Goal: Task Accomplishment & Management: Manage account settings

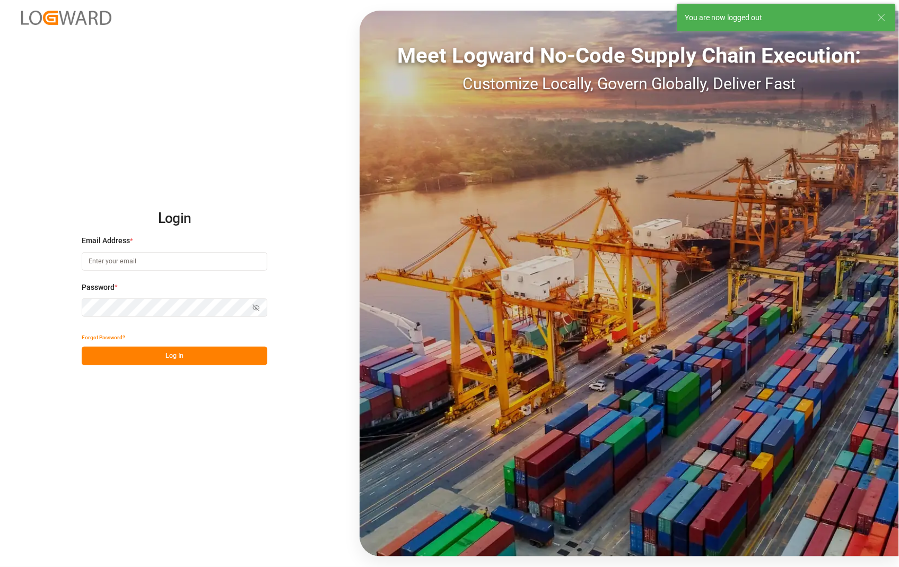
click at [123, 131] on div "Login Email Address * Password * Show password Forgot Password? Log In Meet Log…" at bounding box center [449, 283] width 899 height 567
type input "[PERSON_NAME][EMAIL_ADDRESS][DOMAIN_NAME]"
click at [166, 353] on button "Log In" at bounding box center [175, 356] width 186 height 19
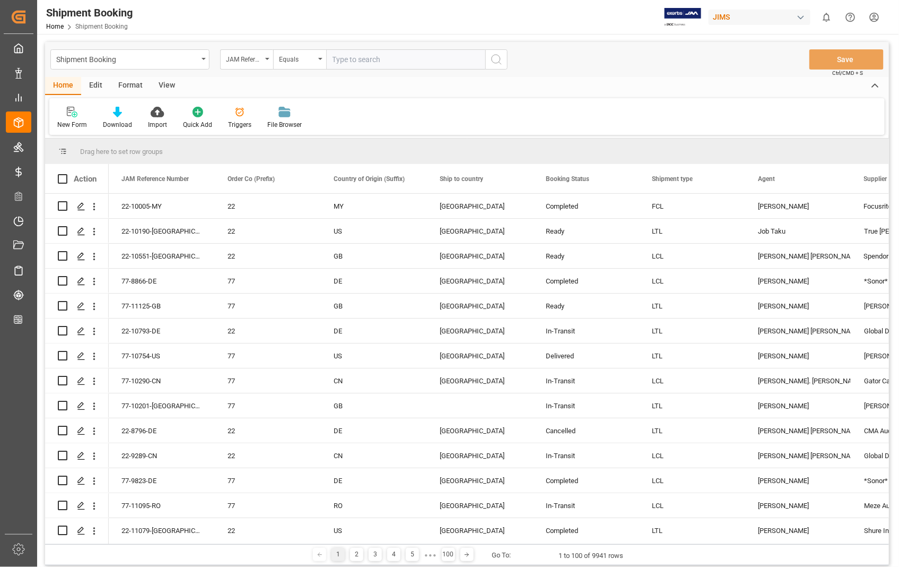
click at [420, 56] on input "text" at bounding box center [405, 59] width 159 height 20
type input "22-11103-US"
click at [499, 64] on icon "search button" at bounding box center [496, 59] width 13 height 13
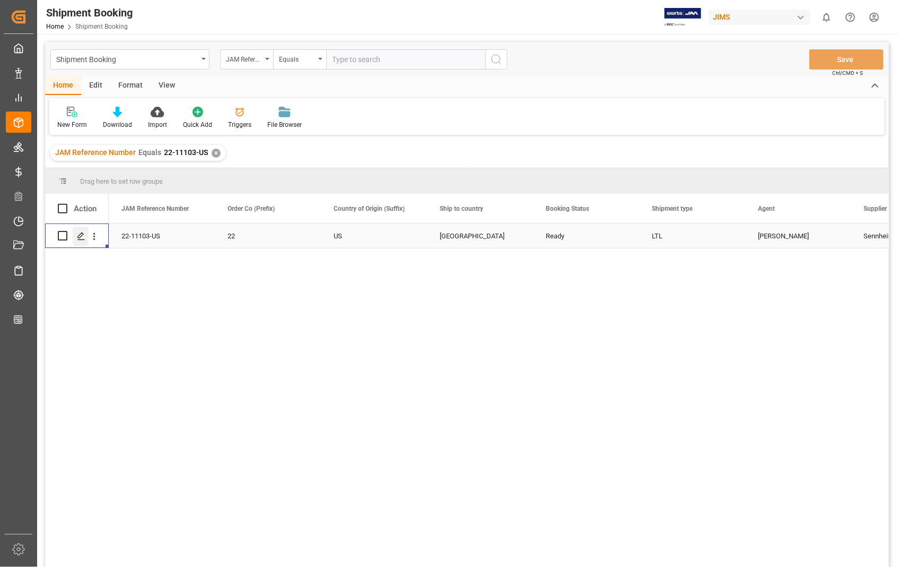
click at [80, 240] on div "Press SPACE to select this row." at bounding box center [81, 237] width 16 height 20
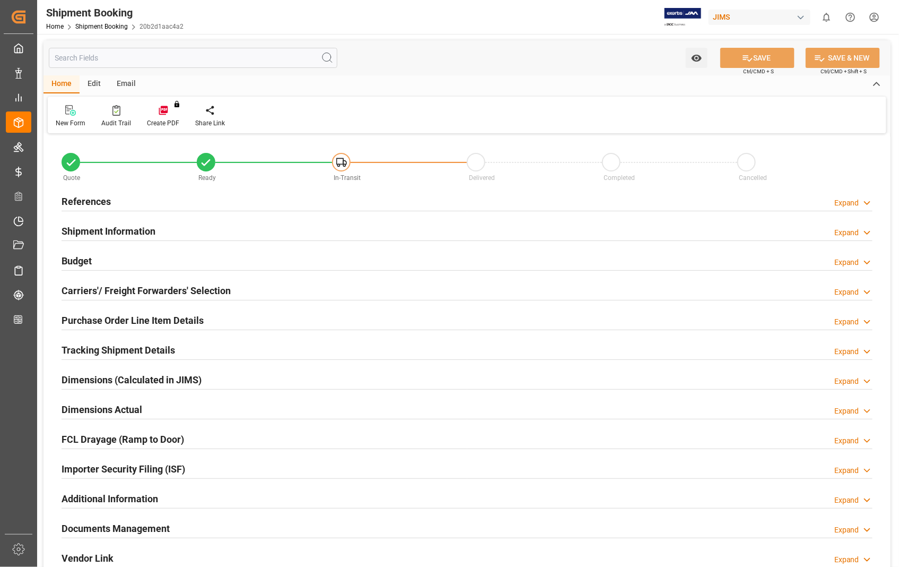
type input "0"
type input "16-09-2025 18:31"
click at [93, 198] on h2 "References" at bounding box center [86, 201] width 49 height 14
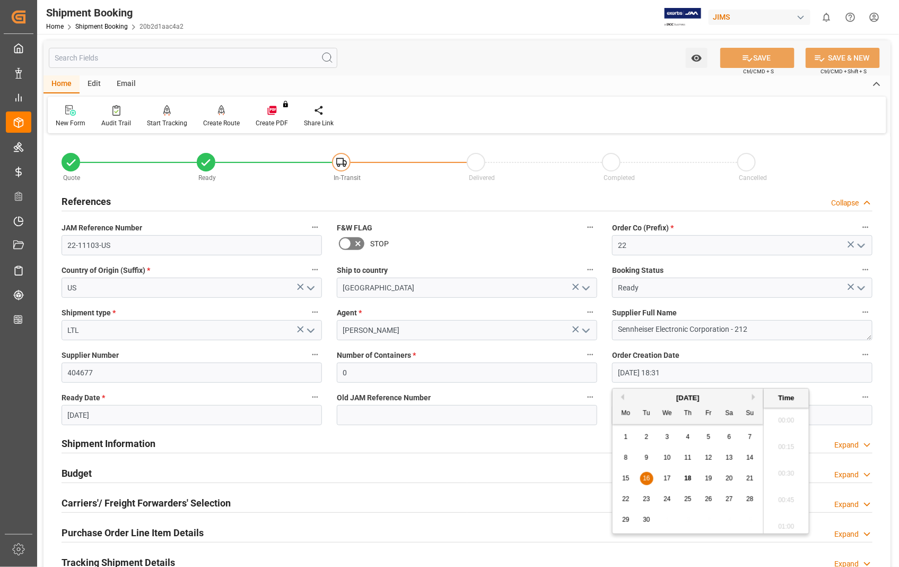
click at [719, 372] on input "16-09-2025 18:31" at bounding box center [742, 372] width 261 height 20
click at [161, 418] on input "19-09-2025" at bounding box center [192, 415] width 261 height 20
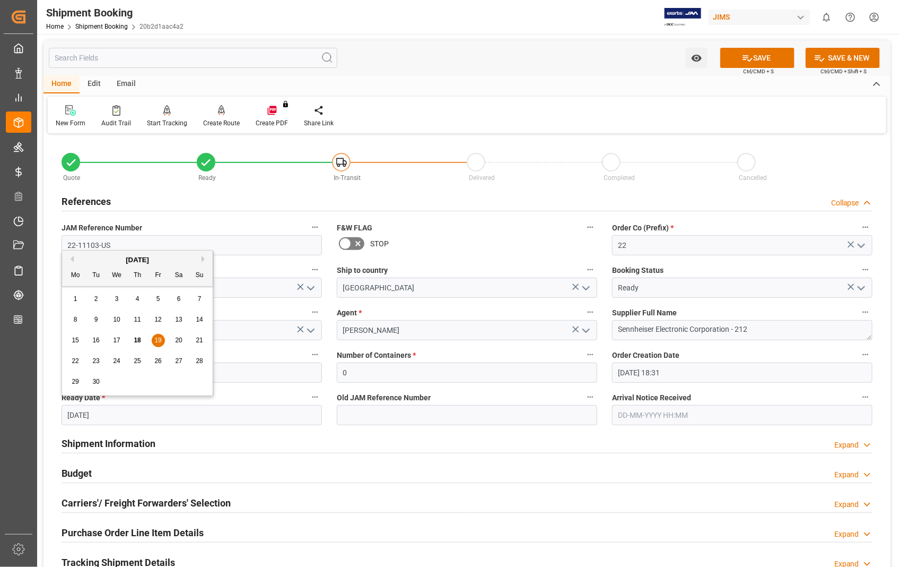
drag, startPoint x: 161, startPoint y: 418, endPoint x: 58, endPoint y: 411, distance: 103.1
click at [58, 411] on div "Ready Date * 19-09-2025" at bounding box center [191, 407] width 275 height 42
type input "17-09-2025"
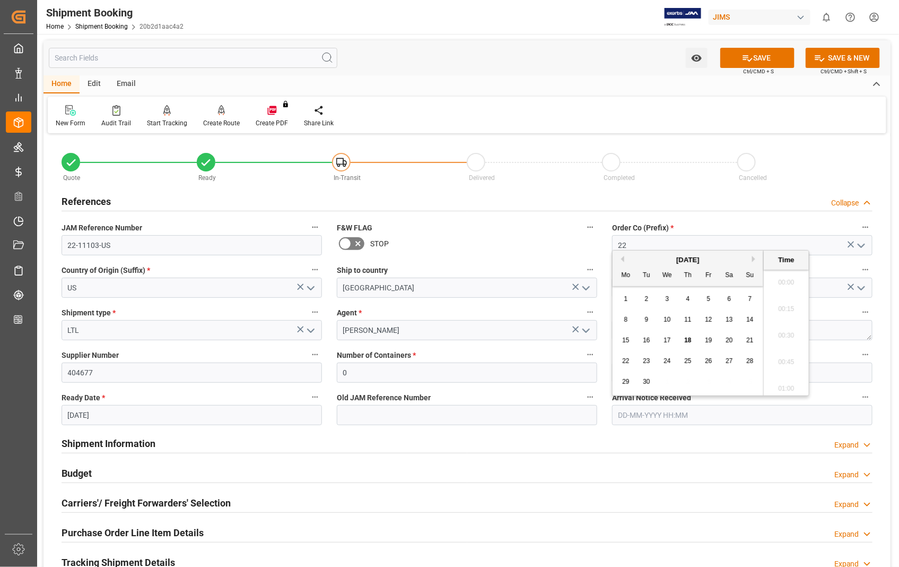
click at [717, 417] on input "text" at bounding box center [742, 415] width 261 height 20
type input "19-09-2025 00:00"
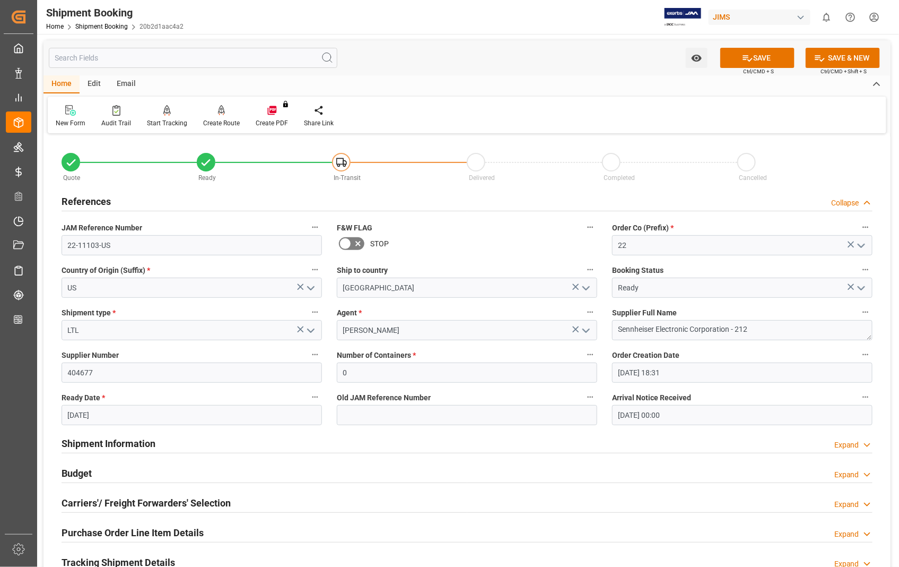
click at [681, 436] on div "Shipment Information Expand" at bounding box center [467, 442] width 811 height 20
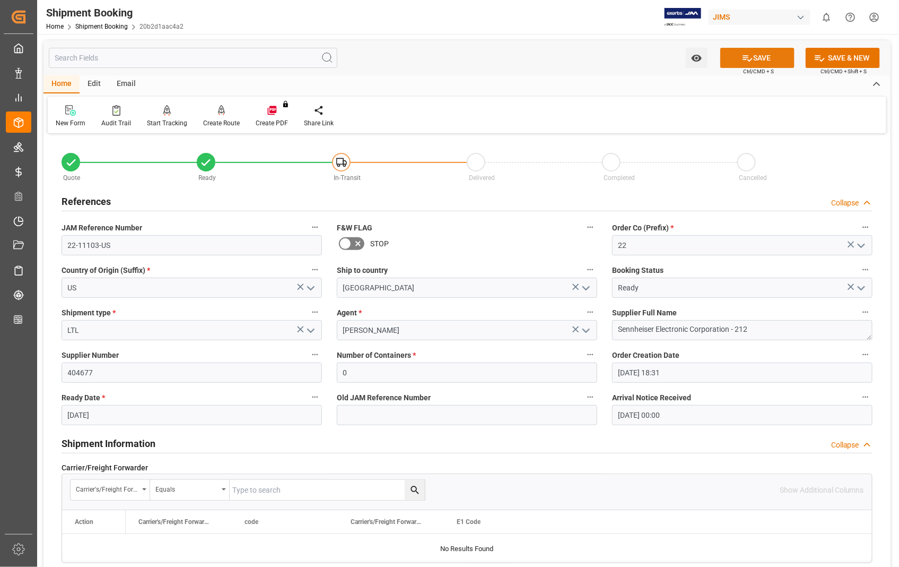
click at [760, 65] on button "SAVE" at bounding box center [758, 58] width 74 height 20
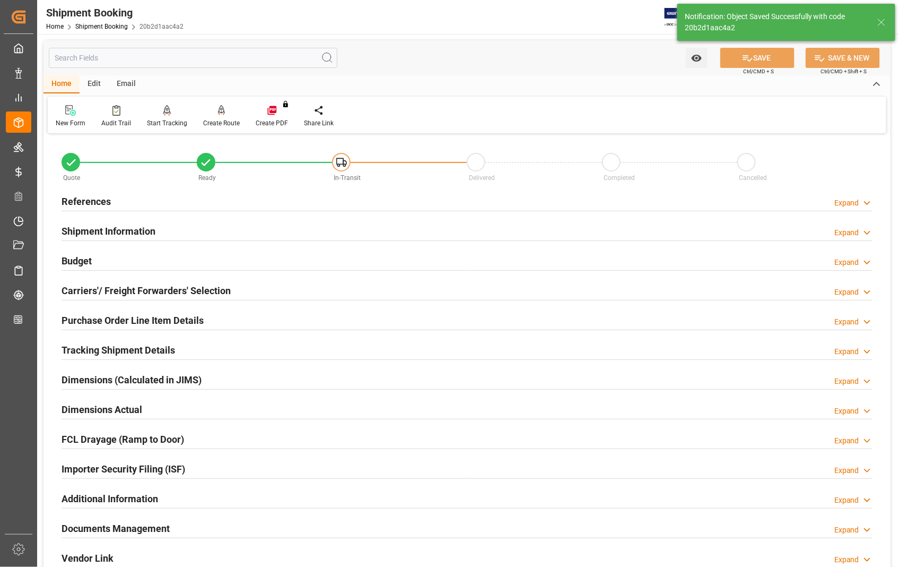
click at [143, 530] on h2 "Documents Management" at bounding box center [116, 528] width 108 height 14
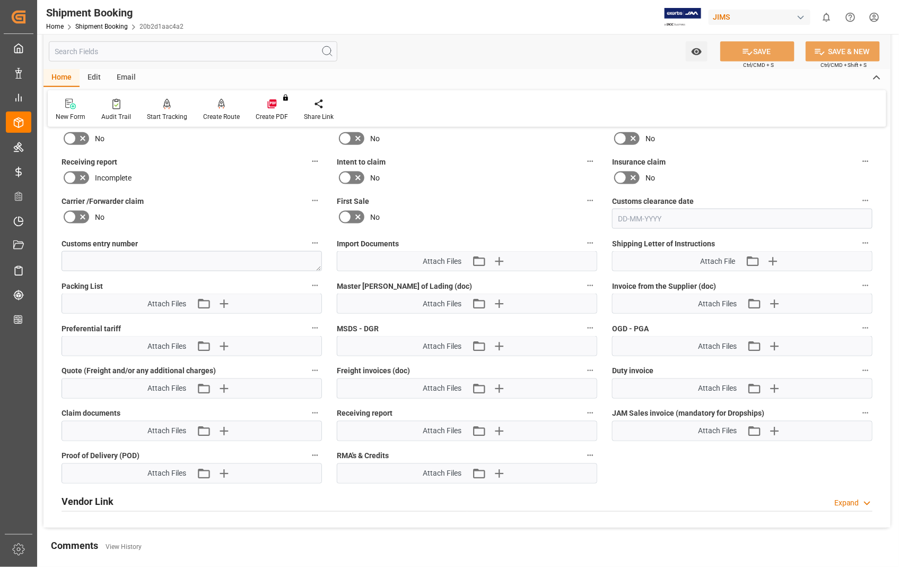
scroll to position [412, 0]
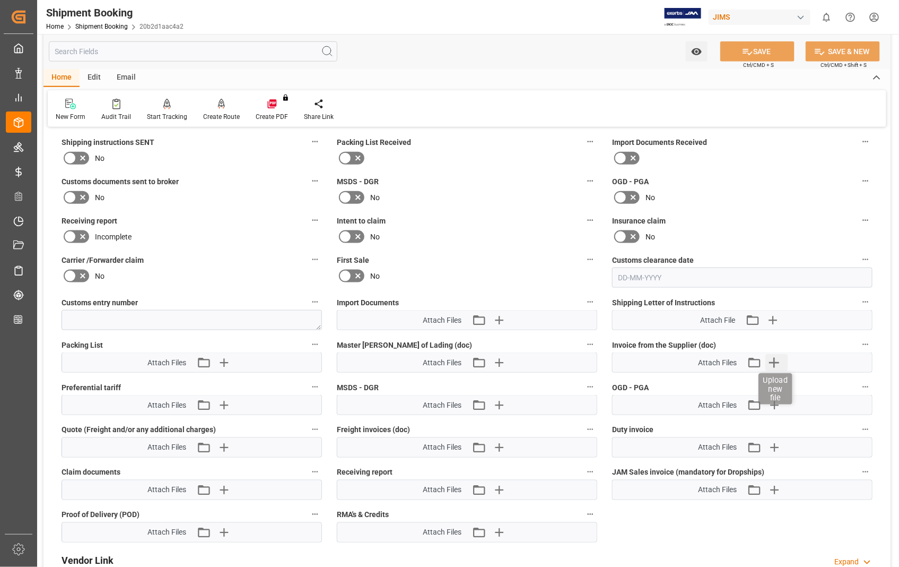
click at [775, 358] on icon "button" at bounding box center [775, 363] width 10 height 10
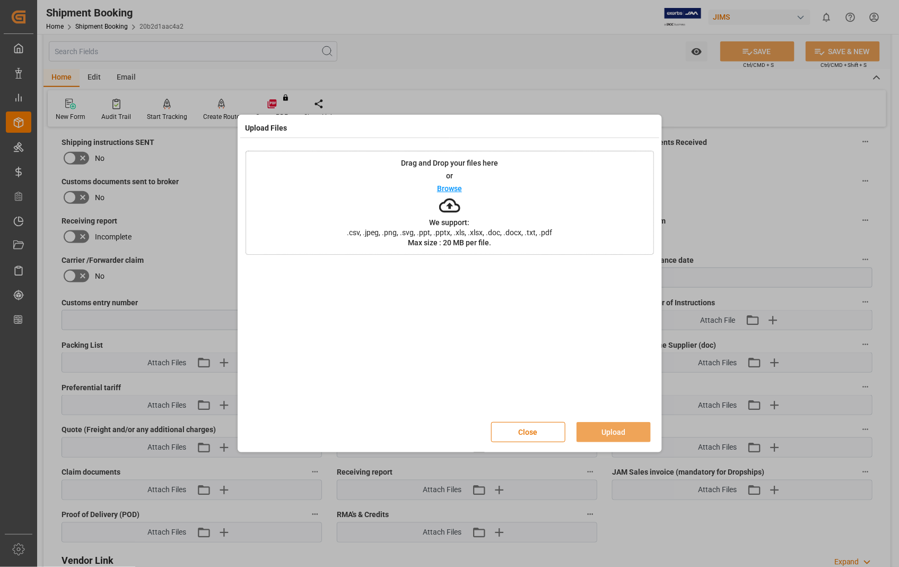
click at [449, 187] on p "Browse" at bounding box center [449, 188] width 25 height 7
click at [604, 432] on button "Upload" at bounding box center [614, 432] width 74 height 20
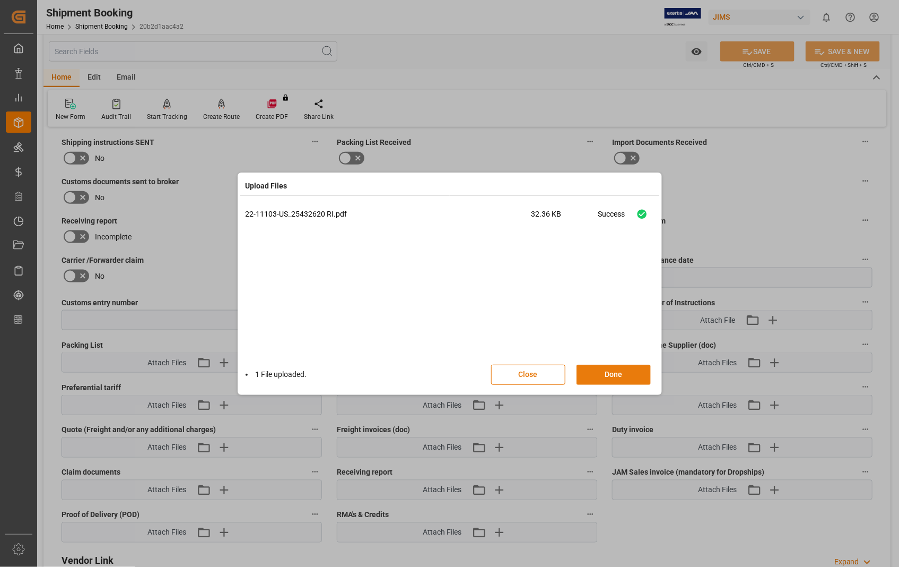
click at [622, 379] on button "Done" at bounding box center [614, 375] width 74 height 20
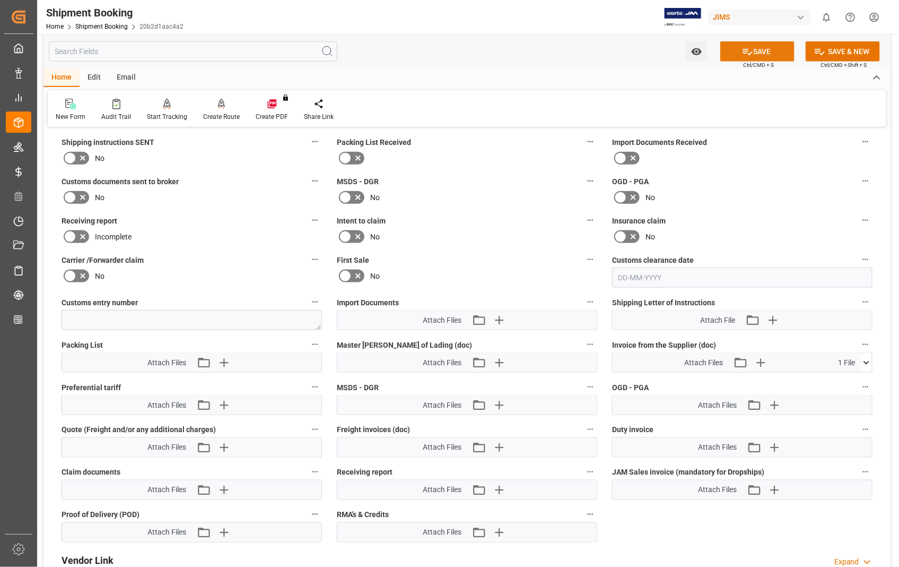
click at [771, 54] on button "SAVE" at bounding box center [758, 51] width 74 height 20
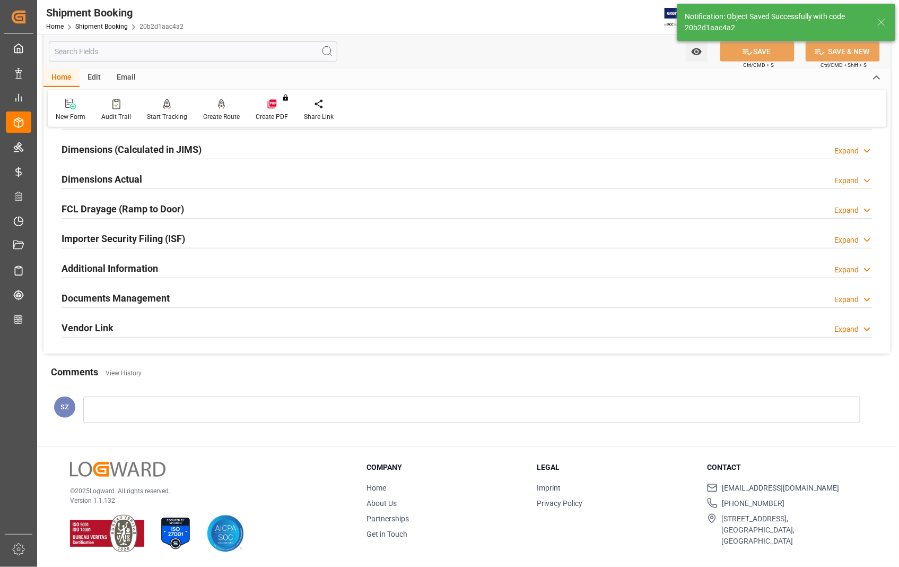
scroll to position [230, 0]
click at [132, 180] on h2 "Dimensions Actual" at bounding box center [102, 179] width 81 height 14
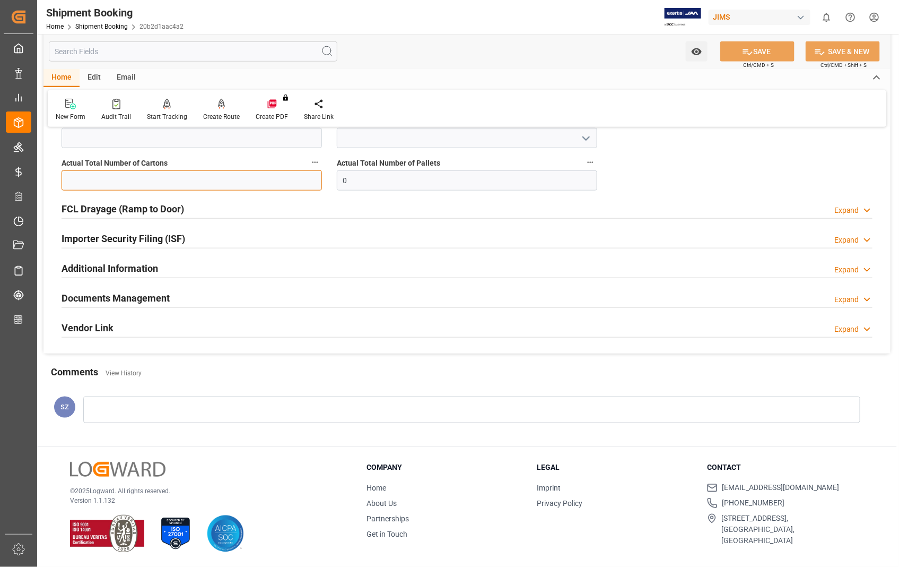
click at [209, 176] on input "text" at bounding box center [192, 180] width 261 height 20
type input "2"
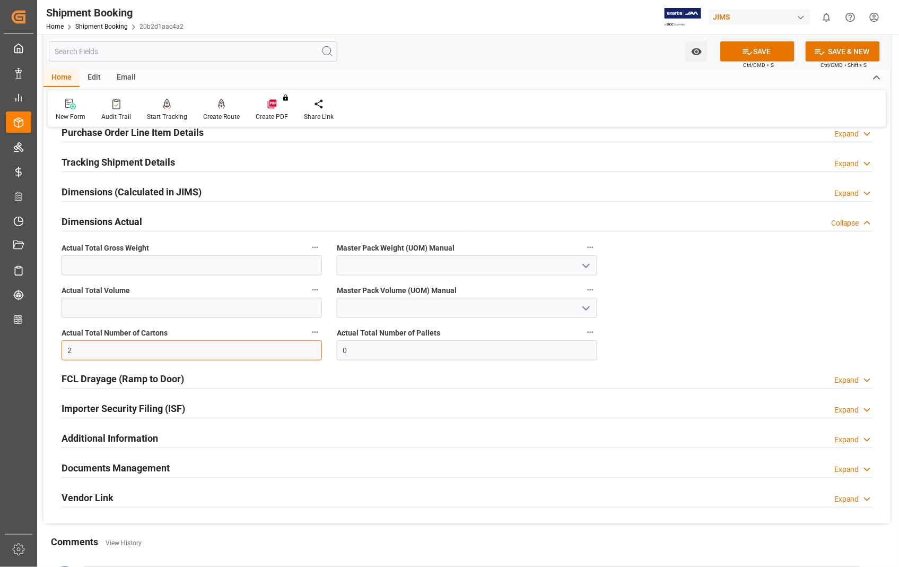
scroll to position [181, 0]
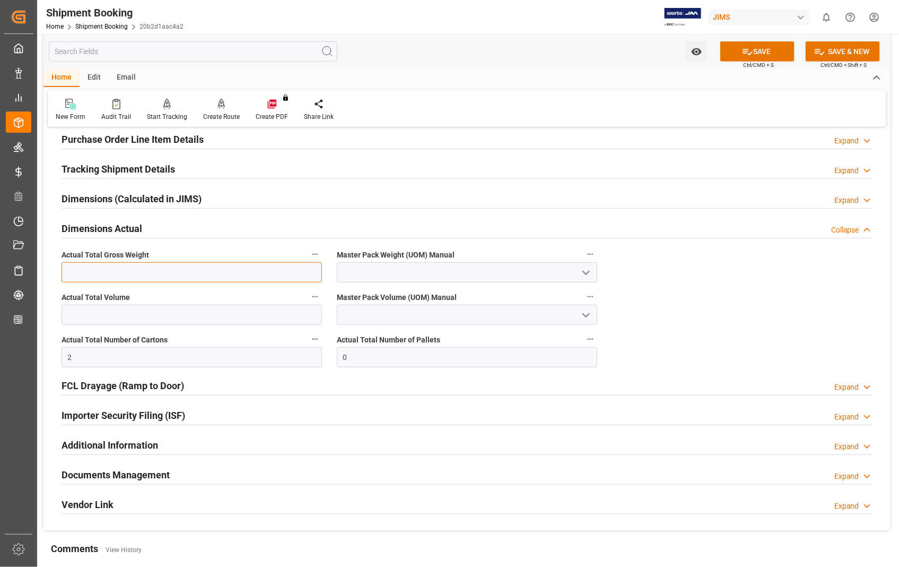
click at [135, 272] on input "text" at bounding box center [192, 272] width 261 height 20
type input "8"
click at [757, 54] on button "SAVE" at bounding box center [758, 51] width 74 height 20
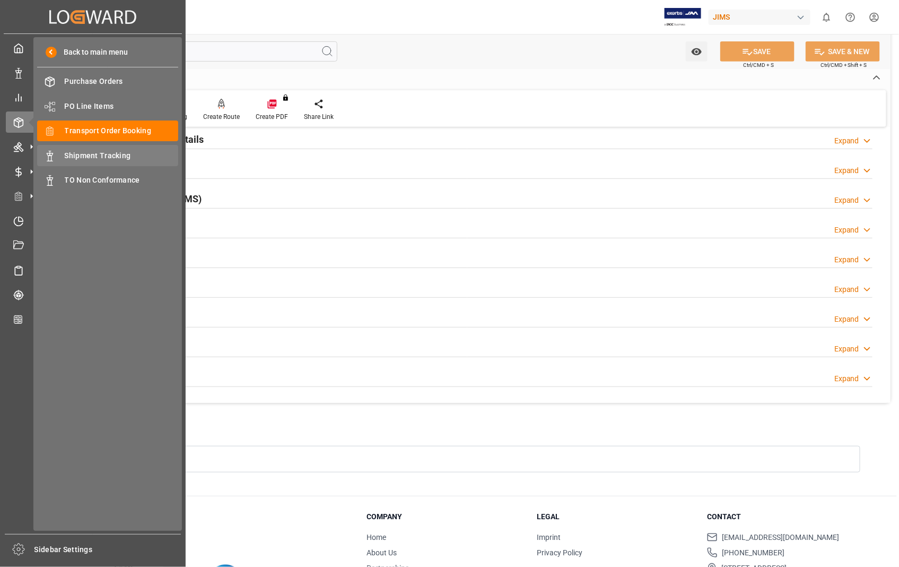
click at [92, 152] on span "Shipment Tracking" at bounding box center [122, 155] width 114 height 11
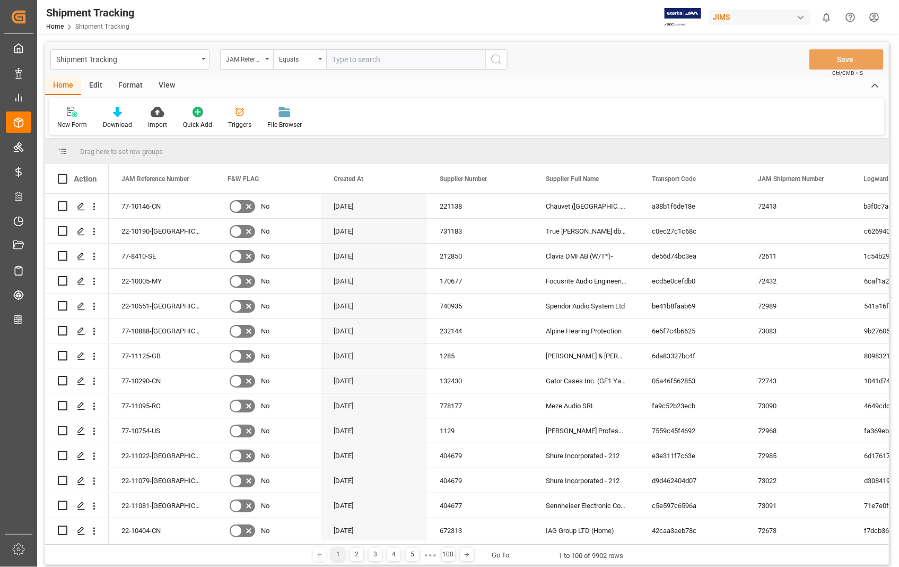
click at [393, 62] on input "text" at bounding box center [405, 59] width 159 height 20
type input "22-11103-US"
click at [499, 54] on icon "search button" at bounding box center [496, 59] width 13 height 13
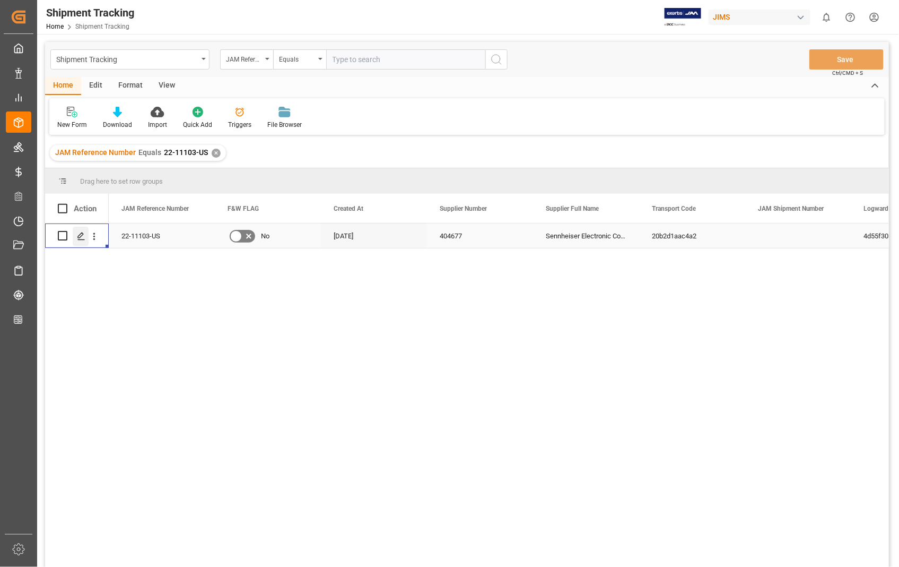
click at [80, 239] on line "Press SPACE to select this row." at bounding box center [81, 239] width 6 height 0
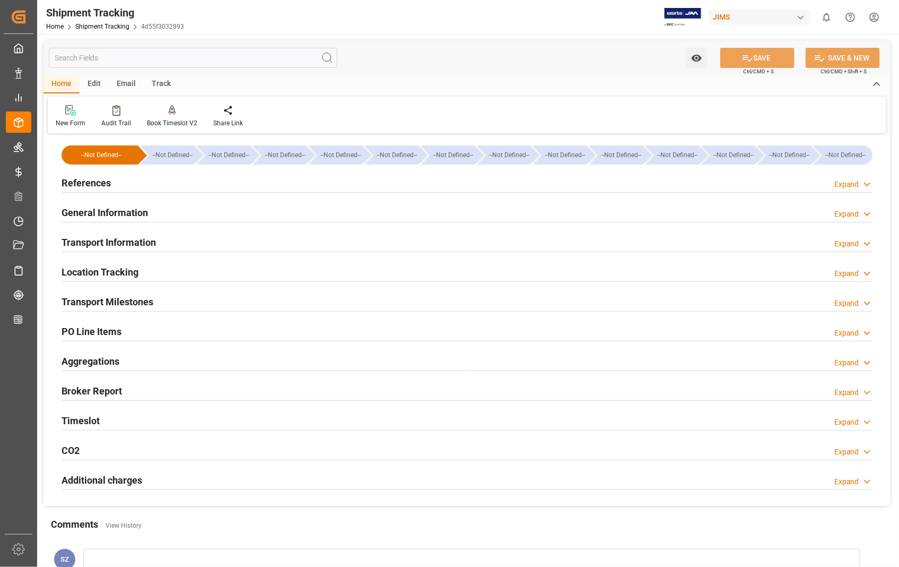
click at [80, 182] on h2 "References" at bounding box center [86, 183] width 49 height 14
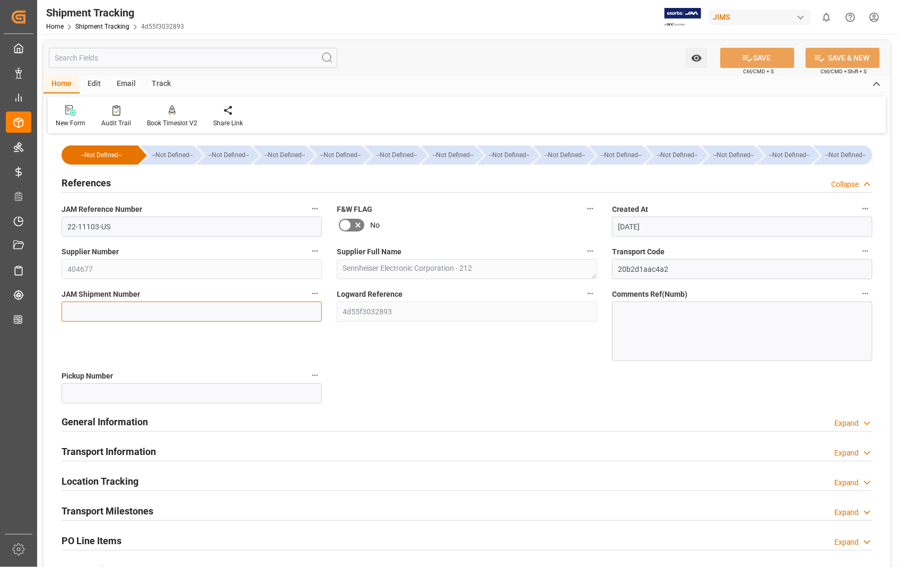
click at [194, 316] on input at bounding box center [192, 311] width 261 height 20
paste input "73092"
type input "73092"
click at [761, 50] on button "SAVE" at bounding box center [758, 58] width 74 height 20
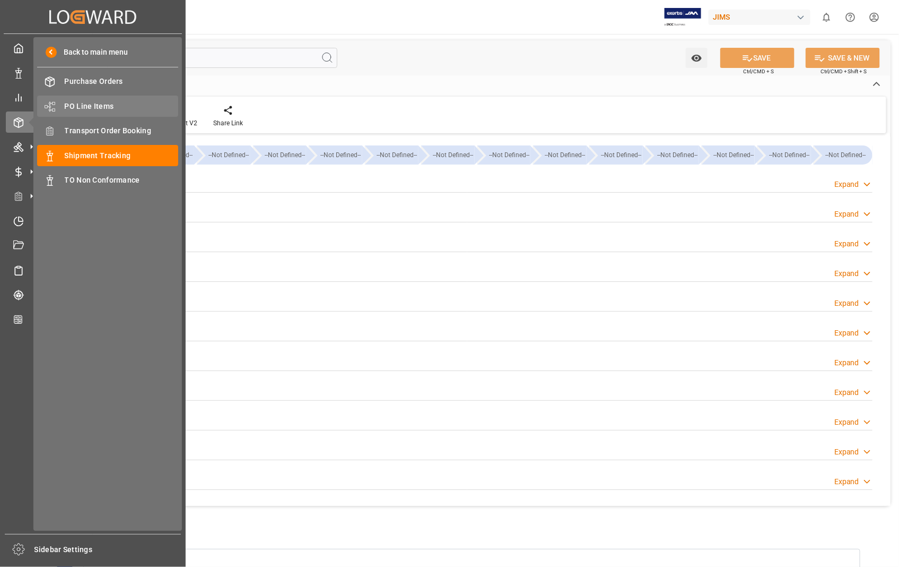
click at [99, 105] on span "PO Line Items" at bounding box center [122, 106] width 114 height 11
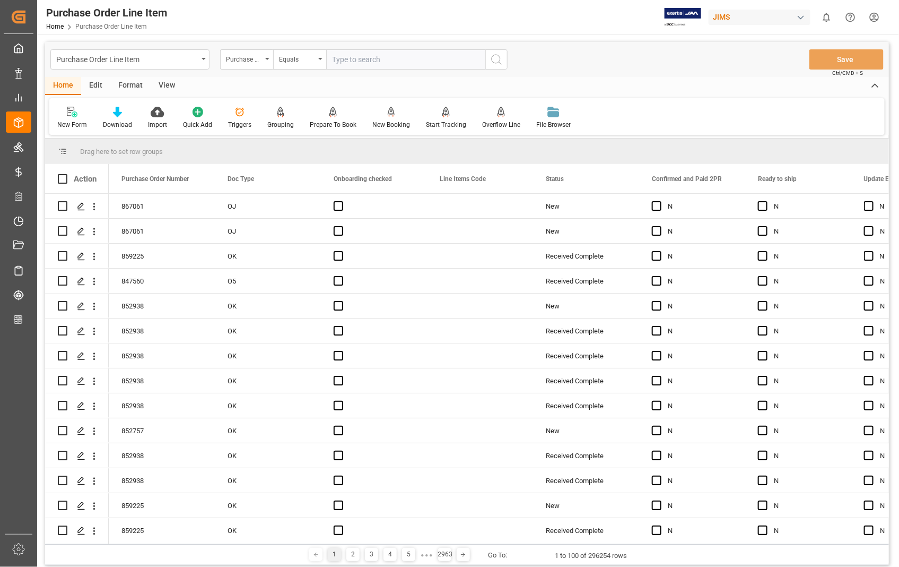
click at [390, 55] on input "text" at bounding box center [405, 59] width 159 height 20
type input "867061"
click at [495, 62] on icon "search button" at bounding box center [496, 59] width 13 height 13
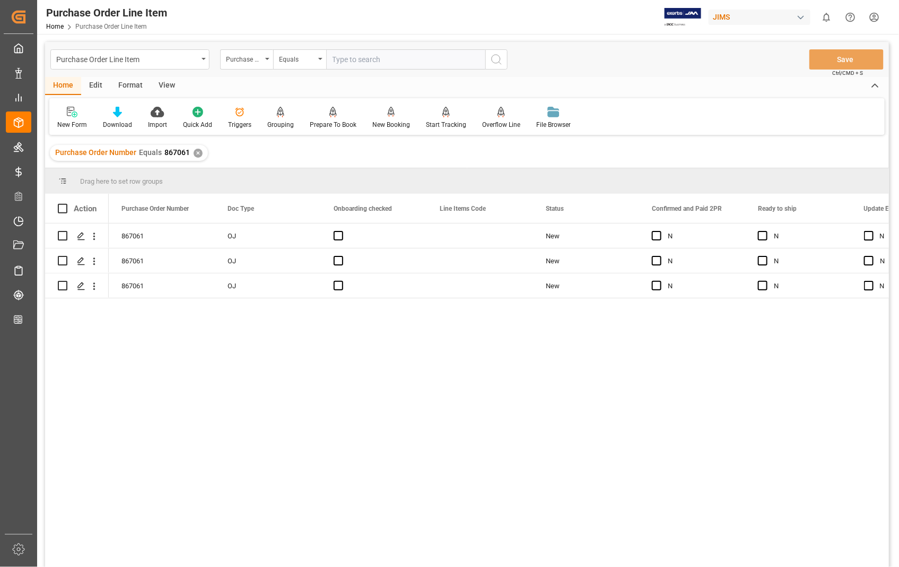
click at [166, 87] on div "View" at bounding box center [167, 86] width 32 height 18
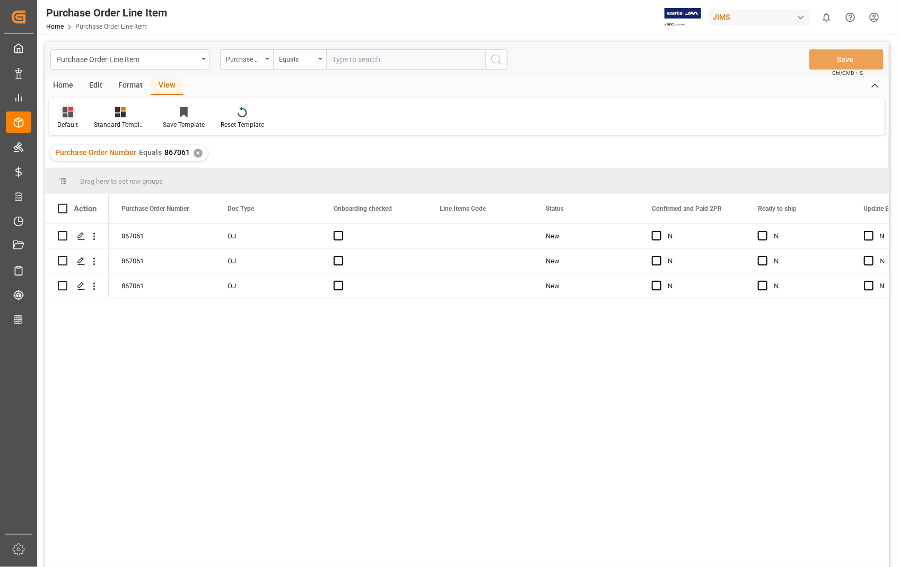
click at [67, 126] on div "Default" at bounding box center [67, 125] width 21 height 10
click at [76, 173] on div "Sophia setting." at bounding box center [109, 171] width 93 height 11
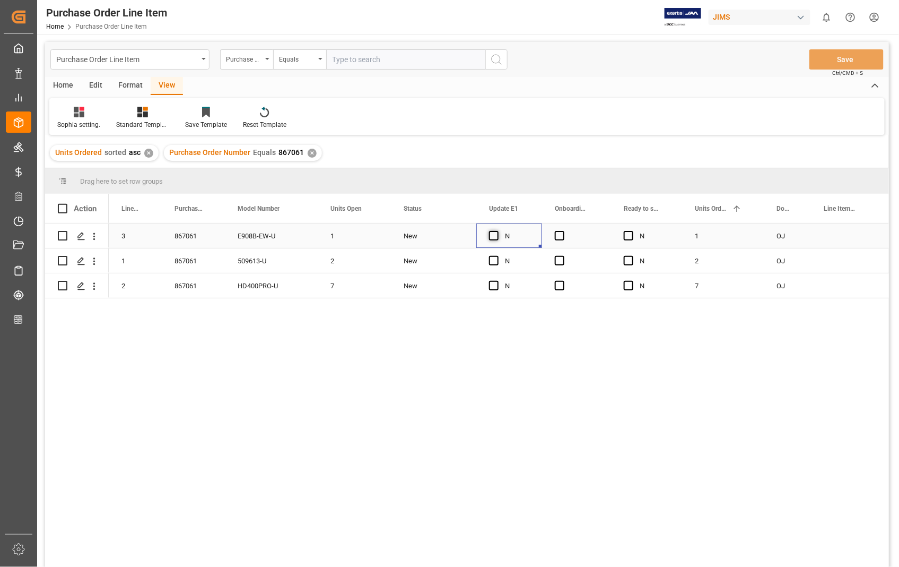
click at [494, 240] on span "Press SPACE to select this row." at bounding box center [494, 236] width 10 height 10
click at [497, 231] on input "Press SPACE to select this row." at bounding box center [497, 231] width 0 height 0
click at [495, 283] on span "Press SPACE to select this row." at bounding box center [494, 286] width 10 height 10
click at [497, 281] on input "Press SPACE to select this row." at bounding box center [497, 281] width 0 height 0
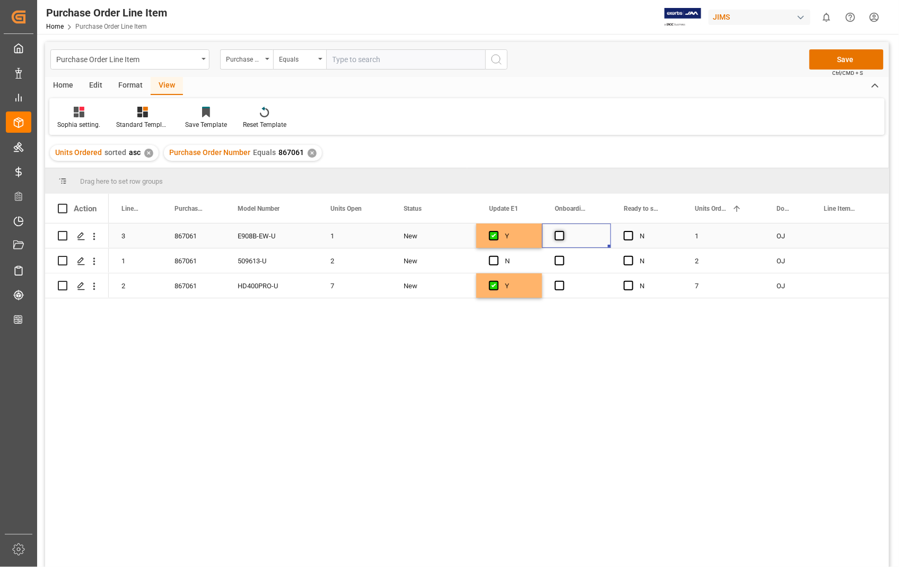
click at [559, 238] on span "Press SPACE to select this row." at bounding box center [560, 236] width 10 height 10
click at [563, 231] on input "Press SPACE to select this row." at bounding box center [563, 231] width 0 height 0
click at [558, 282] on span "Press SPACE to select this row." at bounding box center [560, 286] width 10 height 10
click at [563, 281] on input "Press SPACE to select this row." at bounding box center [563, 281] width 0 height 0
click at [853, 55] on button "Save" at bounding box center [847, 59] width 74 height 20
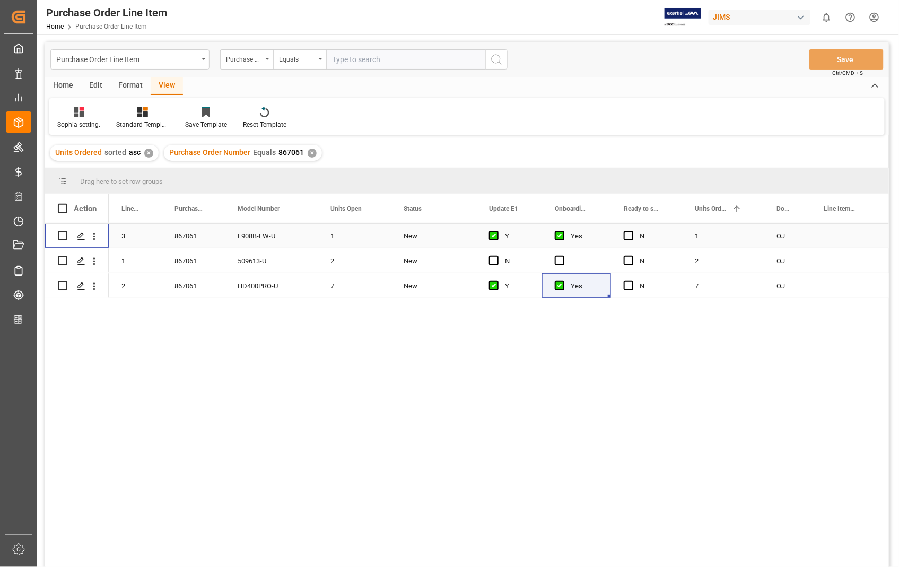
click at [62, 237] on input "Press Space to toggle row selection (unchecked)" at bounding box center [63, 236] width 10 height 10
checkbox input "true"
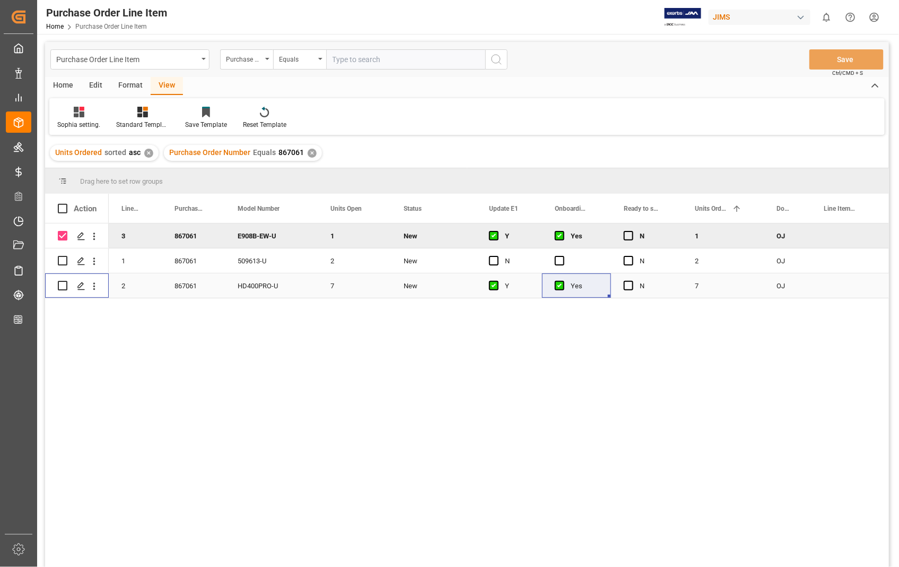
click at [62, 285] on input "Press Space to toggle row selection (unchecked)" at bounding box center [63, 286] width 10 height 10
checkbox input "true"
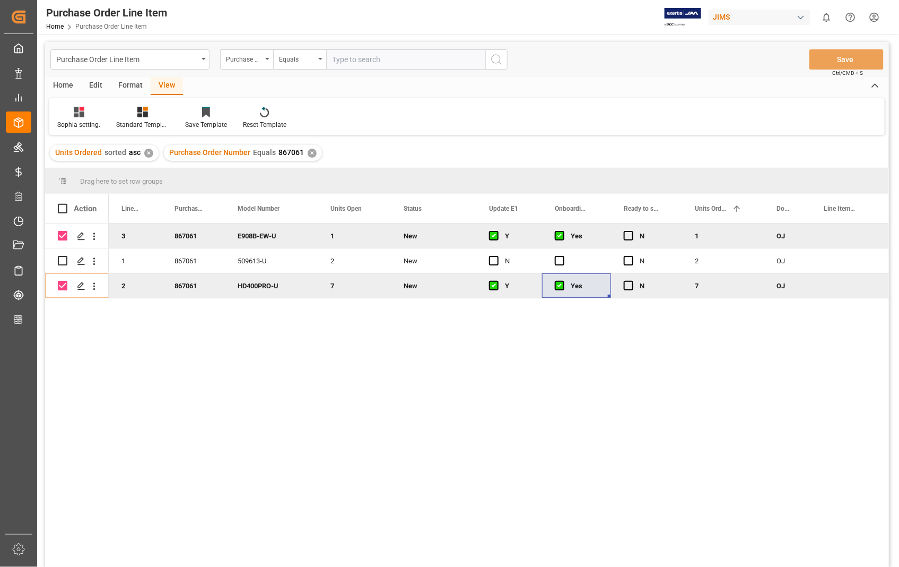
click at [62, 85] on div "Home" at bounding box center [63, 86] width 36 height 18
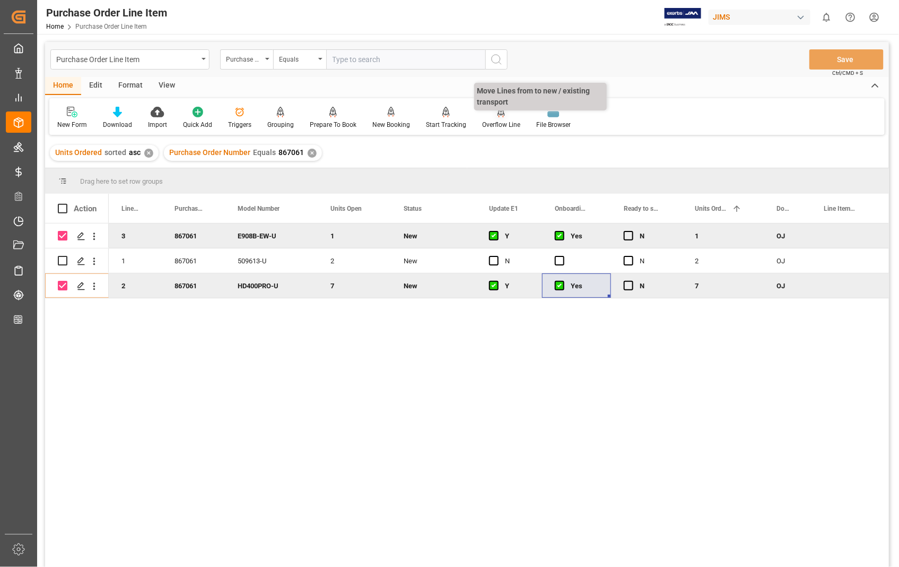
click at [501, 122] on div "Overflow Line" at bounding box center [501, 125] width 38 height 10
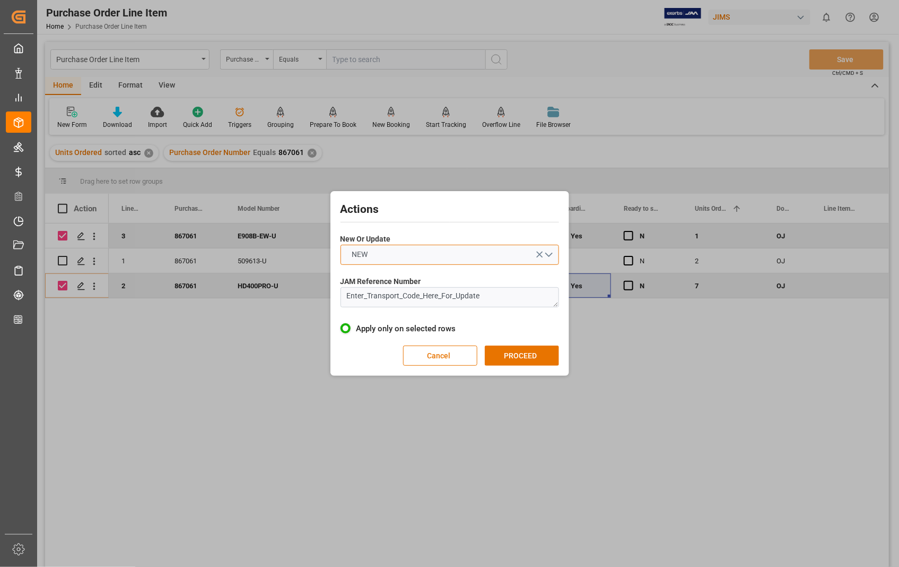
click at [552, 256] on button "NEW" at bounding box center [450, 255] width 219 height 20
click at [443, 276] on div "UPDATE" at bounding box center [450, 280] width 218 height 22
drag, startPoint x: 504, startPoint y: 301, endPoint x: 339, endPoint y: 305, distance: 165.6
click at [339, 305] on div "Actions New Or Update UPDATE JAM Reference Number Enter_Transport_Code_Here_For…" at bounding box center [449, 283] width 233 height 179
paste textarea "22-11103-US"
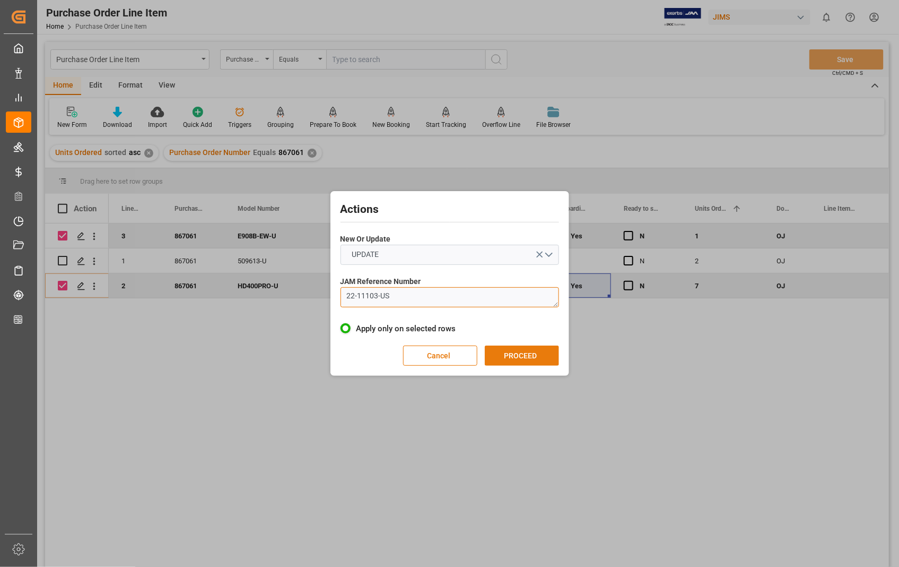
type textarea "22-11103-US"
click at [516, 356] on button "PROCEED" at bounding box center [522, 355] width 74 height 20
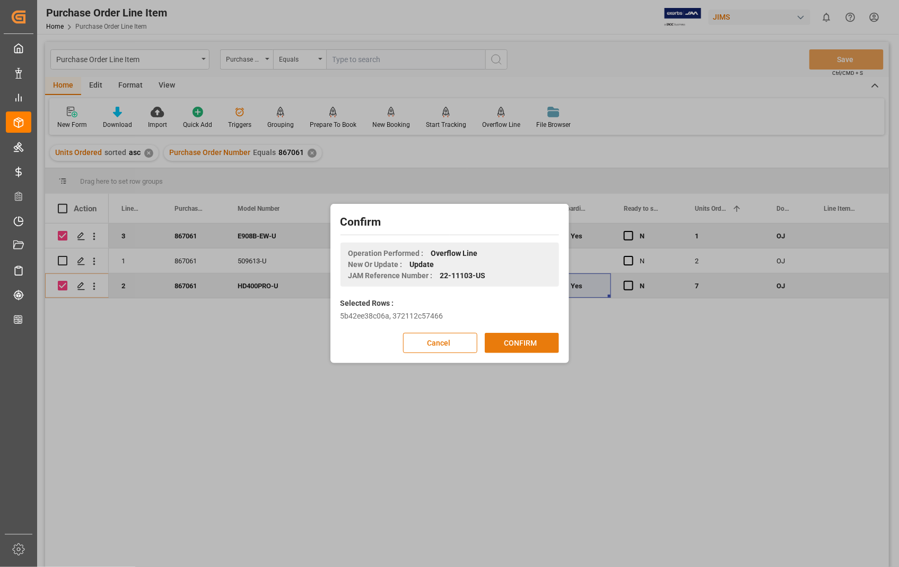
click at [518, 343] on button "CONFIRM" at bounding box center [522, 343] width 74 height 20
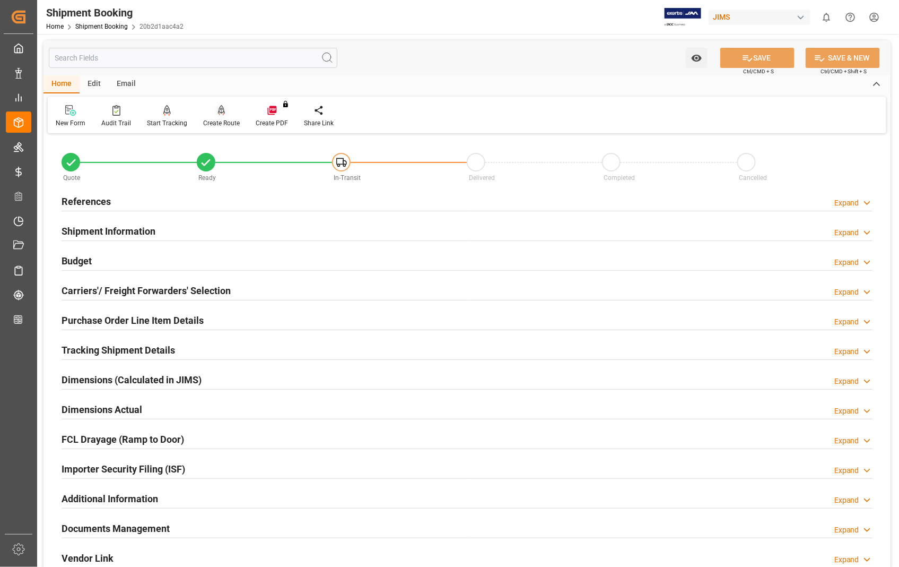
click at [216, 117] on div "Create Route" at bounding box center [221, 116] width 53 height 23
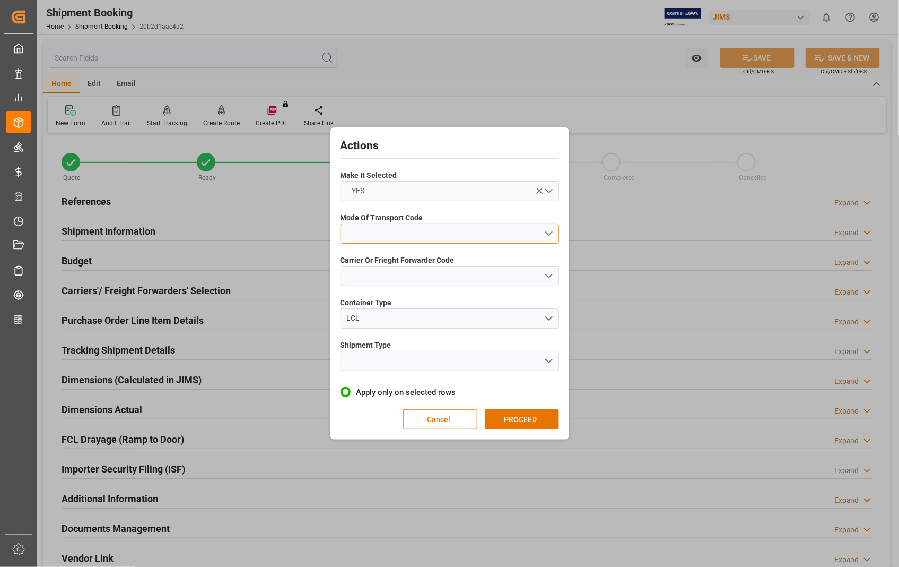
click at [550, 231] on button "open menu" at bounding box center [450, 233] width 219 height 20
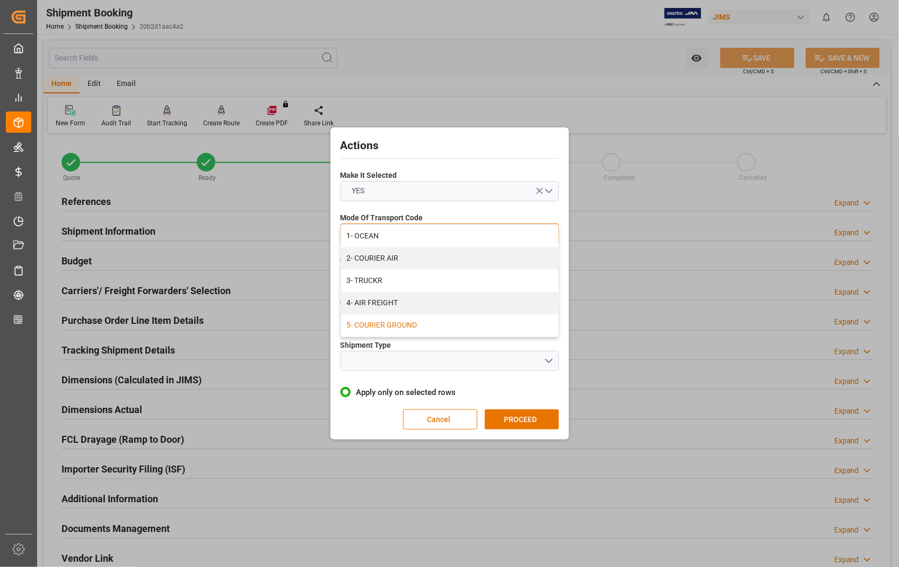
click at [433, 325] on div "5- COURIER GROUND" at bounding box center [450, 325] width 218 height 22
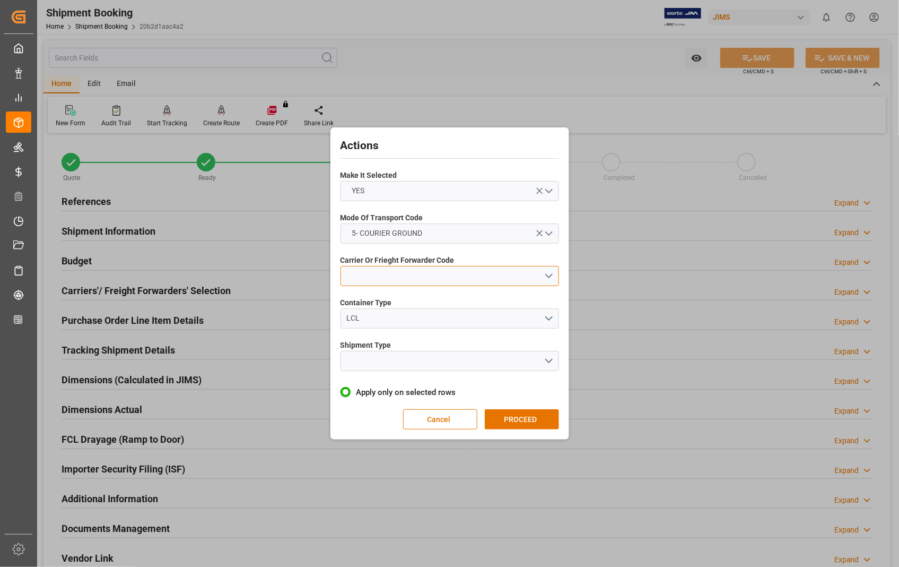
click at [548, 276] on button "open menu" at bounding box center [450, 276] width 219 height 20
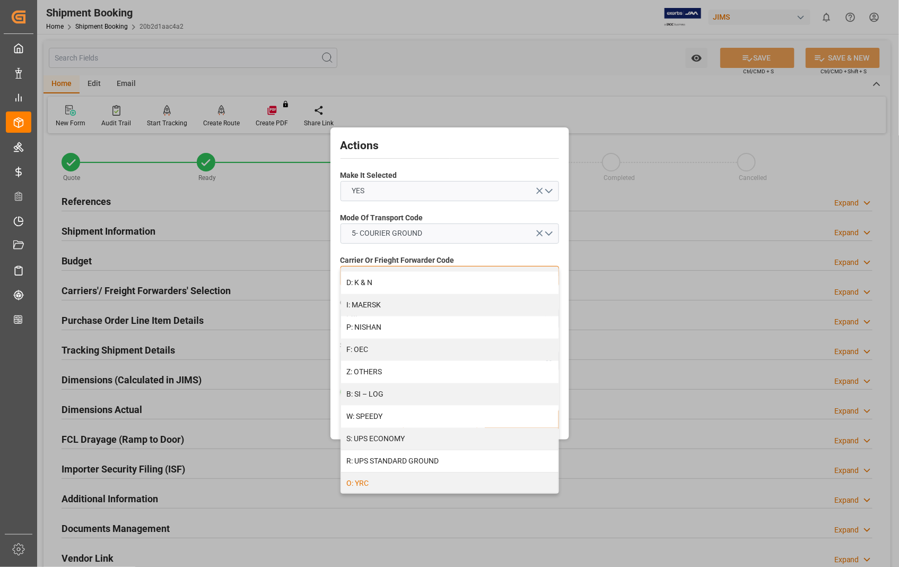
scroll to position [532, 0]
click at [423, 461] on div "R: UPS STANDARD GROUND" at bounding box center [450, 460] width 218 height 22
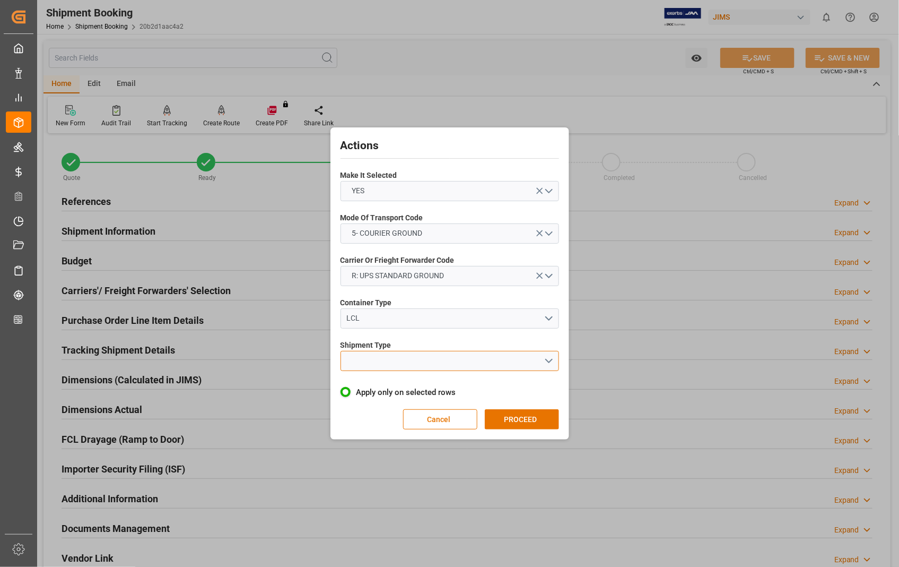
click at [423, 358] on button "open menu" at bounding box center [450, 361] width 219 height 20
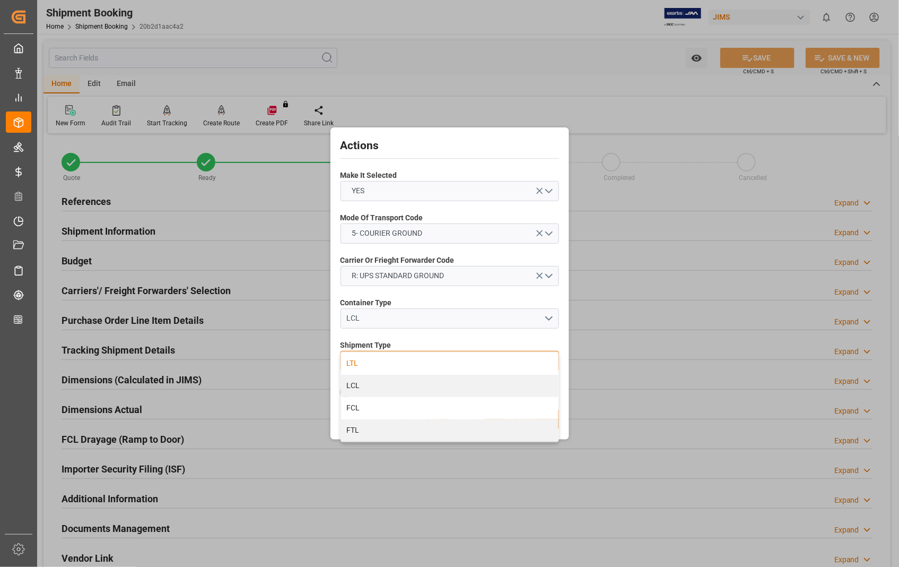
click at [353, 365] on div "LTL" at bounding box center [450, 363] width 218 height 22
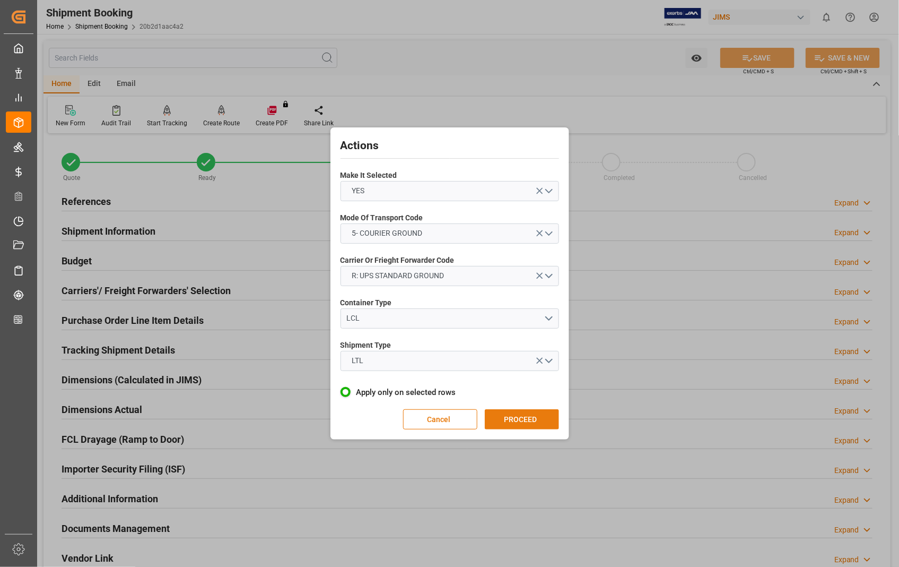
click at [531, 420] on button "PROCEED" at bounding box center [522, 419] width 74 height 20
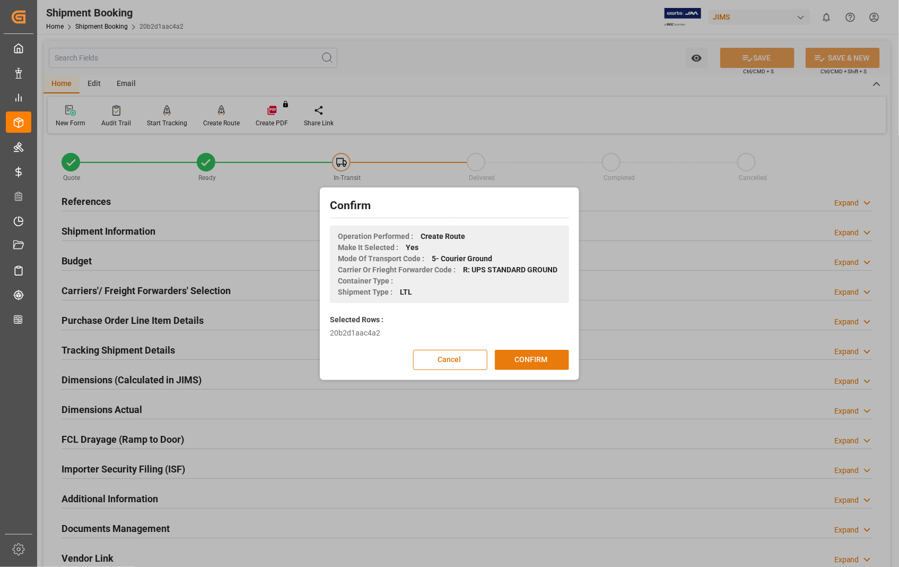
click at [520, 359] on button "CONFIRM" at bounding box center [532, 360] width 74 height 20
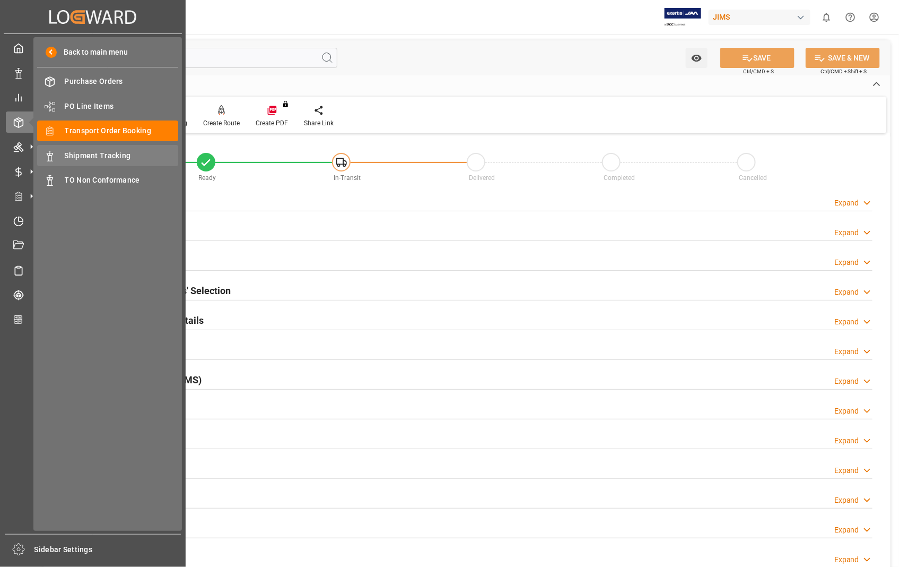
click at [108, 153] on span "Shipment Tracking" at bounding box center [122, 155] width 114 height 11
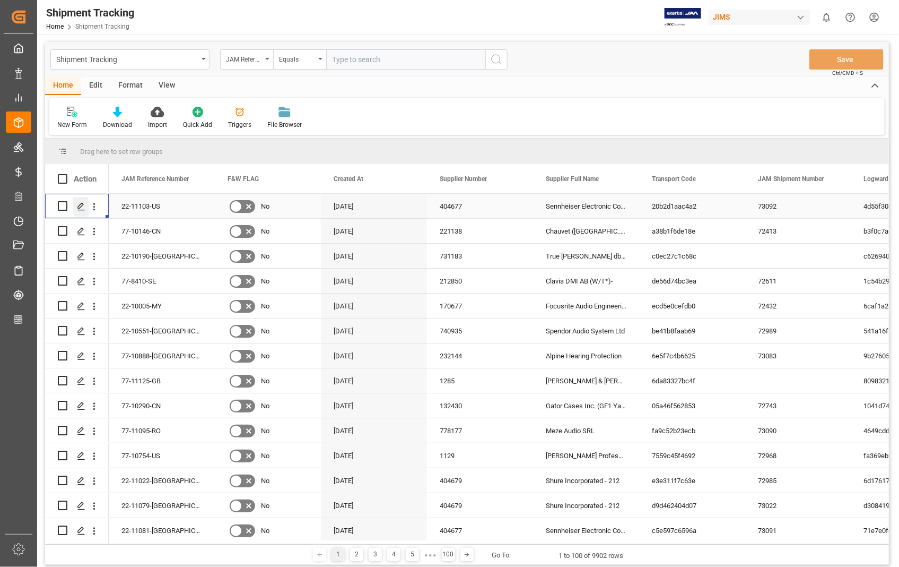
click at [77, 209] on icon "Press SPACE to select this row." at bounding box center [81, 206] width 8 height 8
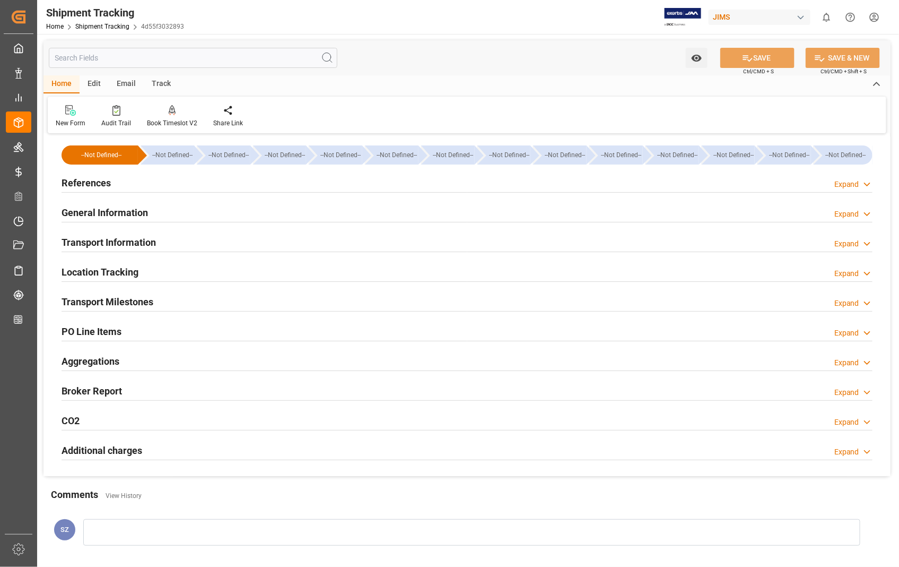
click at [90, 183] on h2 "References" at bounding box center [86, 183] width 49 height 14
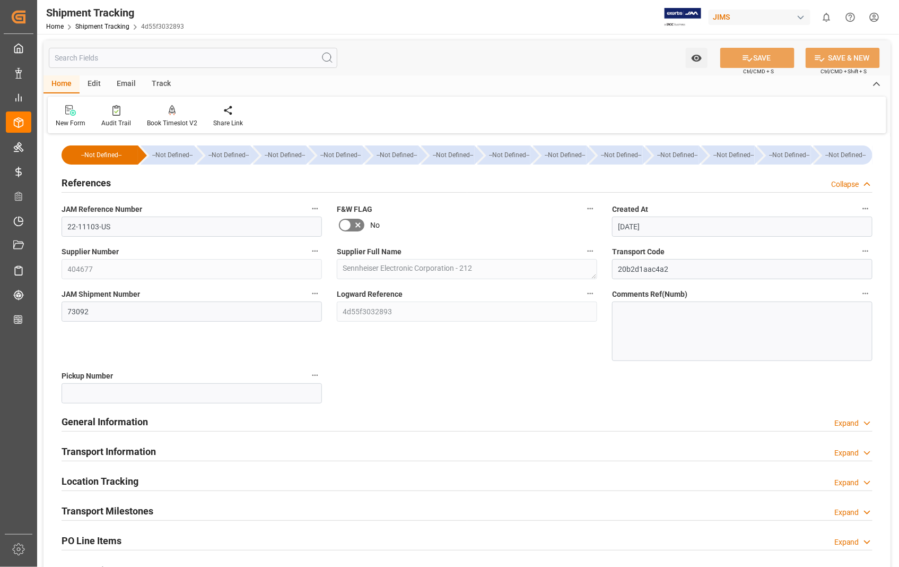
click at [105, 292] on span "JAM Shipment Number" at bounding box center [101, 294] width 79 height 11
click at [308, 292] on button "JAM Shipment Number" at bounding box center [315, 294] width 14 height 14
click at [82, 183] on div at bounding box center [449, 283] width 899 height 567
click at [75, 184] on h2 "References" at bounding box center [86, 183] width 49 height 14
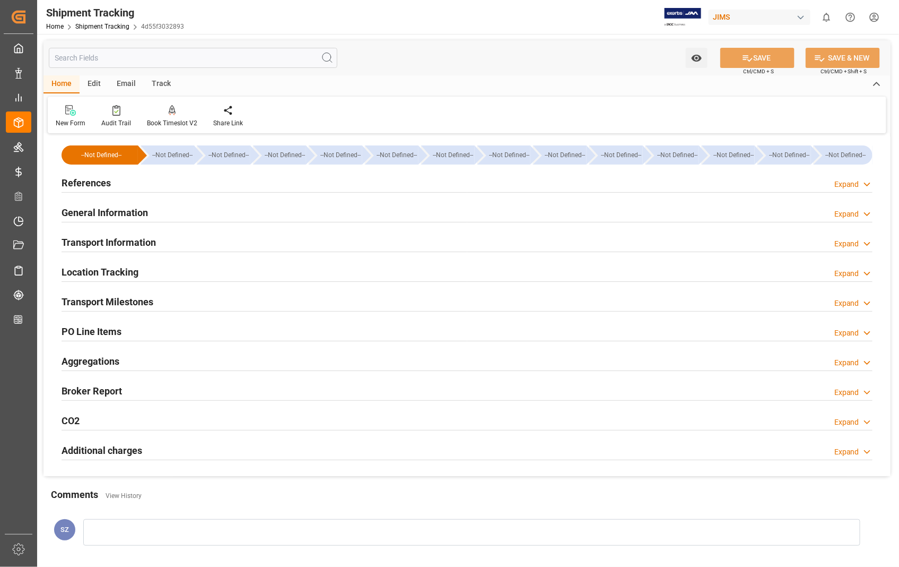
click at [111, 242] on h2 "Transport Information" at bounding box center [109, 242] width 94 height 14
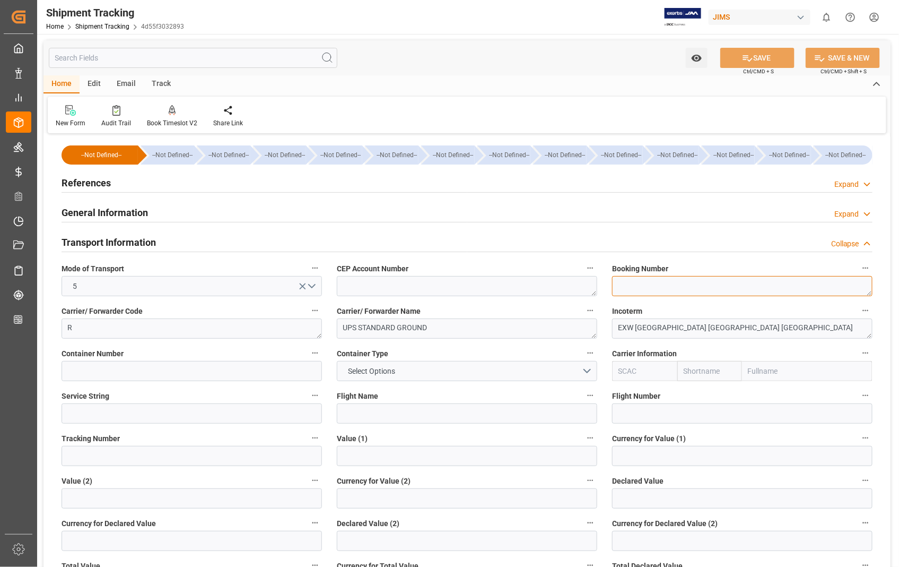
click at [669, 290] on textarea at bounding box center [742, 286] width 261 height 20
paste textarea "1ZA384A60364254588"
type textarea "1ZA384A60364254588"
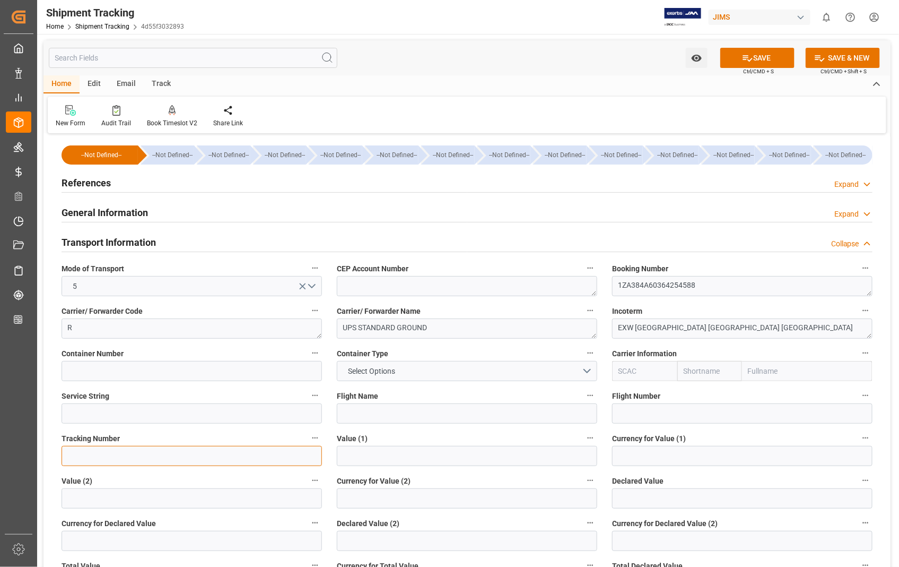
click at [224, 454] on input at bounding box center [192, 456] width 261 height 20
paste input "1ZA384A60364254588"
type input "1ZA384A60364254588"
click at [780, 61] on button "SAVE" at bounding box center [758, 58] width 74 height 20
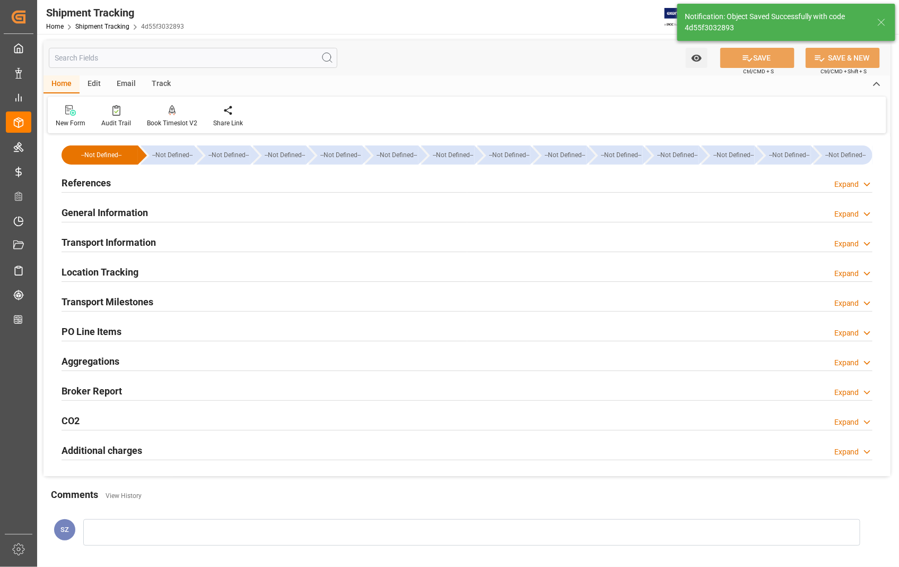
click at [99, 305] on h2 "Transport Milestones" at bounding box center [108, 302] width 92 height 14
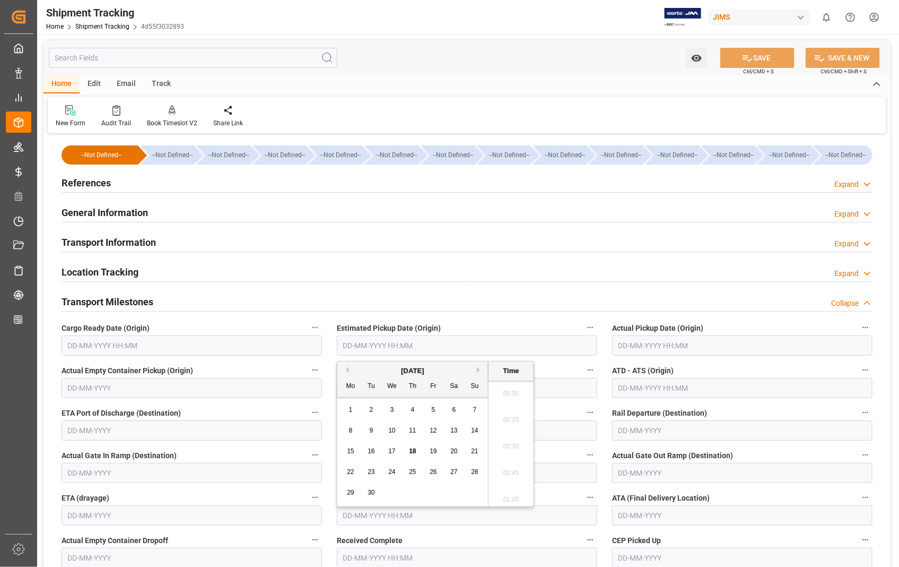
click at [474, 347] on input "text" at bounding box center [467, 345] width 261 height 20
click at [394, 455] on div "17" at bounding box center [392, 451] width 13 height 13
type input "17-09-2025 00:00"
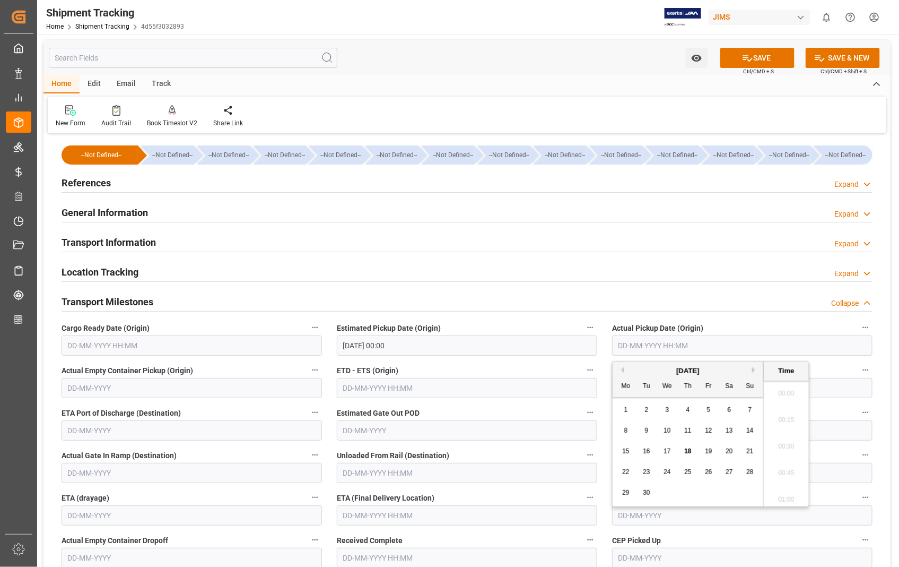
click at [738, 342] on input "text" at bounding box center [742, 345] width 261 height 20
click at [663, 448] on div "17" at bounding box center [667, 451] width 13 height 13
type input "17-09-2025 00:00"
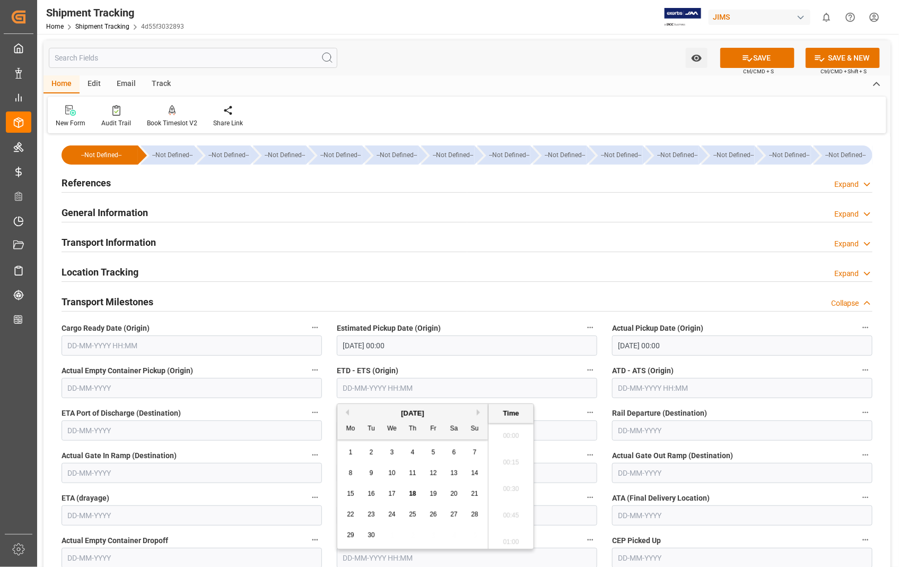
click at [357, 385] on input "text" at bounding box center [467, 388] width 261 height 20
click at [390, 492] on span "17" at bounding box center [391, 493] width 7 height 7
type input "17-09-2025 00:00"
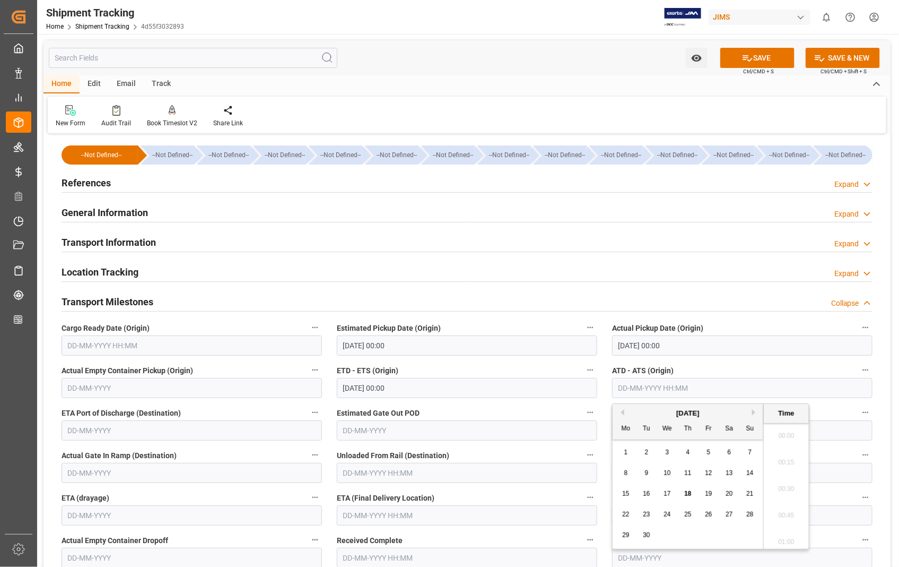
click at [724, 387] on input "text" at bounding box center [742, 388] width 261 height 20
click at [671, 496] on span "17" at bounding box center [667, 493] width 7 height 7
type input "17-09-2025 00:00"
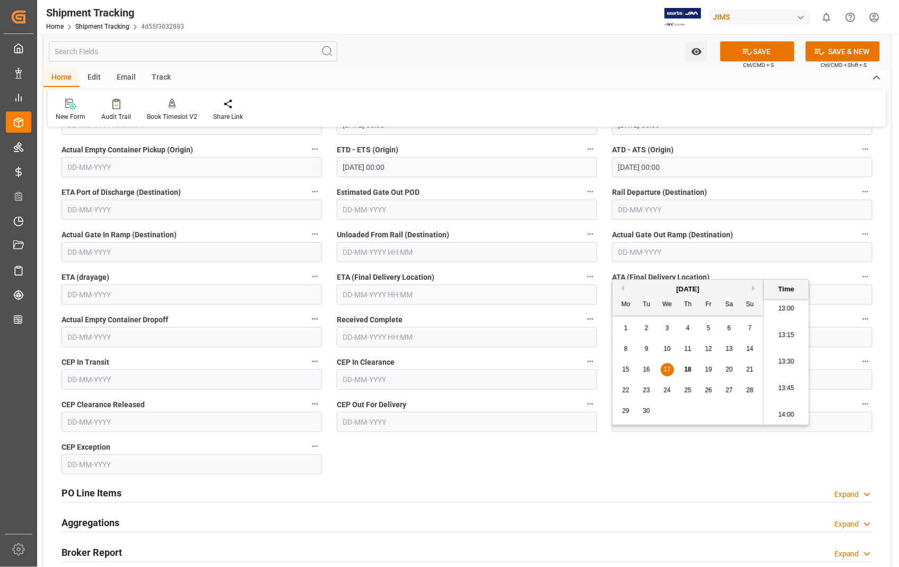
scroll to position [236, 0]
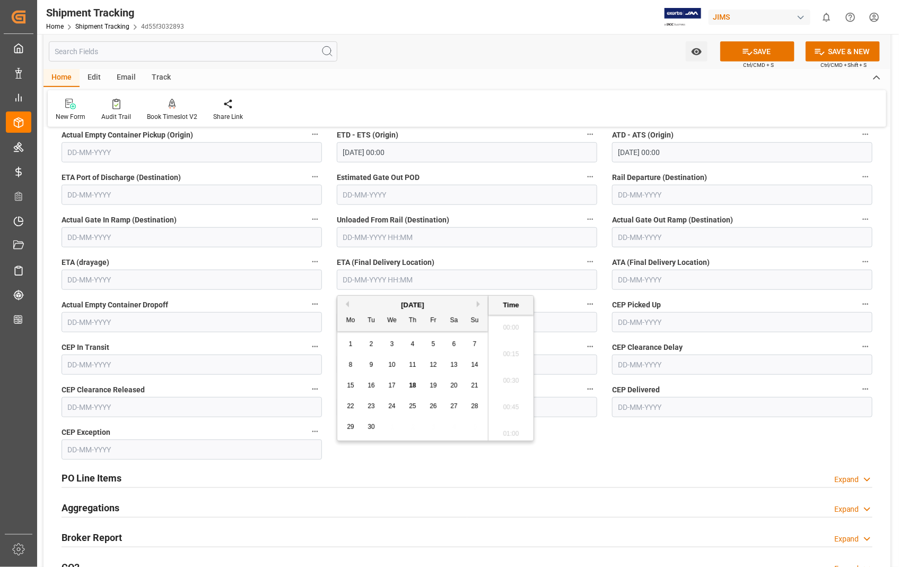
click at [438, 274] on input "text" at bounding box center [467, 280] width 261 height 20
click at [437, 389] on span "19" at bounding box center [433, 385] width 7 height 7
type input "19-09-2025 00:00"
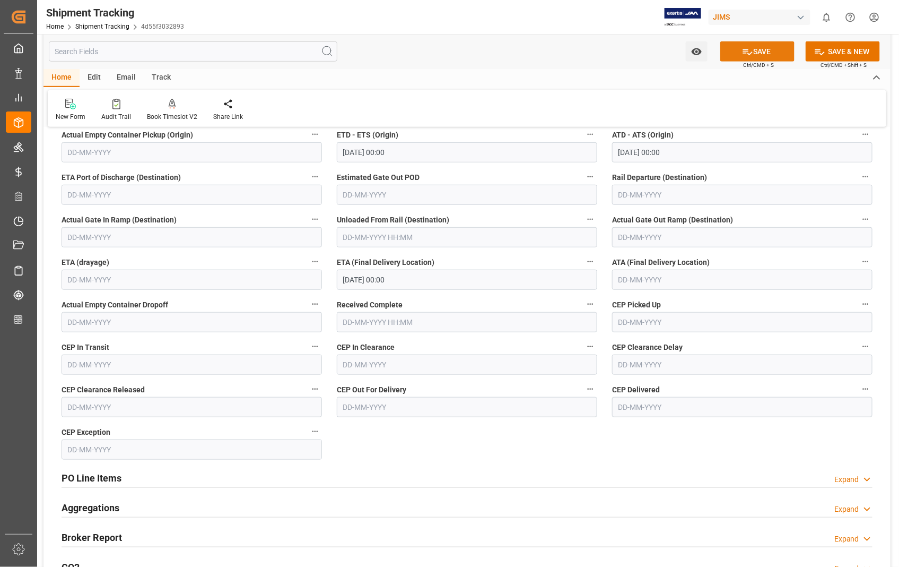
click at [756, 48] on button "SAVE" at bounding box center [758, 51] width 74 height 20
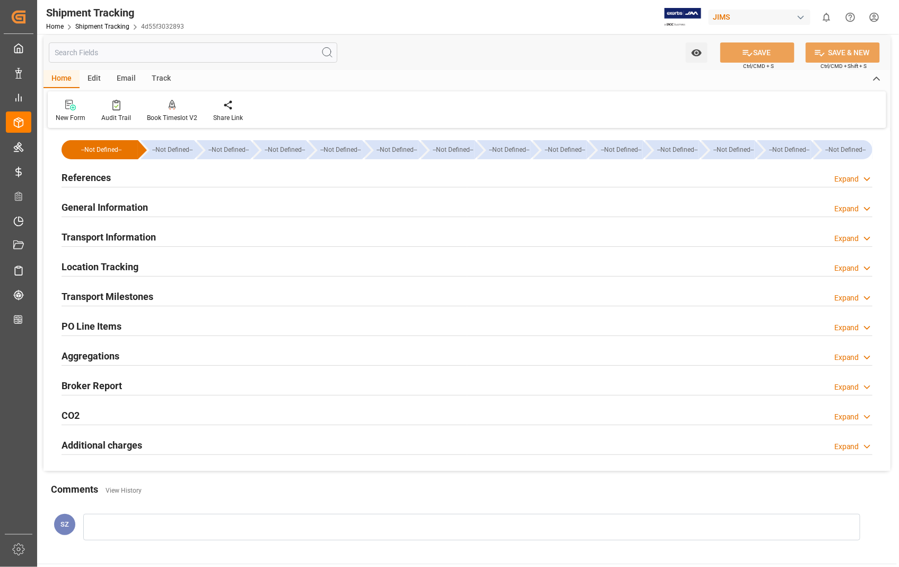
scroll to position [0, 0]
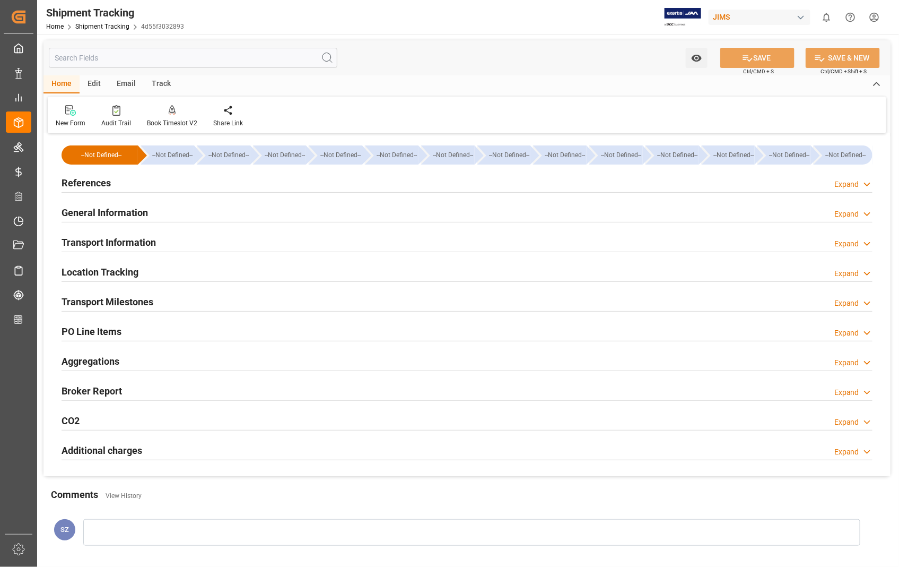
click at [97, 187] on h2 "References" at bounding box center [86, 183] width 49 height 14
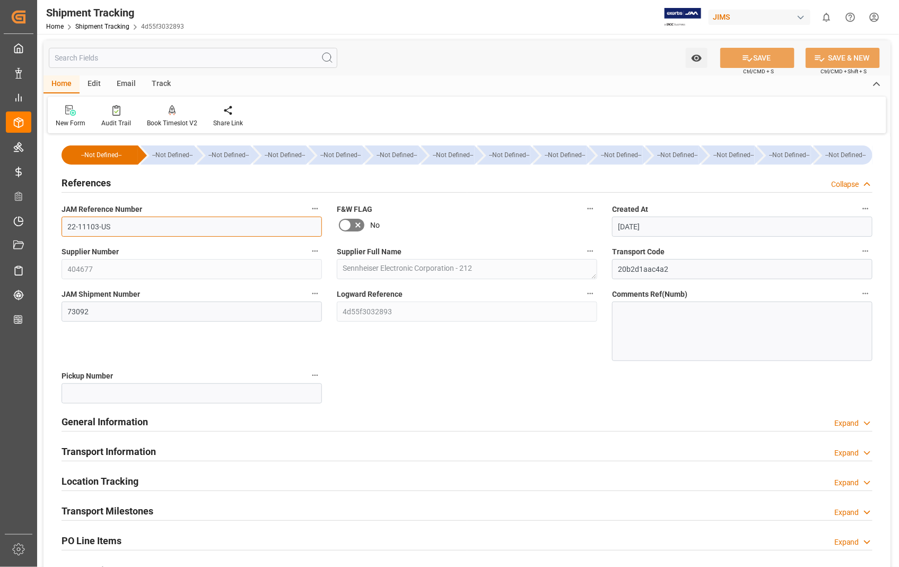
drag, startPoint x: 115, startPoint y: 227, endPoint x: 51, endPoint y: 231, distance: 63.8
click at [51, 231] on div "--Not Defined-- --Not Defined-- --Not Defined-- --Not Defined-- --Not Defined--…" at bounding box center [467, 410] width 847 height 549
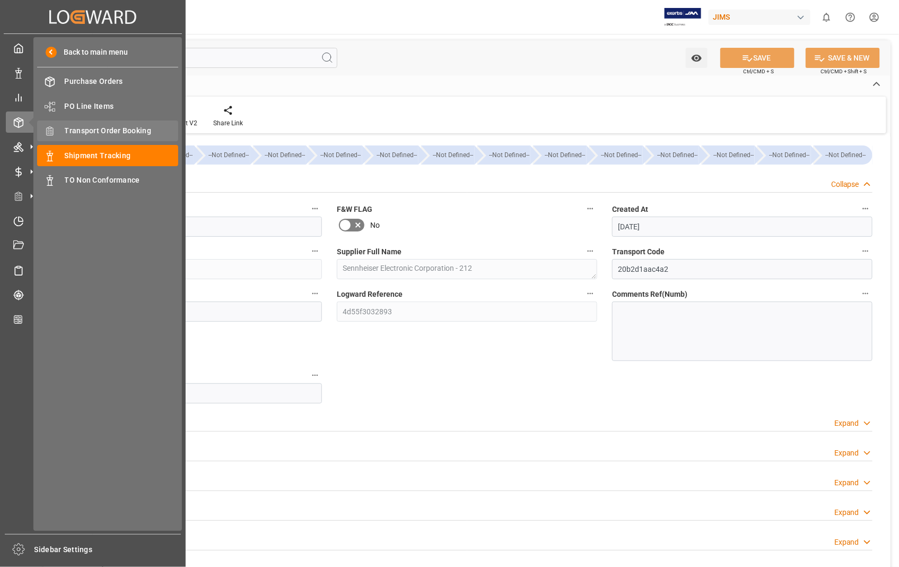
click at [114, 125] on span "Transport Order Booking" at bounding box center [122, 130] width 114 height 11
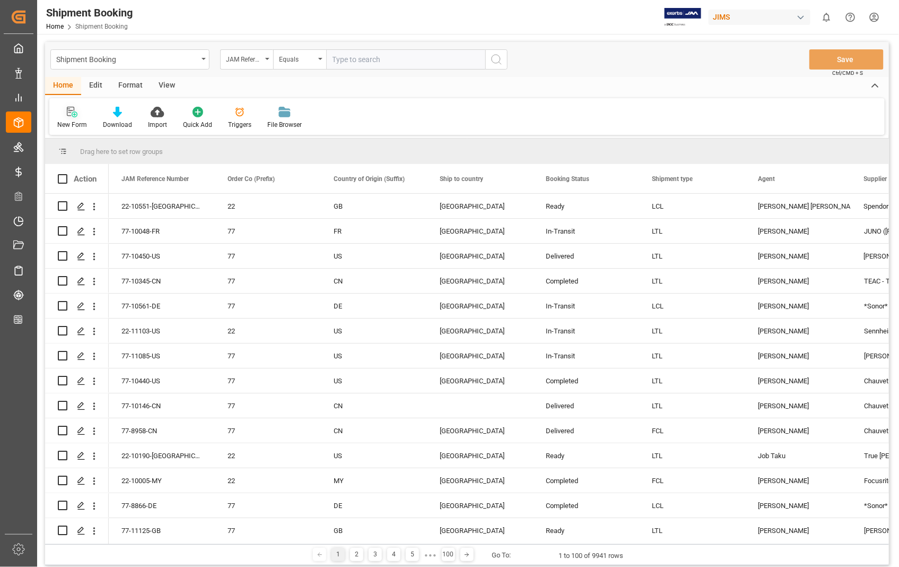
click at [68, 113] on icon at bounding box center [72, 112] width 11 height 11
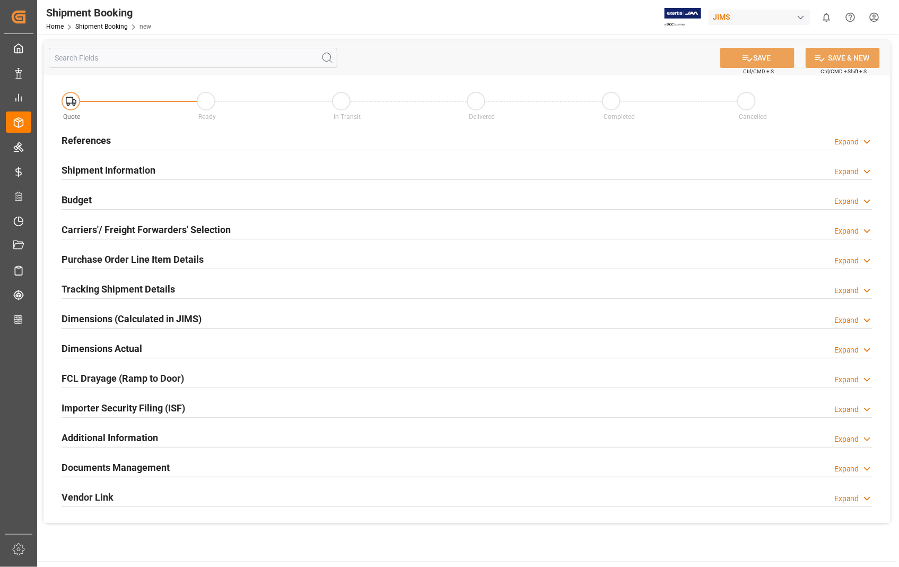
click at [89, 142] on h2 "References" at bounding box center [86, 140] width 49 height 14
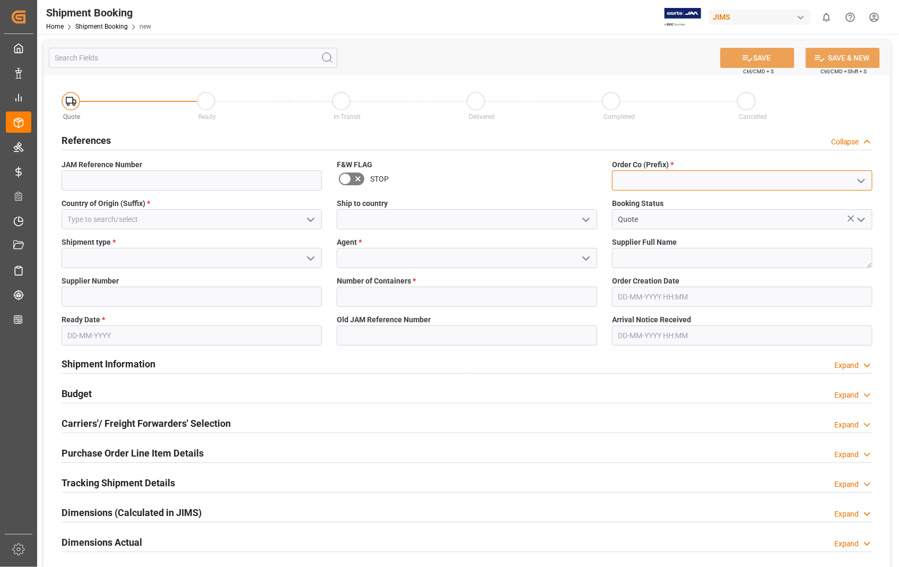
click at [641, 181] on input at bounding box center [742, 180] width 261 height 20
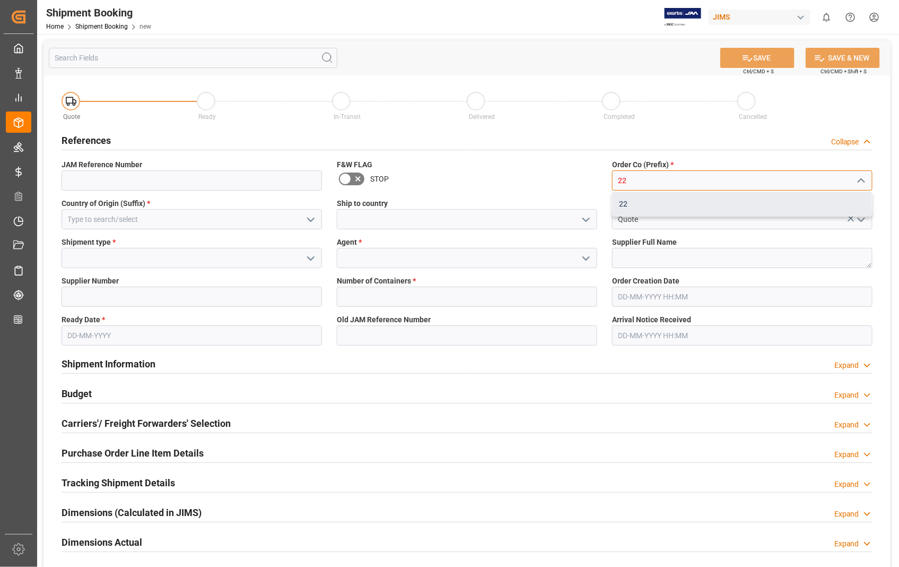
click at [625, 207] on div "22" at bounding box center [742, 204] width 259 height 24
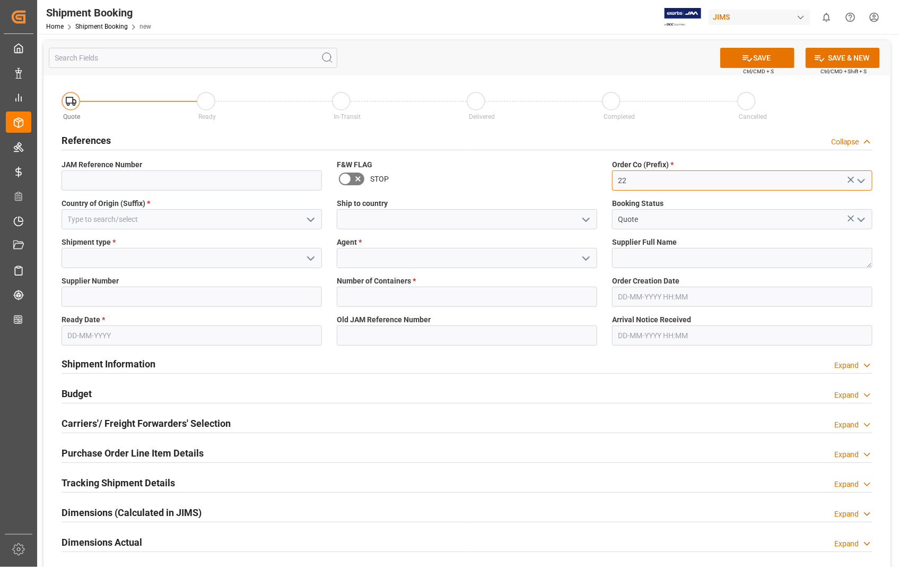
type input "22"
click at [153, 218] on input at bounding box center [192, 219] width 261 height 20
type input "US"
click at [345, 223] on input at bounding box center [467, 219] width 261 height 20
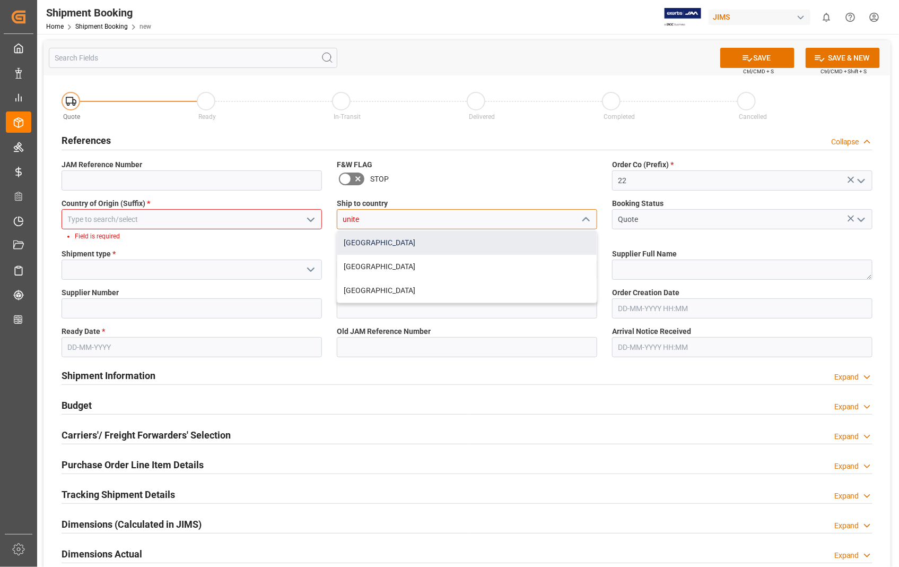
click at [363, 245] on div "[GEOGRAPHIC_DATA]" at bounding box center [466, 243] width 259 height 24
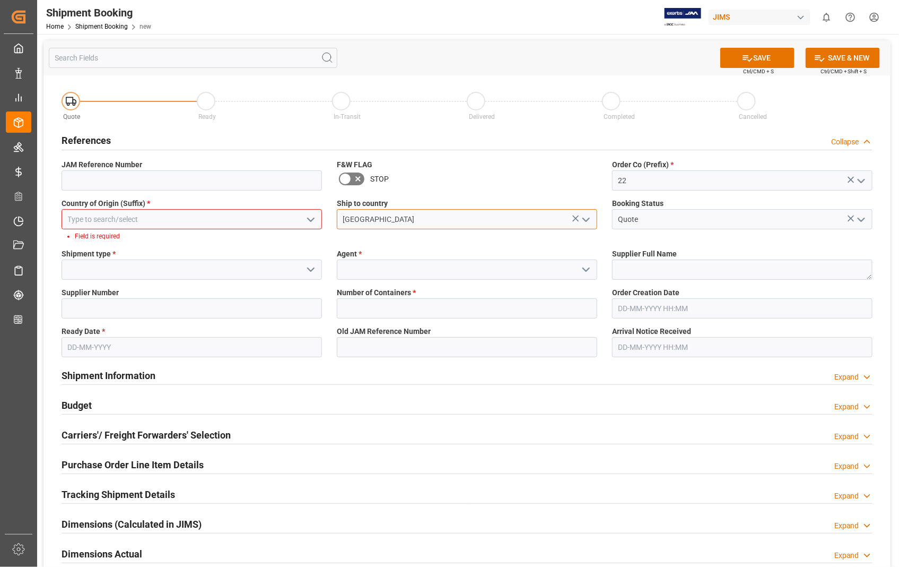
type input "[GEOGRAPHIC_DATA]"
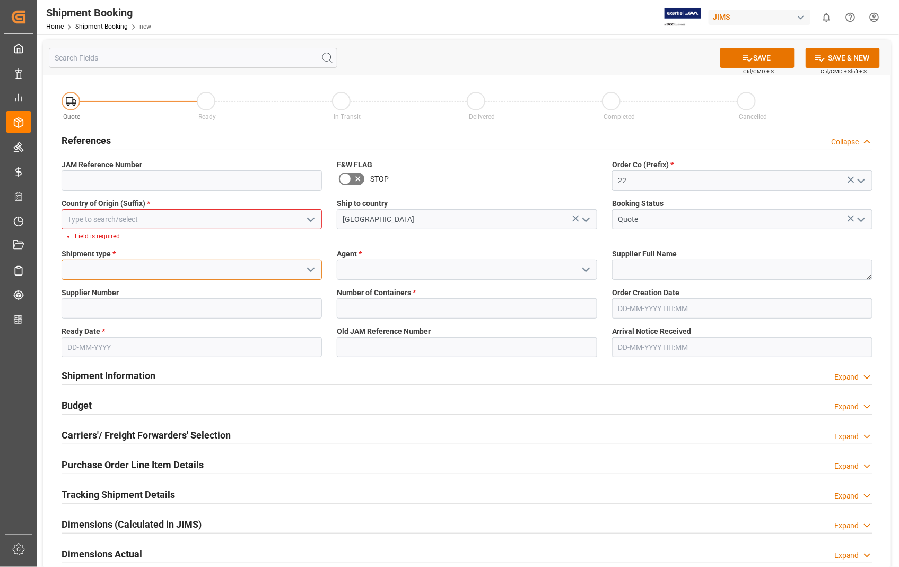
click at [84, 272] on input at bounding box center [192, 269] width 261 height 20
click at [72, 342] on div "LTL" at bounding box center [191, 341] width 259 height 24
type input "LTL"
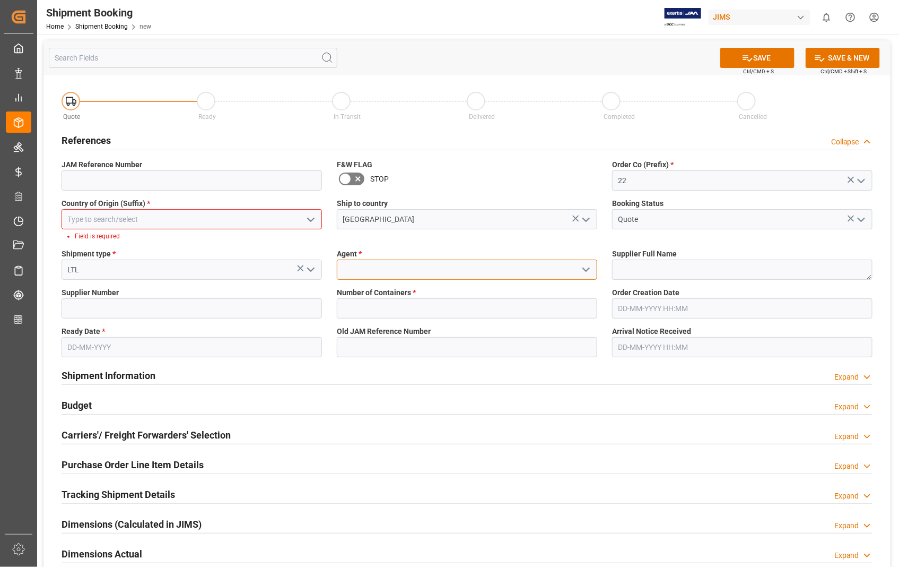
click at [395, 269] on input at bounding box center [467, 269] width 261 height 20
click at [376, 290] on div "[PERSON_NAME]" at bounding box center [466, 293] width 259 height 24
type input "[PERSON_NAME]"
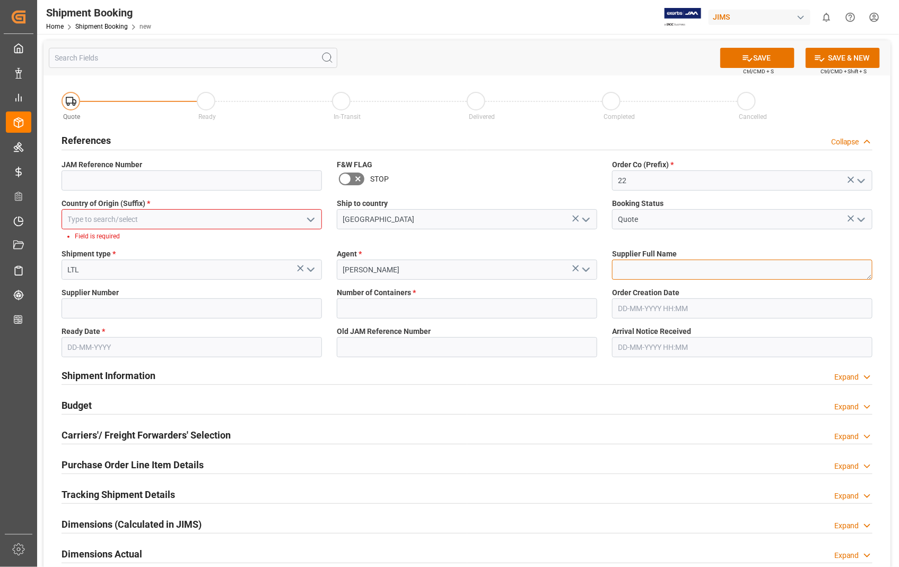
click at [652, 271] on textarea at bounding box center [742, 269] width 261 height 20
click at [654, 273] on textarea at bounding box center [742, 269] width 261 height 20
paste textarea "Loud Technologies Inc"
type textarea "Loud Technologies Inc"
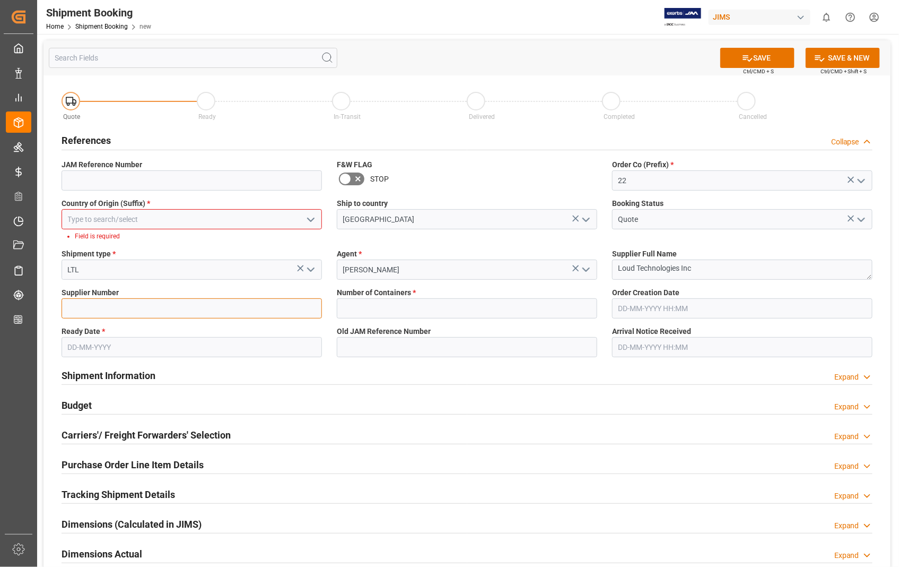
click at [110, 307] on input at bounding box center [192, 308] width 261 height 20
paste input "543498"
type input "543498"
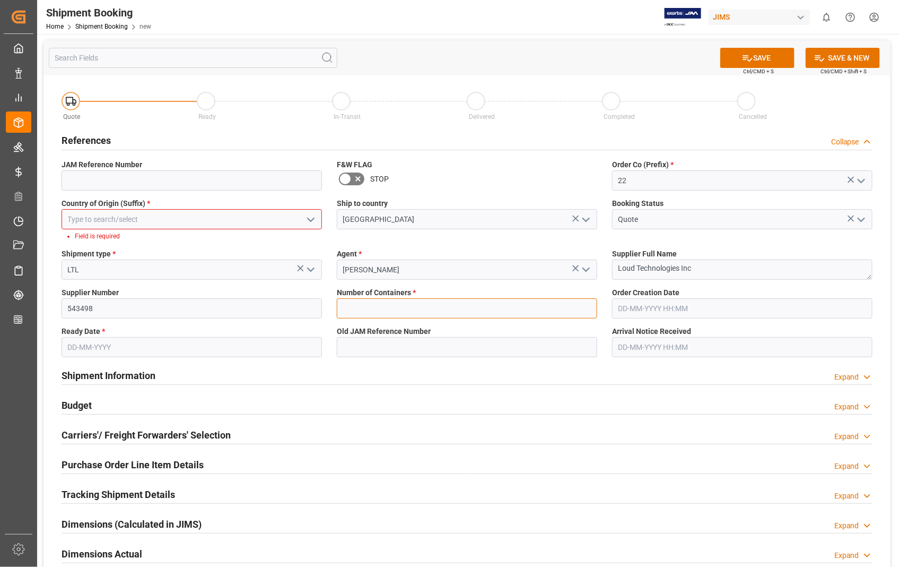
click at [425, 310] on input "text" at bounding box center [467, 308] width 261 height 20
type input "0"
type input "22-11103-US"
type input "US"
type input "19-09-2025 00:00"
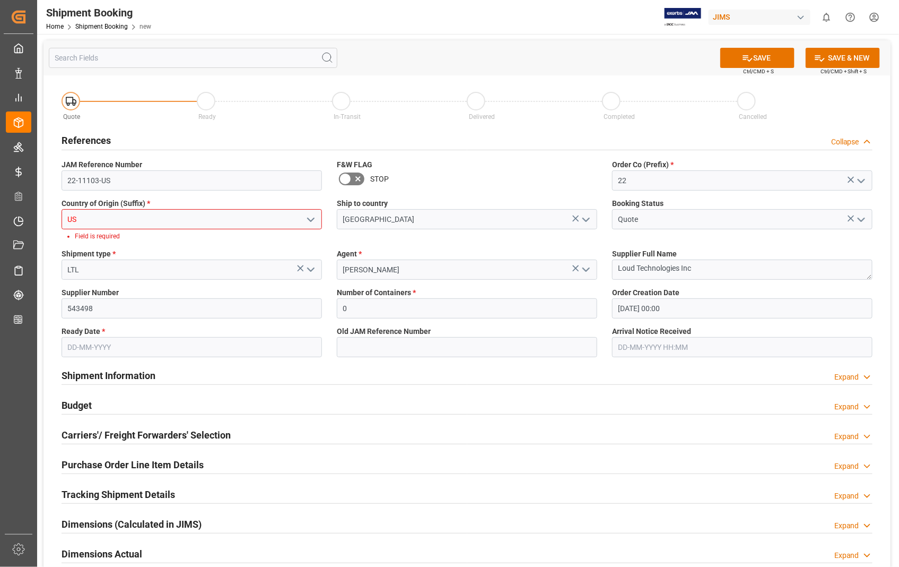
type input "17-09-2025"
type input "19-09-2025 00:00"
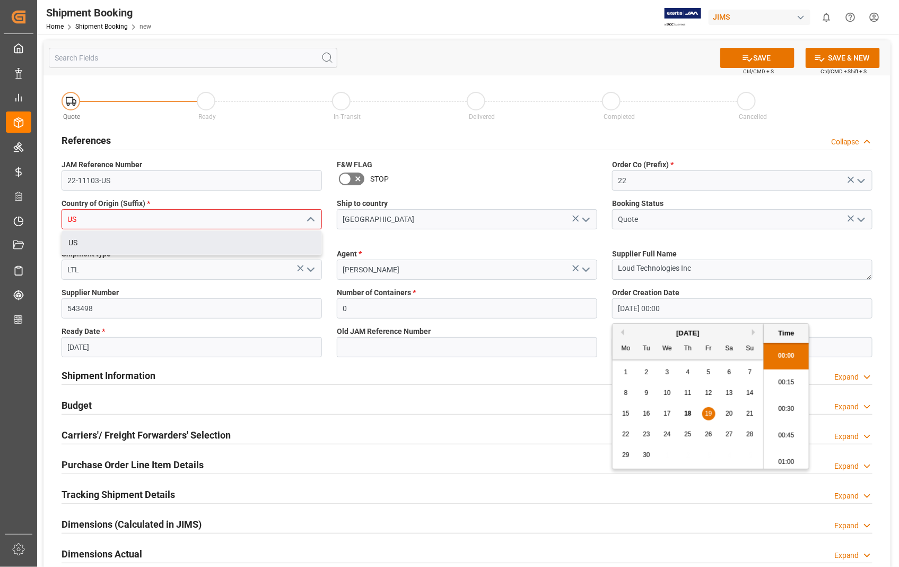
click at [738, 305] on input "19-09-2025 00:00" at bounding box center [742, 308] width 261 height 20
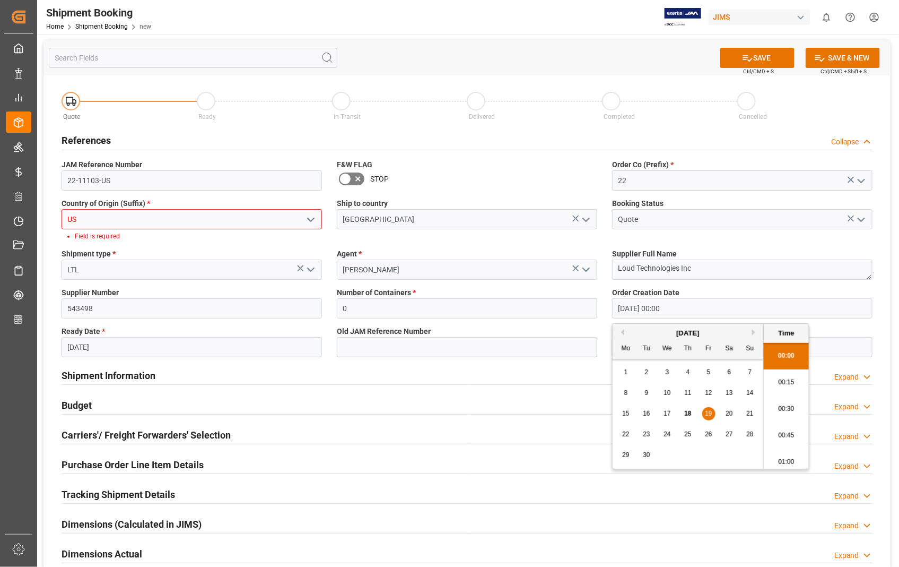
drag, startPoint x: 711, startPoint y: 316, endPoint x: 569, endPoint y: 301, distance: 142.9
click at [569, 301] on div "Quote Ready In-Transit Delivered Completed Cancelled References Collapse JAM Re…" at bounding box center [467, 401] width 847 height 653
type input "21-08-2025 00:00"
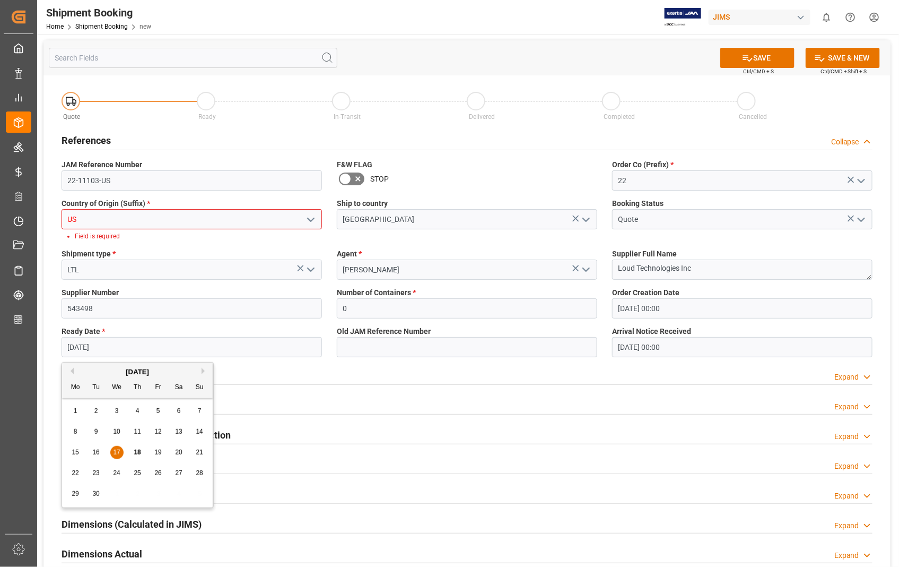
click at [149, 343] on input "17-09-2025" at bounding box center [192, 347] width 261 height 20
click at [136, 454] on span "18" at bounding box center [137, 451] width 7 height 7
type input "[DATE]"
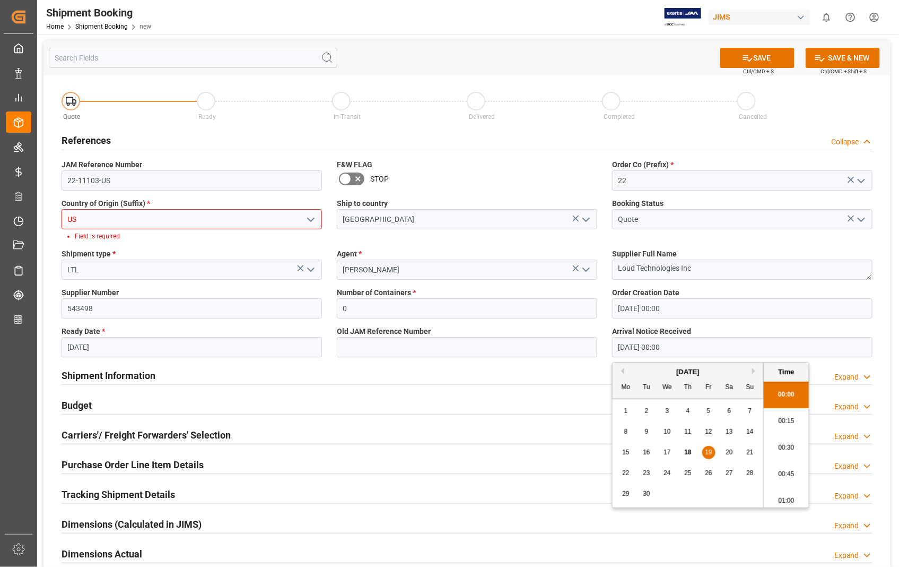
click at [708, 347] on input "19-09-2025 00:00" at bounding box center [742, 347] width 261 height 20
click at [649, 471] on span "23" at bounding box center [646, 472] width 7 height 7
type input "[DATE] 00:00"
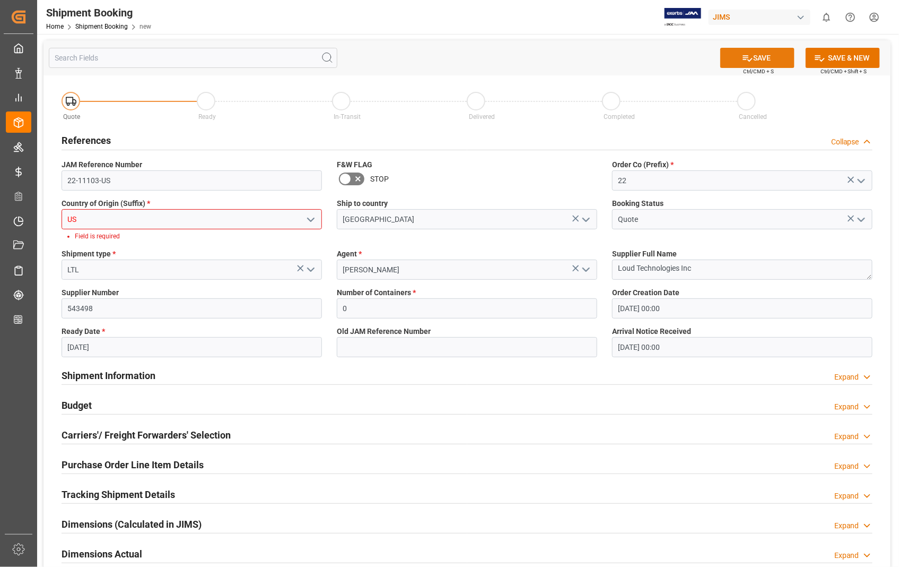
click at [772, 60] on button "SAVE" at bounding box center [758, 58] width 74 height 20
click at [91, 437] on h2 "Carriers'/ Freight Forwarders' Selection" at bounding box center [146, 435] width 169 height 14
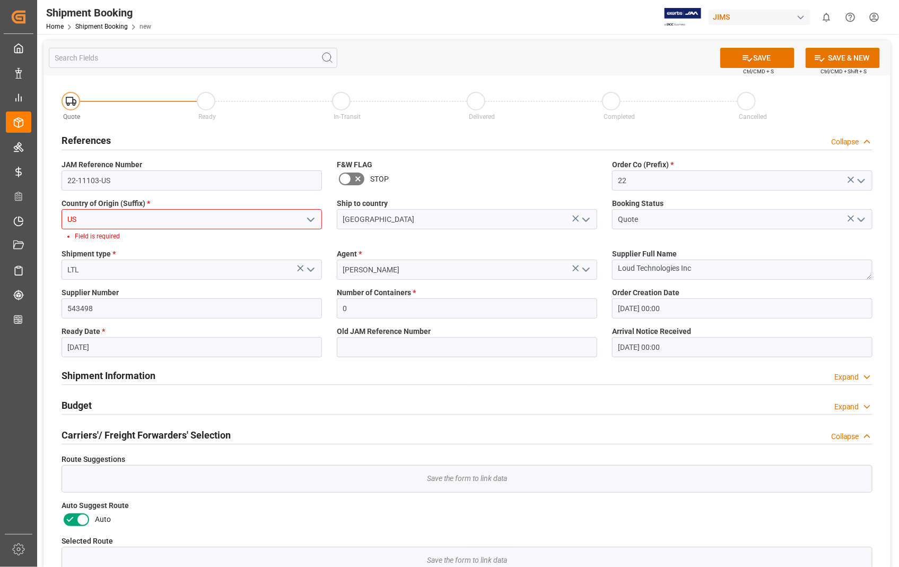
click at [82, 523] on icon at bounding box center [82, 519] width 13 height 13
click at [0, 0] on input "checkbox" at bounding box center [0, 0] width 0 height 0
click at [759, 57] on button "SAVE" at bounding box center [758, 58] width 74 height 20
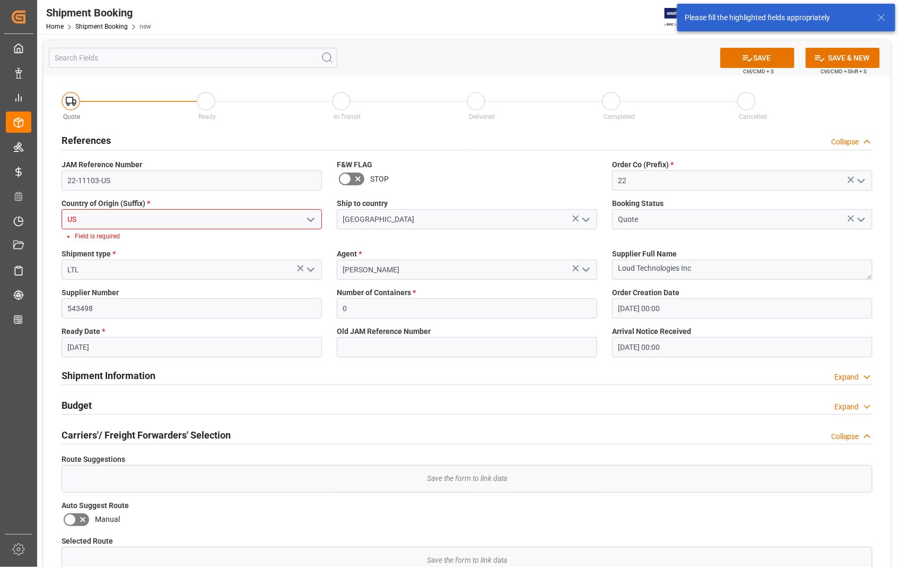
click at [132, 220] on input "US" at bounding box center [192, 219] width 261 height 20
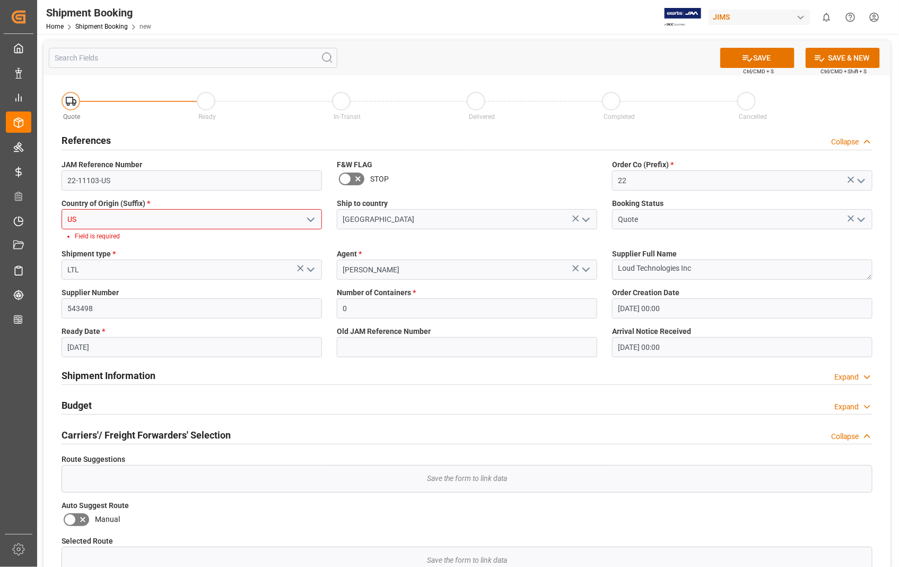
click at [132, 220] on input "US" at bounding box center [192, 219] width 261 height 20
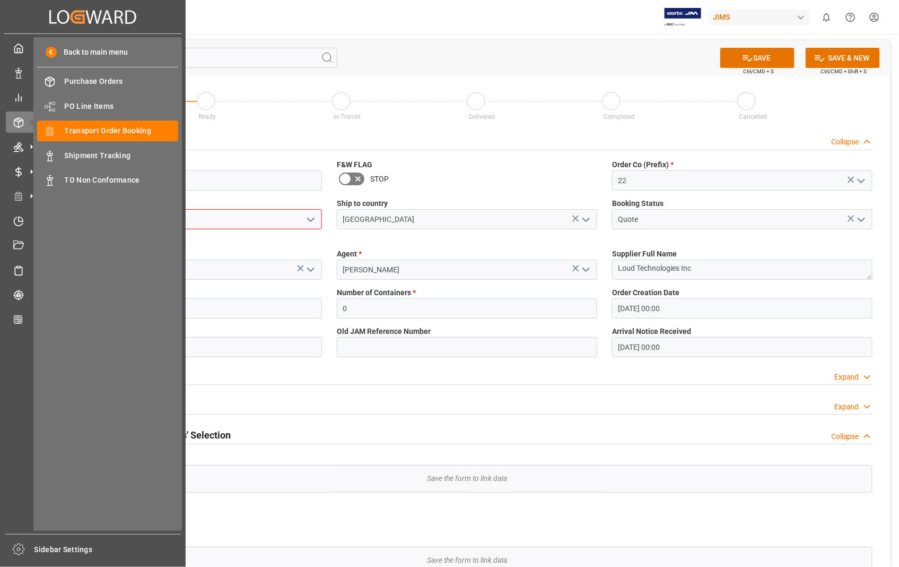
drag, startPoint x: 132, startPoint y: 220, endPoint x: 35, endPoint y: 226, distance: 96.8
click at [35, 226] on div "Created by potrace 1.15, written by Peter Selinger 2001-2017 Created by potrace…" at bounding box center [449, 283] width 899 height 567
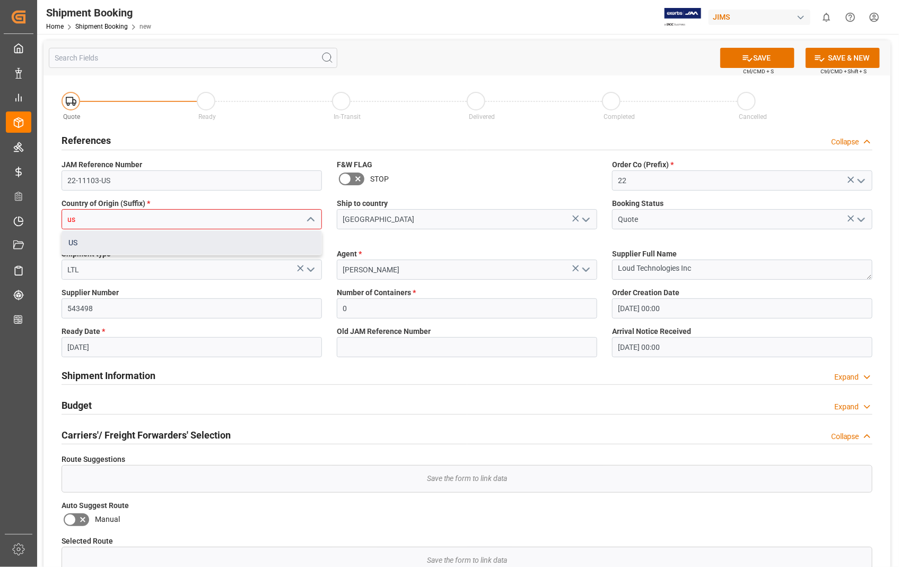
click at [77, 240] on div "US" at bounding box center [191, 243] width 259 height 24
type input "US"
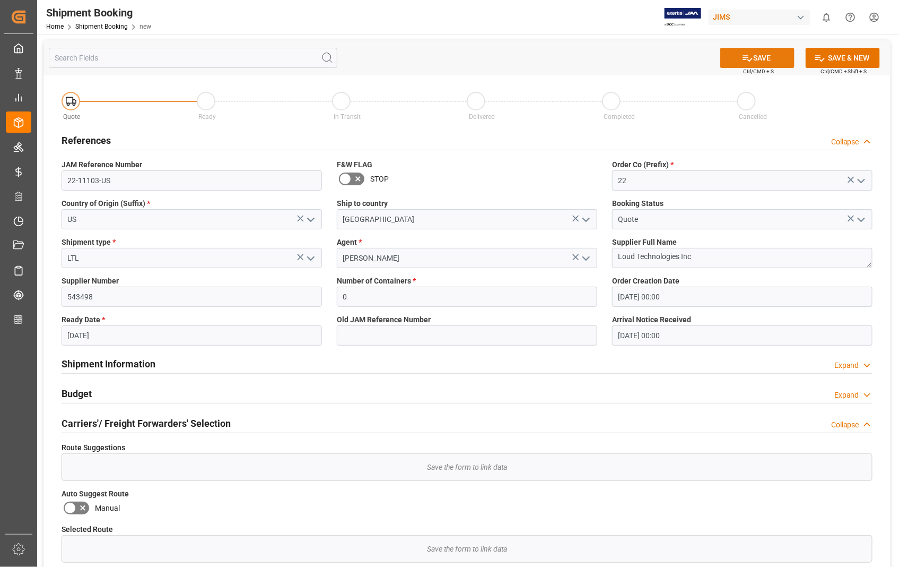
click at [746, 56] on icon at bounding box center [747, 58] width 11 height 11
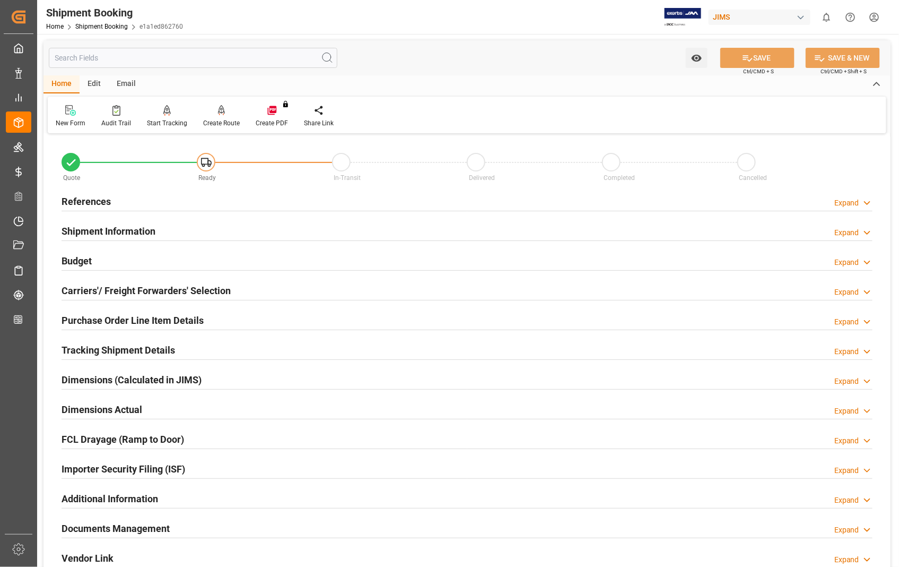
click at [82, 202] on h2 "References" at bounding box center [86, 201] width 49 height 14
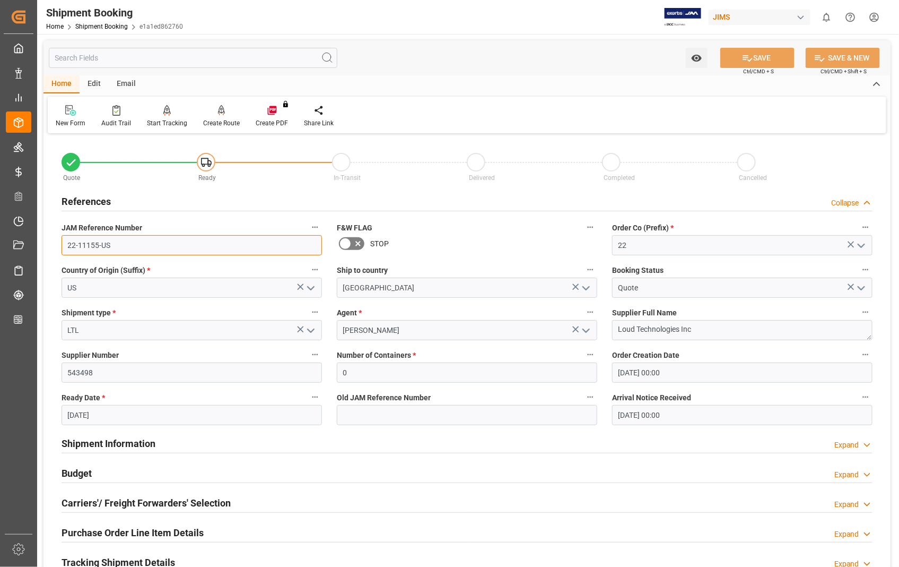
drag, startPoint x: 124, startPoint y: 253, endPoint x: 61, endPoint y: 245, distance: 63.1
click at [62, 245] on input "22-11155-US" at bounding box center [192, 245] width 261 height 20
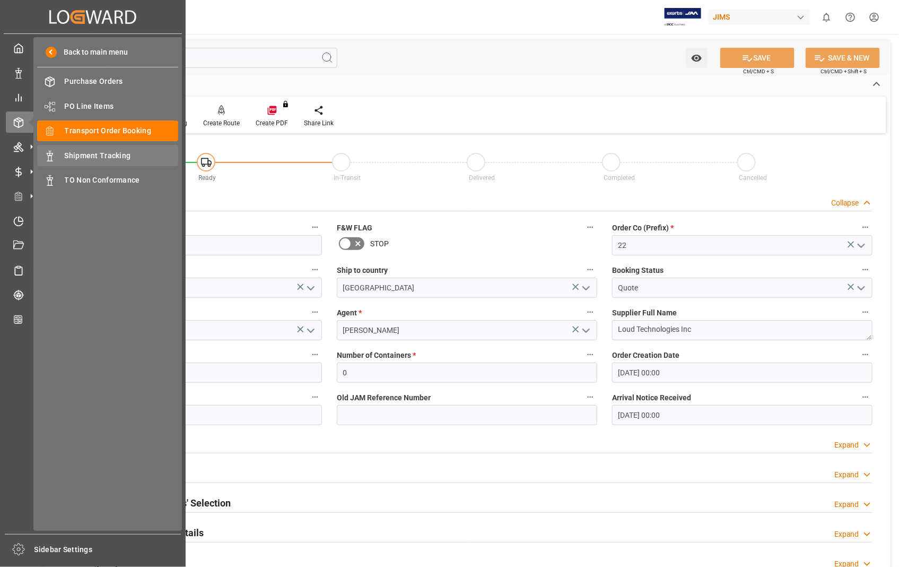
click at [92, 150] on span "Shipment Tracking" at bounding box center [122, 155] width 114 height 11
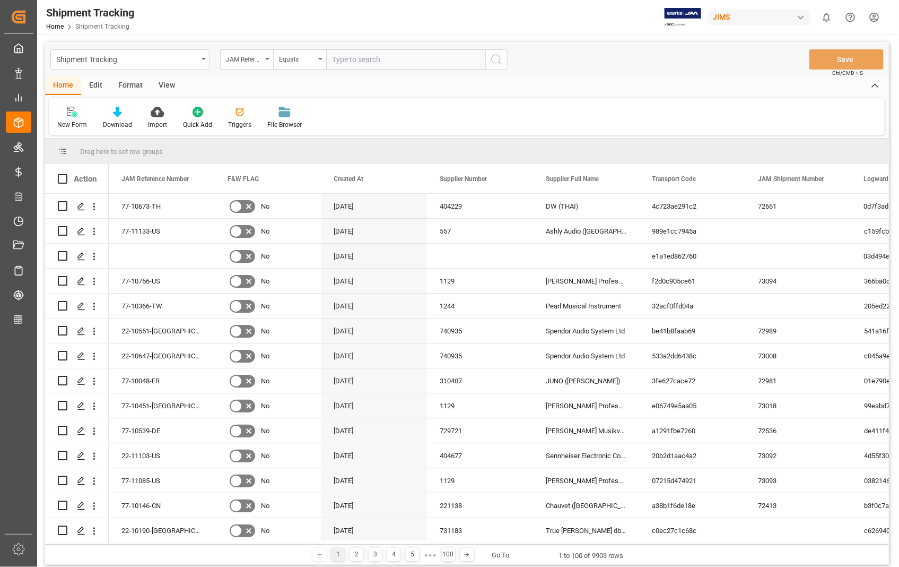
click at [407, 60] on input "text" at bounding box center [405, 59] width 159 height 20
type input "22-11155-US"
click at [501, 59] on icon "search button" at bounding box center [496, 59] width 13 height 13
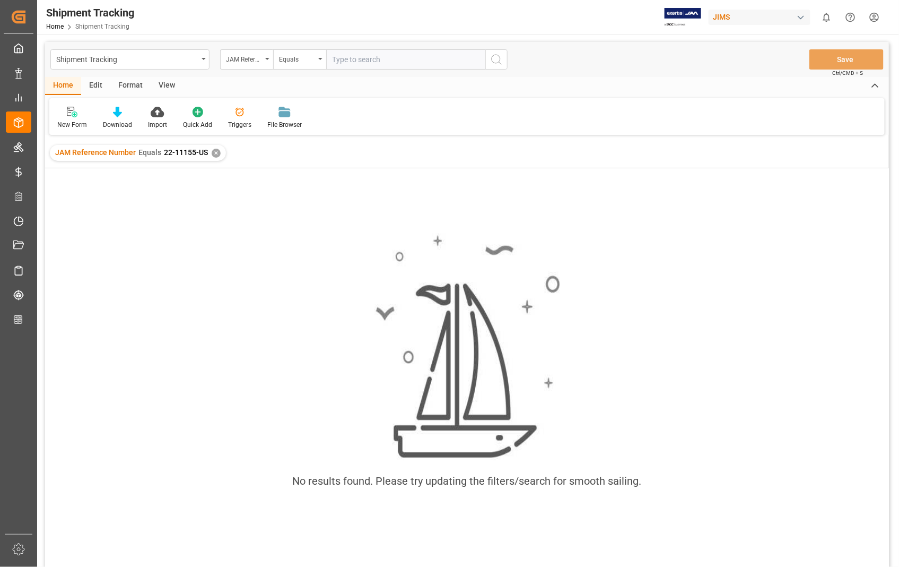
click at [394, 52] on input "text" at bounding box center [405, 59] width 159 height 20
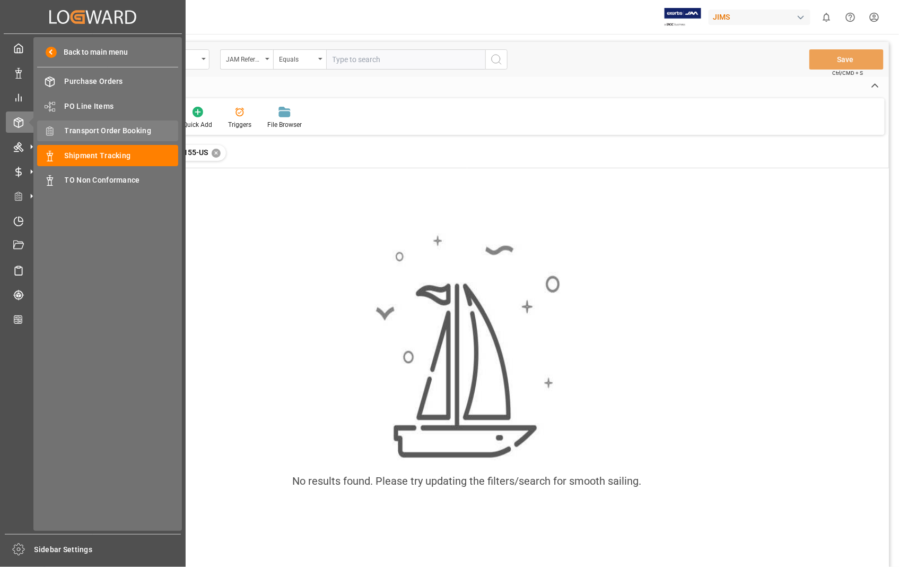
click at [124, 129] on span "Transport Order Booking" at bounding box center [122, 130] width 114 height 11
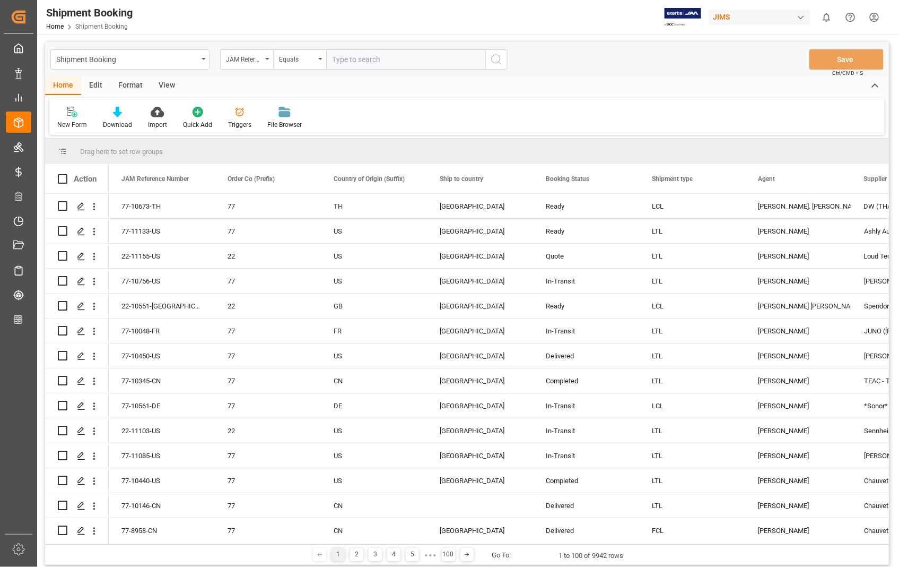
click at [390, 57] on input "text" at bounding box center [405, 59] width 159 height 20
paste input "22-11155-US"
type input "22-11155-US"
click at [492, 57] on icon "search button" at bounding box center [496, 59] width 13 height 13
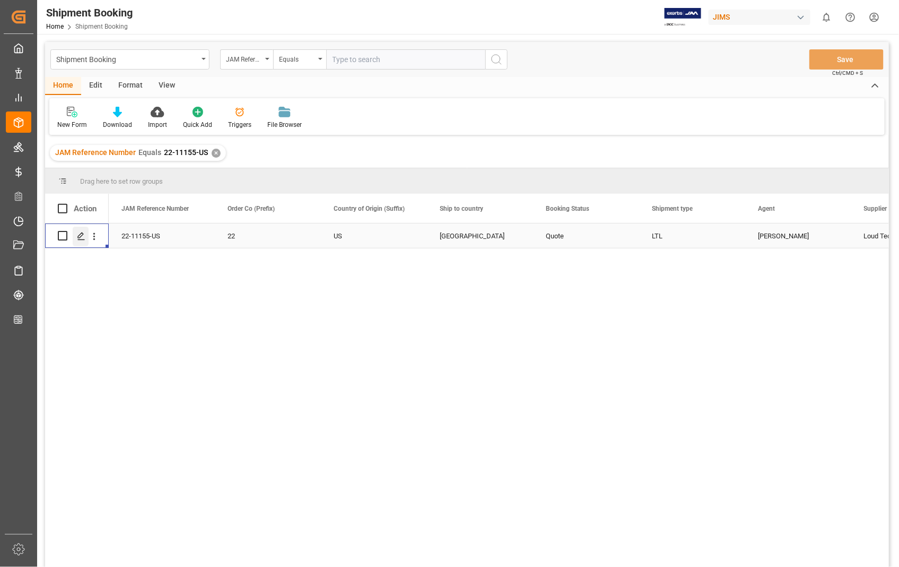
click at [77, 237] on icon "Press SPACE to select this row." at bounding box center [81, 236] width 8 height 8
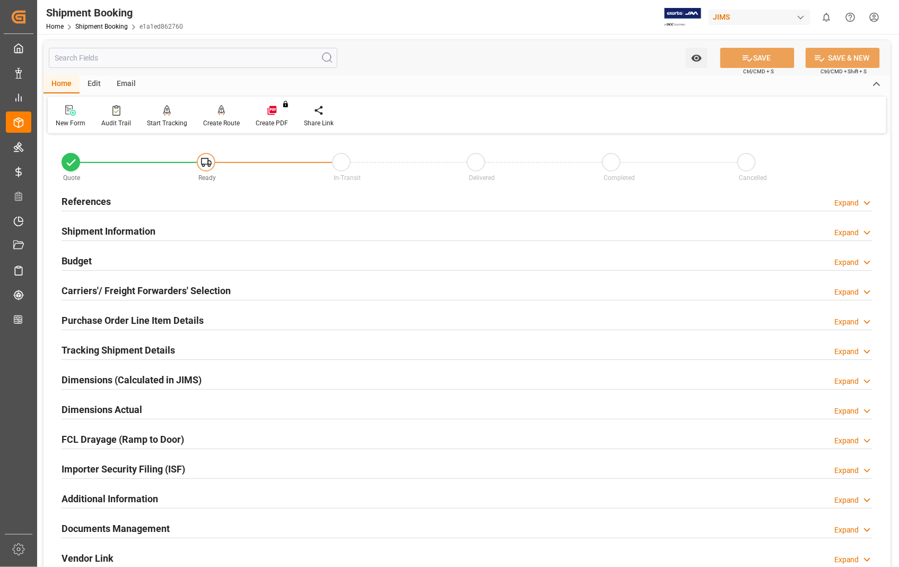
click at [127, 291] on h2 "Carriers'/ Freight Forwarders' Selection" at bounding box center [146, 290] width 169 height 14
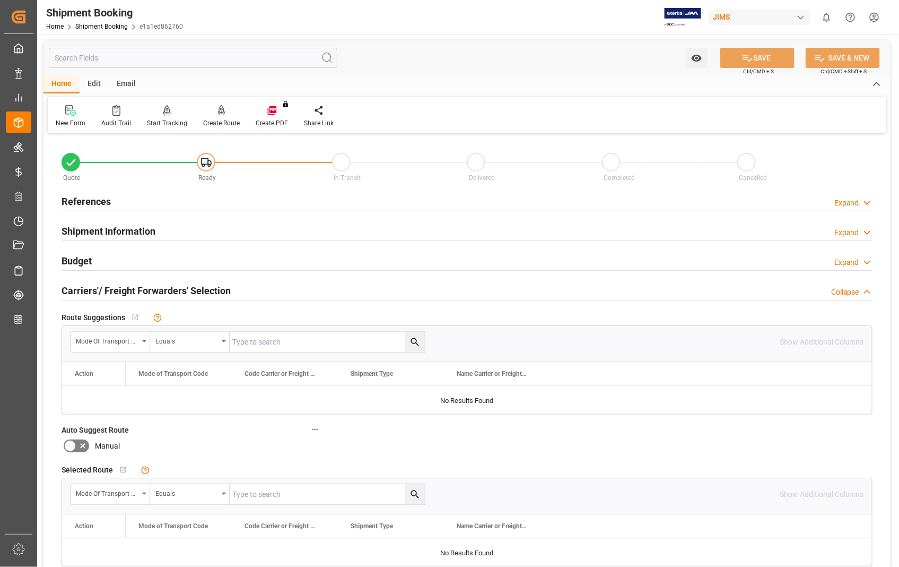
click at [127, 291] on h2 "Carriers'/ Freight Forwarders' Selection" at bounding box center [146, 290] width 169 height 14
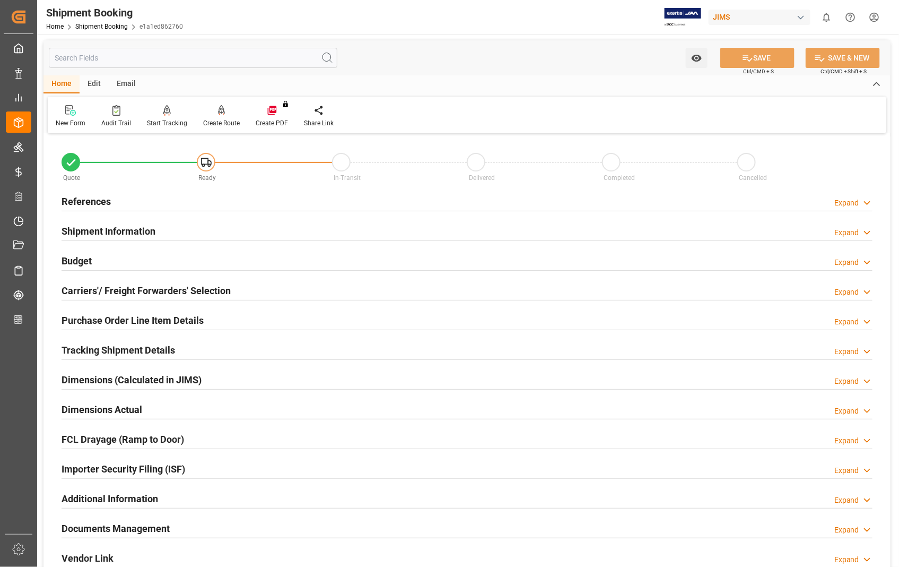
click at [148, 532] on h2 "Documents Management" at bounding box center [116, 528] width 108 height 14
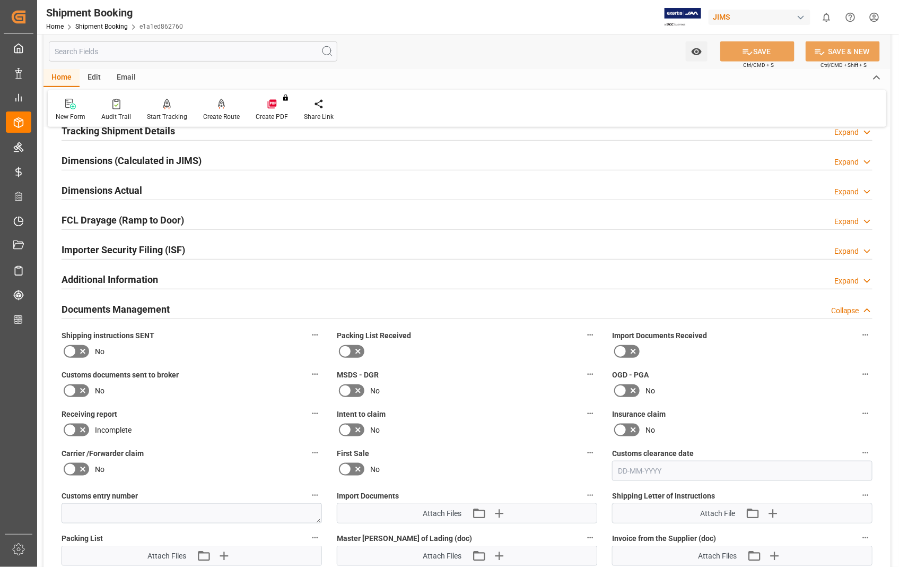
scroll to position [295, 0]
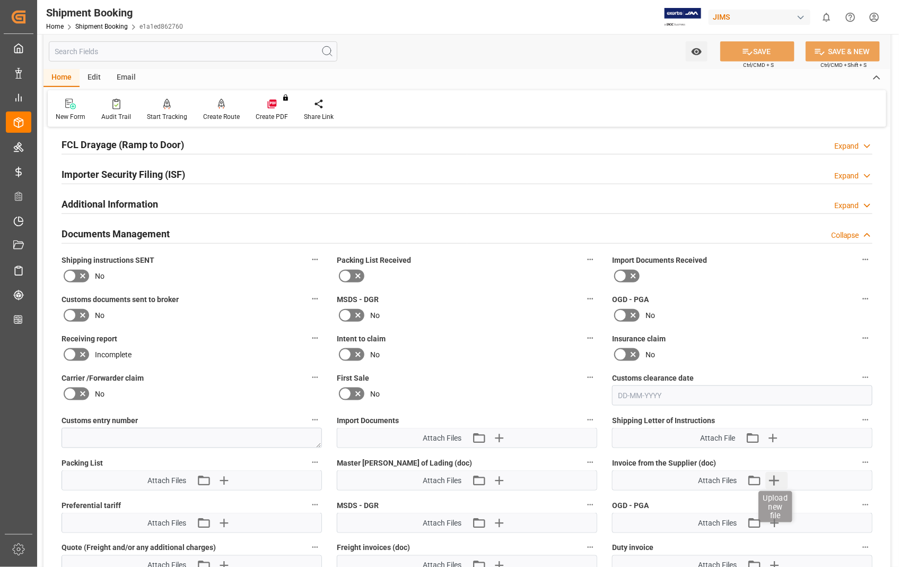
click at [774, 478] on icon "button" at bounding box center [775, 480] width 10 height 10
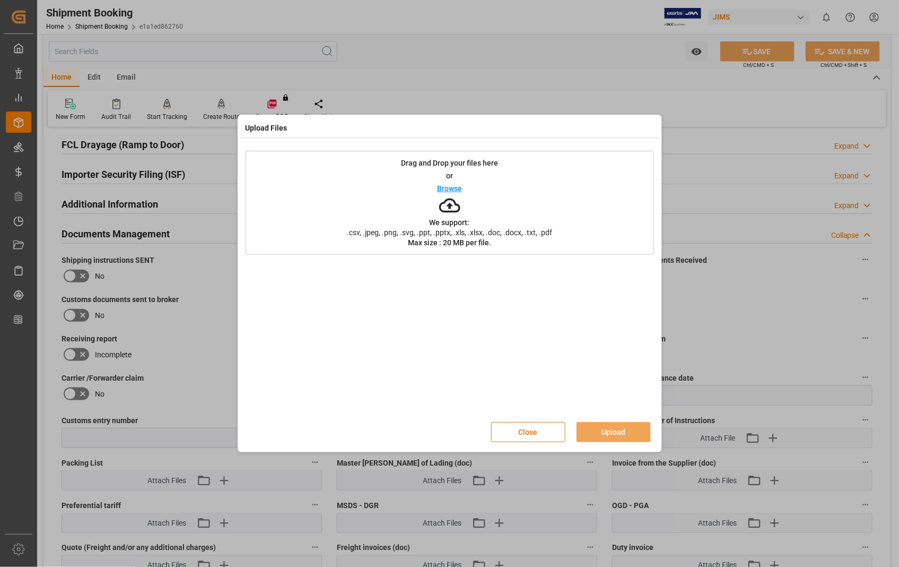
click at [456, 188] on p "Browse" at bounding box center [449, 188] width 25 height 7
click at [618, 433] on button "Upload" at bounding box center [614, 432] width 74 height 20
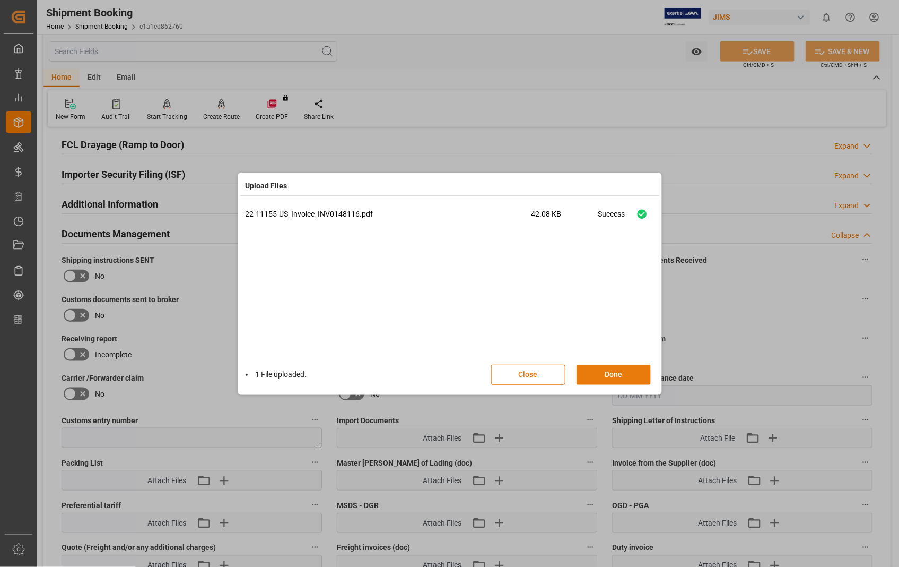
click at [624, 374] on button "Done" at bounding box center [614, 375] width 74 height 20
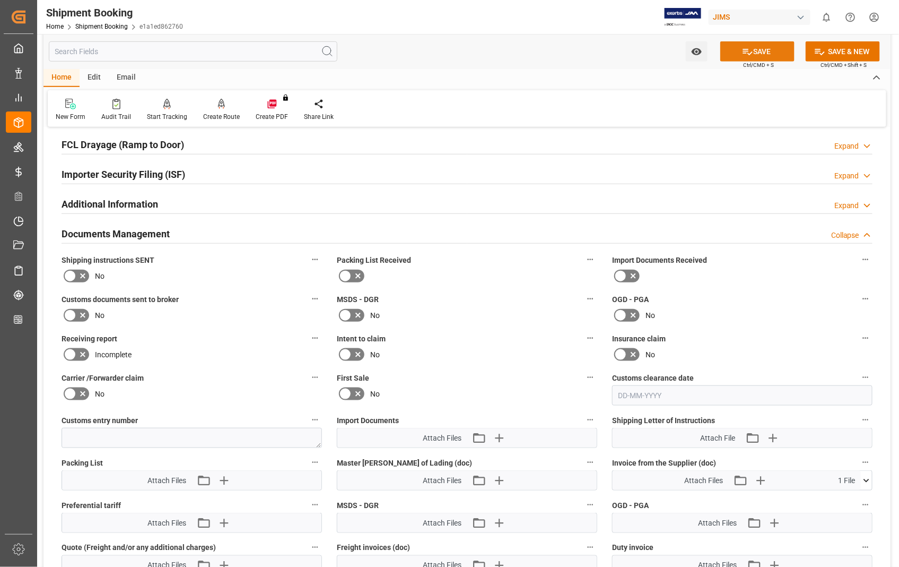
click at [765, 50] on button "SAVE" at bounding box center [758, 51] width 74 height 20
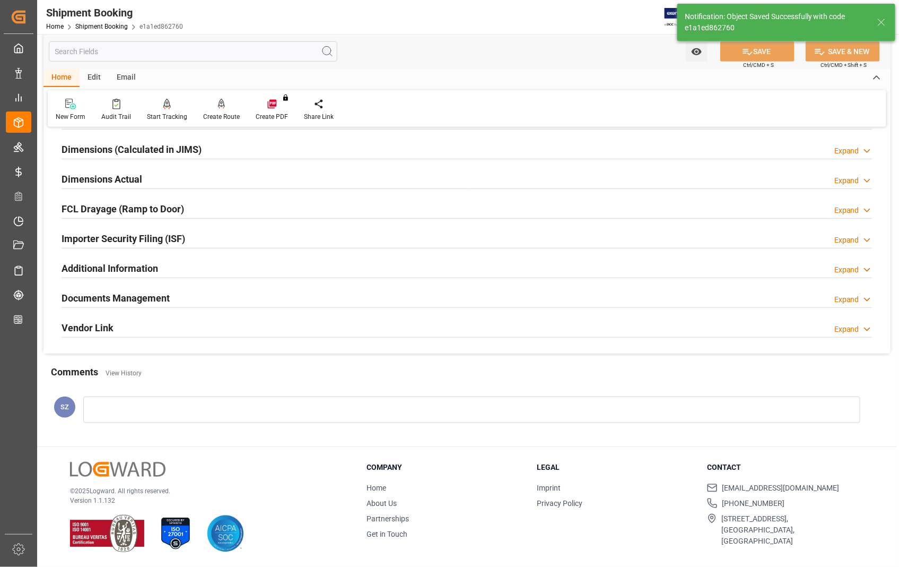
scroll to position [230, 0]
click at [96, 177] on h2 "Dimensions Actual" at bounding box center [102, 179] width 81 height 14
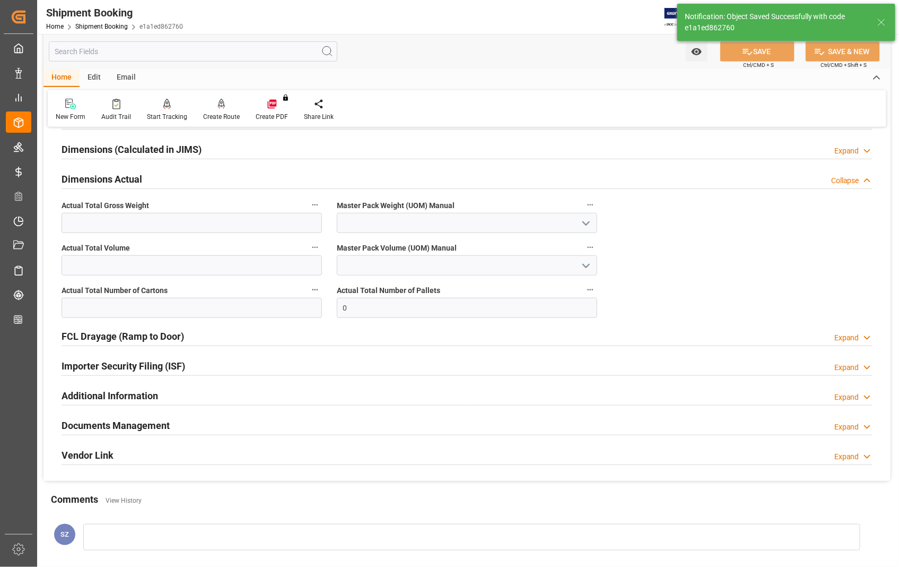
scroll to position [295, 0]
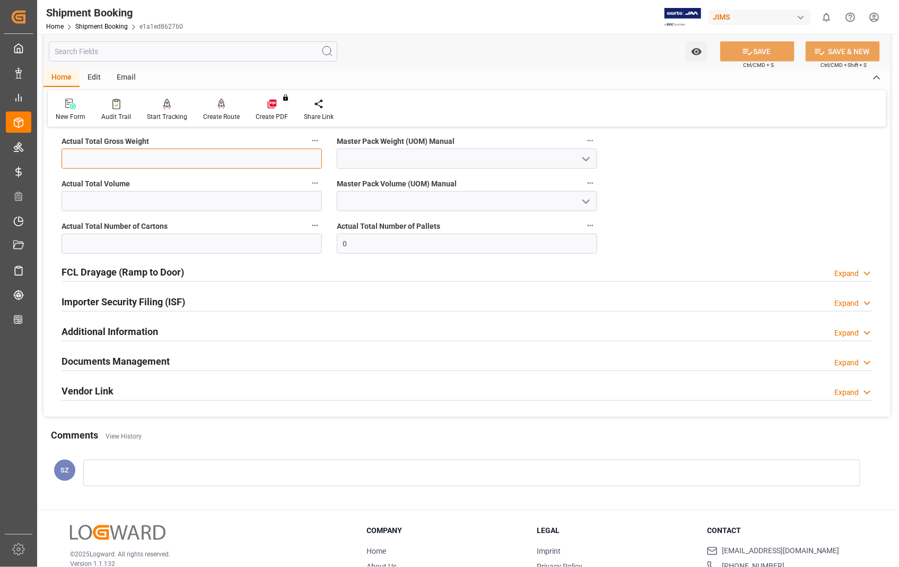
click at [150, 161] on input "text" at bounding box center [192, 159] width 261 height 20
click at [301, 246] on input "text" at bounding box center [192, 243] width 261 height 20
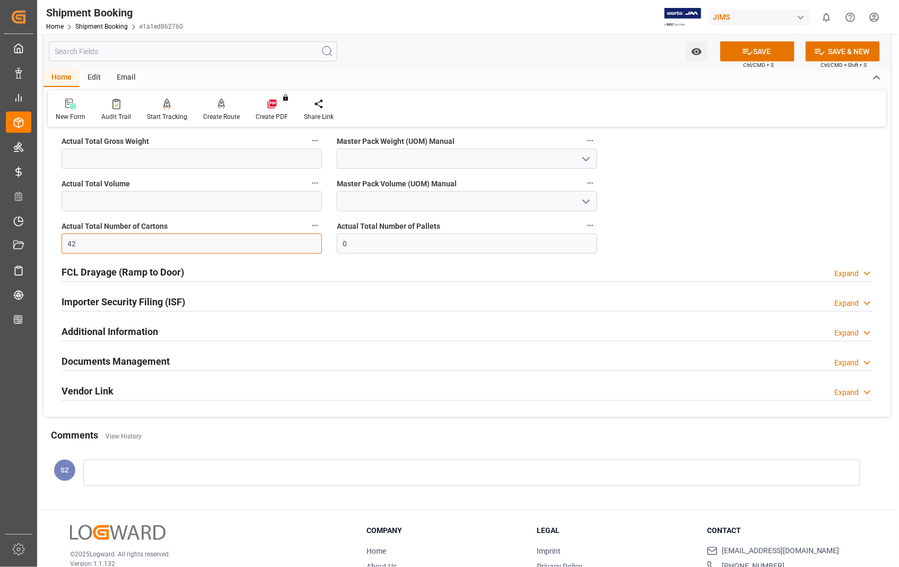
type input "42"
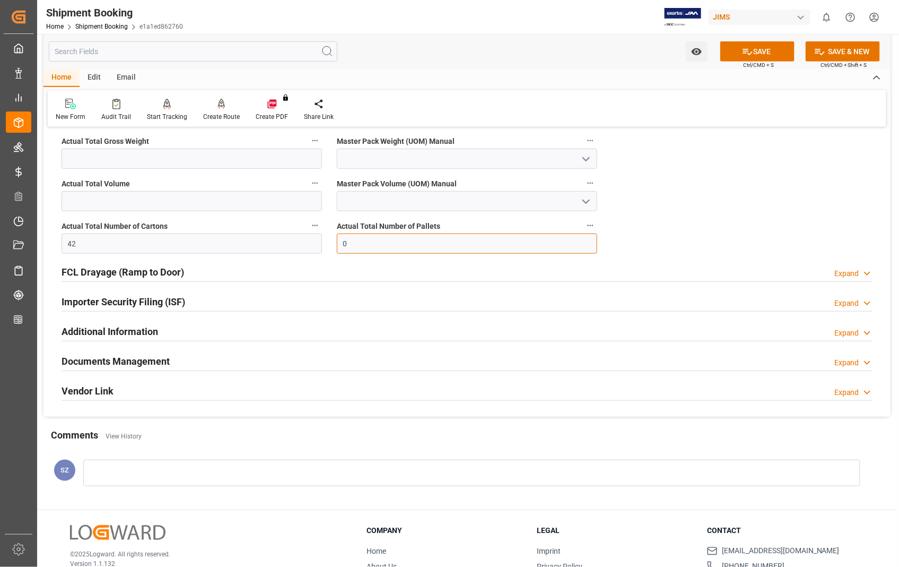
click at [377, 241] on input "0" at bounding box center [467, 243] width 261 height 20
drag, startPoint x: 375, startPoint y: 241, endPoint x: 341, endPoint y: 248, distance: 34.2
click at [341, 248] on input "0" at bounding box center [467, 243] width 261 height 20
type input "3"
click at [98, 156] on input "text" at bounding box center [192, 159] width 261 height 20
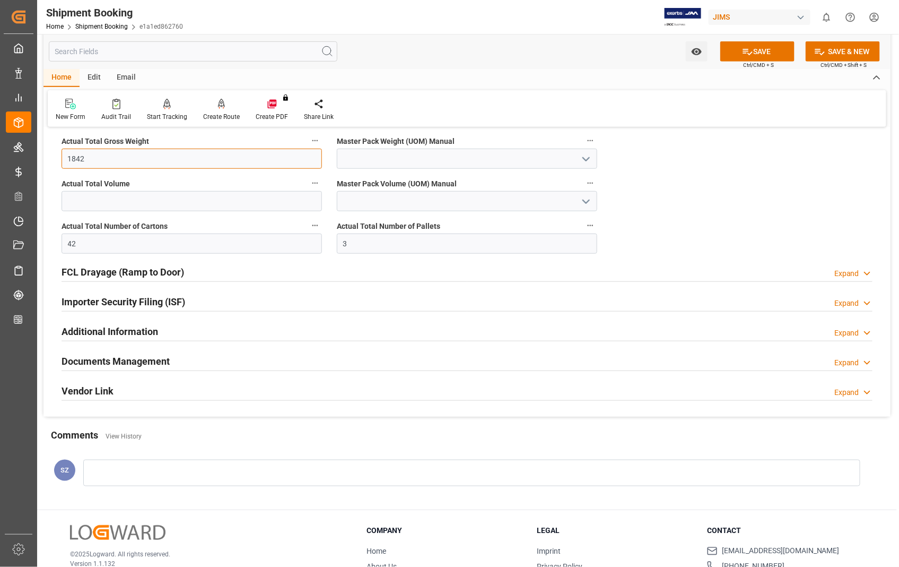
type input "1842"
click at [585, 160] on icon "open menu" at bounding box center [586, 159] width 13 height 13
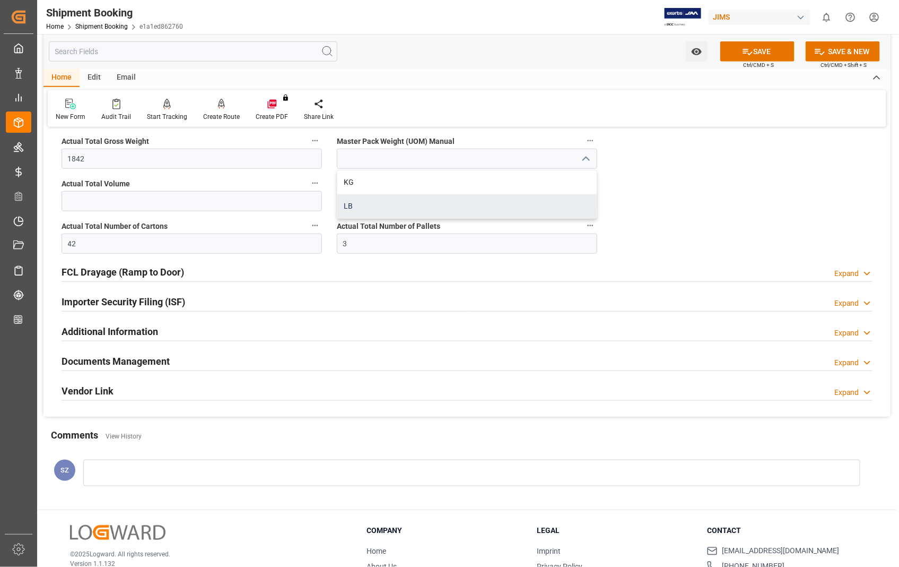
click at [359, 200] on div "LB" at bounding box center [466, 206] width 259 height 24
type input "LB"
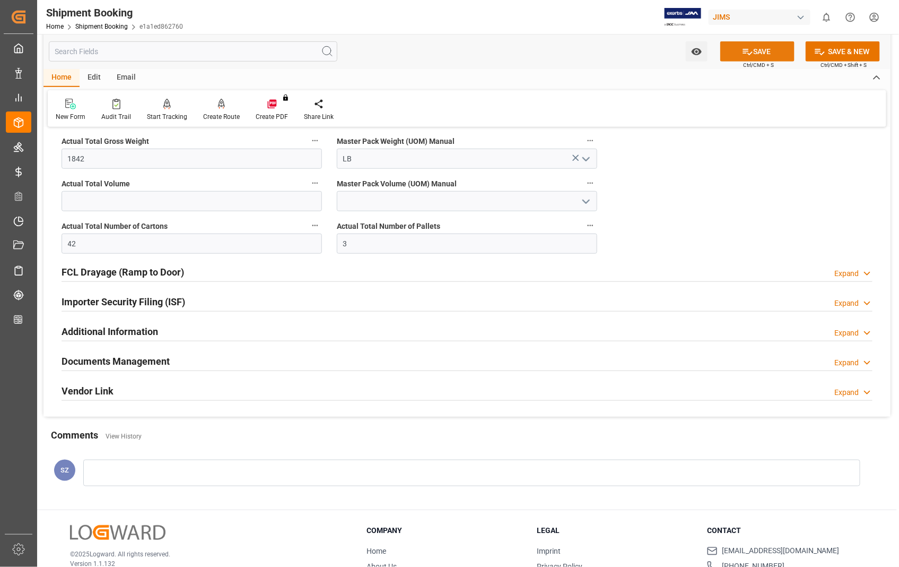
click at [758, 48] on button "SAVE" at bounding box center [758, 51] width 74 height 20
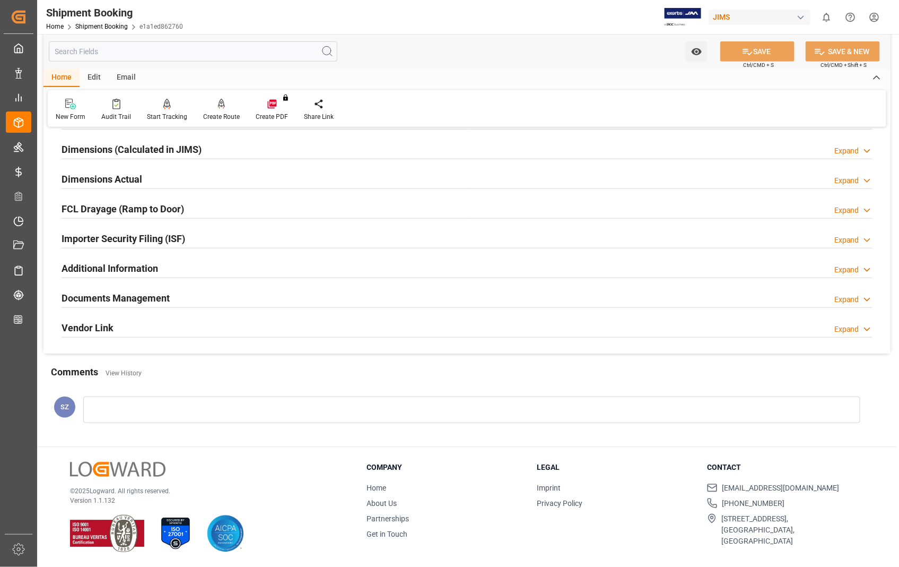
scroll to position [230, 0]
click at [109, 177] on h2 "Dimensions Actual" at bounding box center [102, 179] width 81 height 14
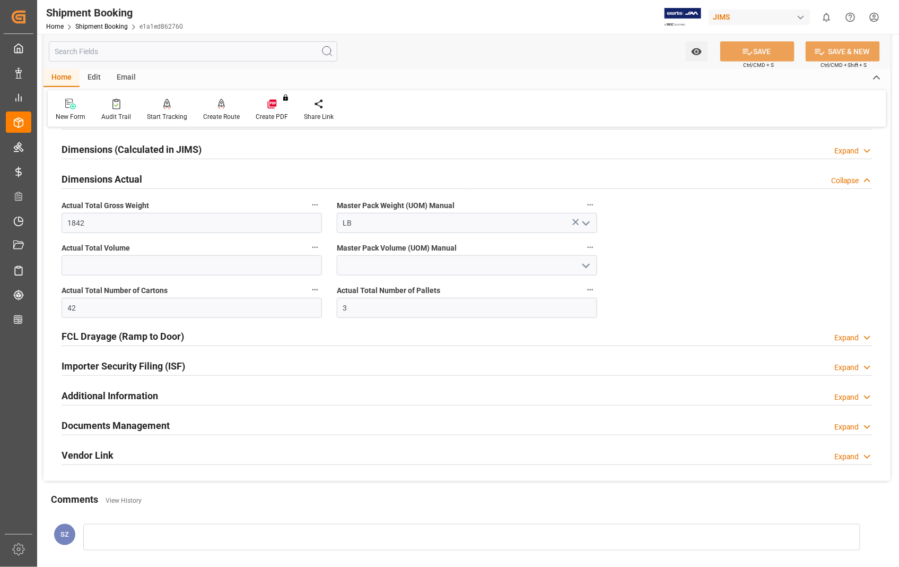
scroll to position [295, 0]
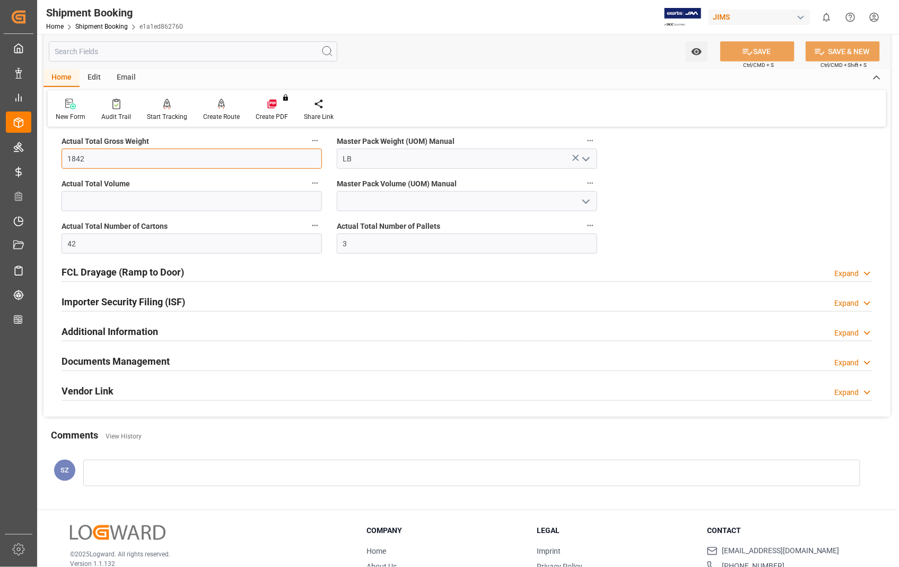
click at [90, 161] on input "1842" at bounding box center [192, 159] width 261 height 20
type input "1854"
click at [757, 52] on button "SAVE" at bounding box center [758, 51] width 74 height 20
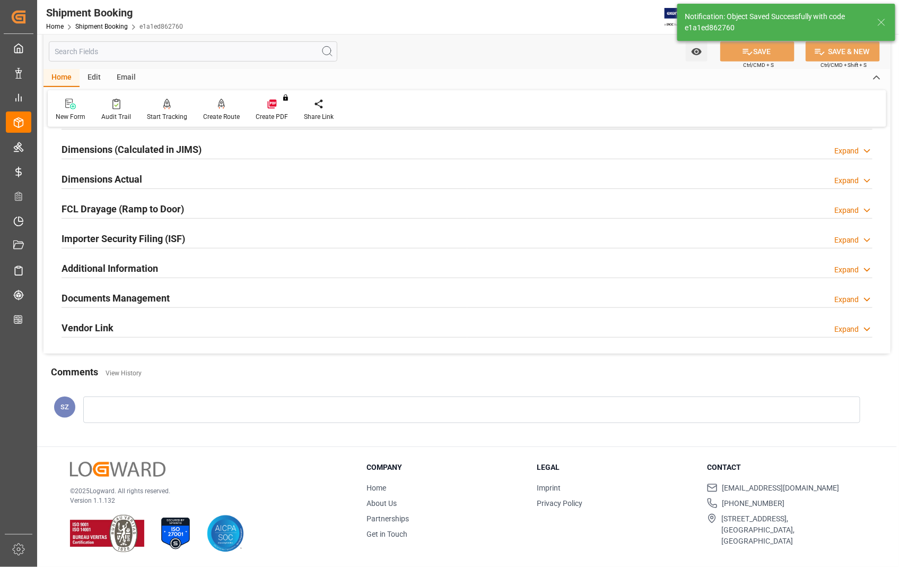
scroll to position [230, 0]
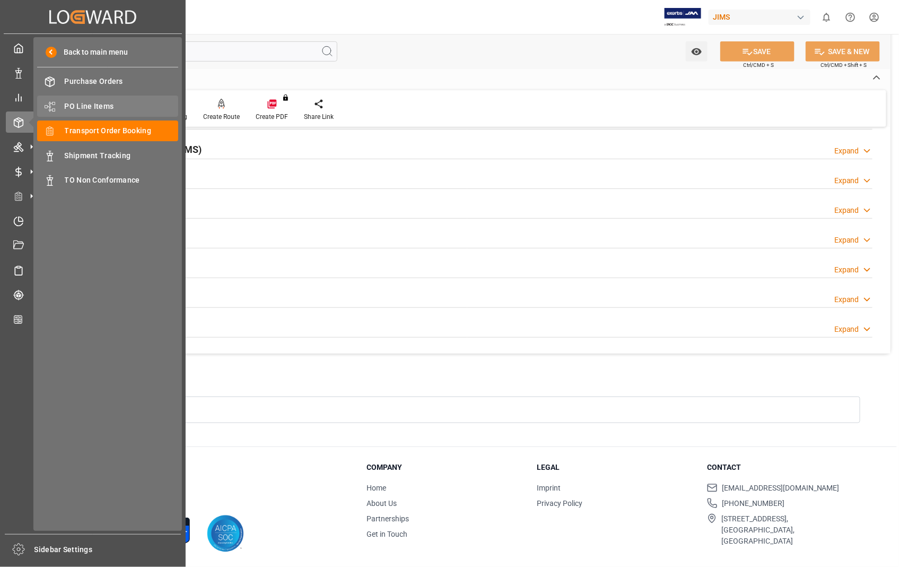
click at [99, 104] on span "PO Line Items" at bounding box center [122, 106] width 114 height 11
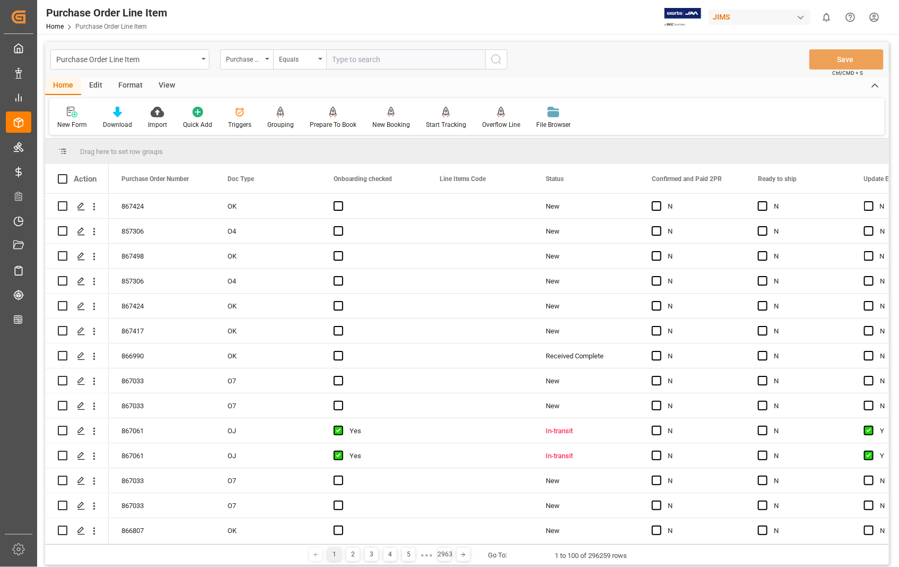
click at [381, 59] on input "text" at bounding box center [405, 59] width 159 height 20
type input "863687"
click at [497, 61] on icon "search button" at bounding box center [496, 59] width 13 height 13
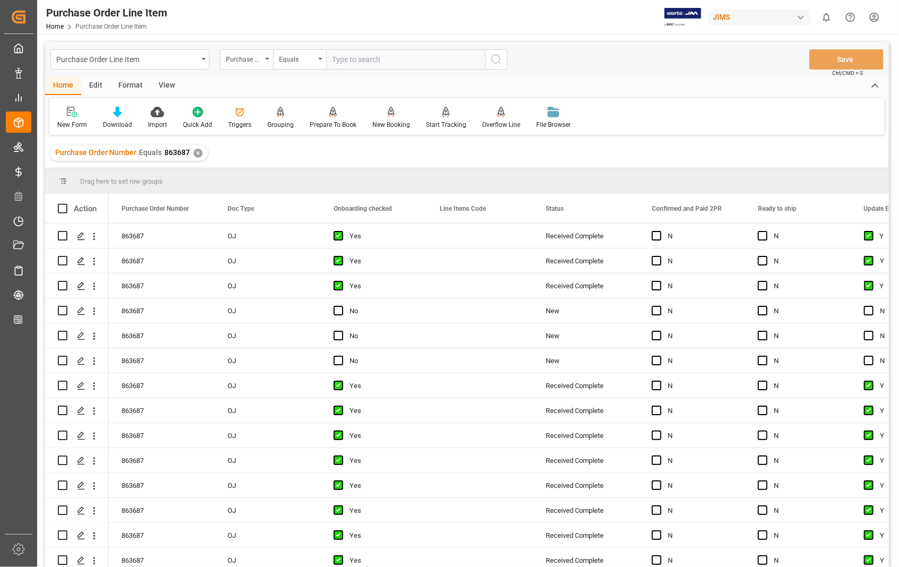
click at [167, 88] on div "View" at bounding box center [167, 86] width 32 height 18
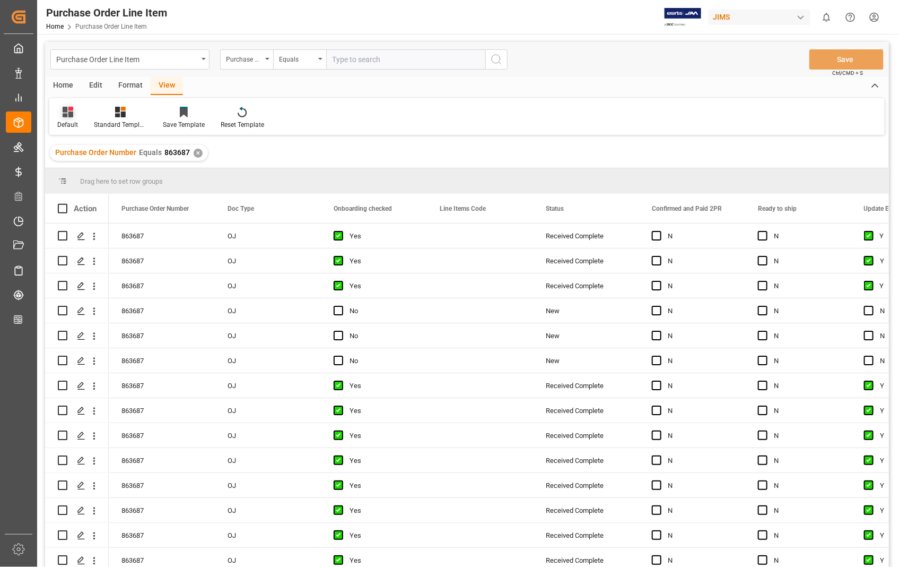
click at [61, 123] on div "Default" at bounding box center [67, 125] width 21 height 10
click at [101, 171] on div "Sophia setting." at bounding box center [109, 171] width 93 height 11
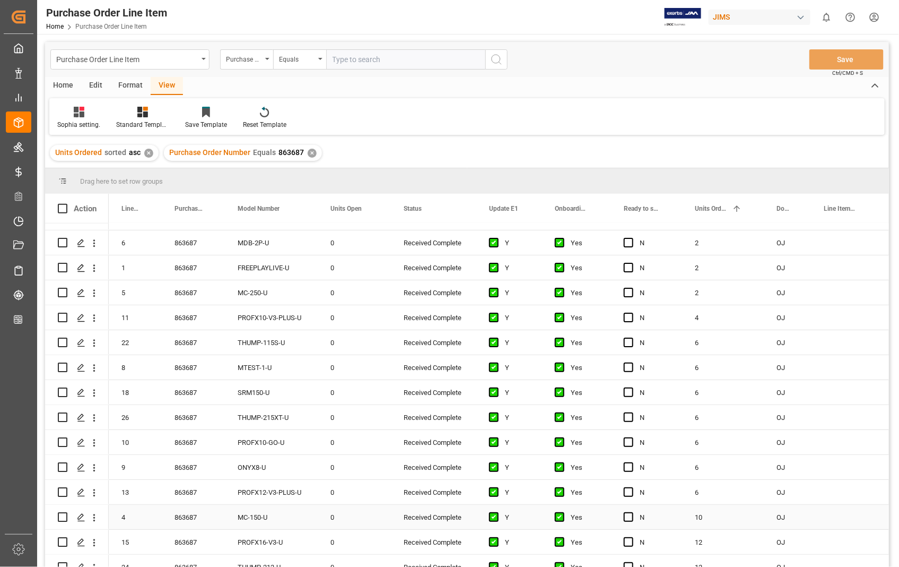
scroll to position [330, 0]
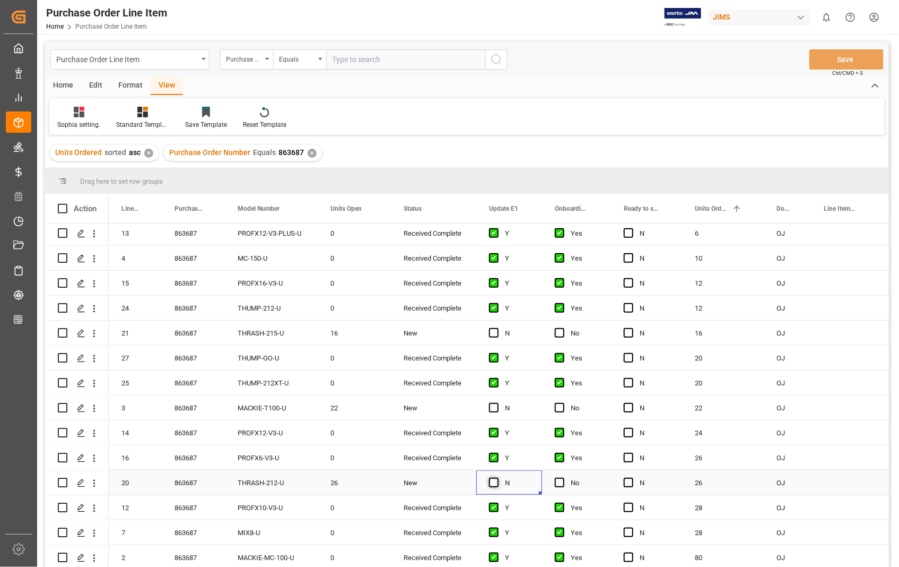
click at [495, 479] on span "Press SPACE to select this row." at bounding box center [494, 483] width 10 height 10
click at [497, 478] on input "Press SPACE to select this row." at bounding box center [497, 478] width 0 height 0
click at [556, 478] on span "Press SPACE to select this row." at bounding box center [560, 483] width 10 height 10
click at [563, 478] on input "Press SPACE to select this row." at bounding box center [563, 478] width 0 height 0
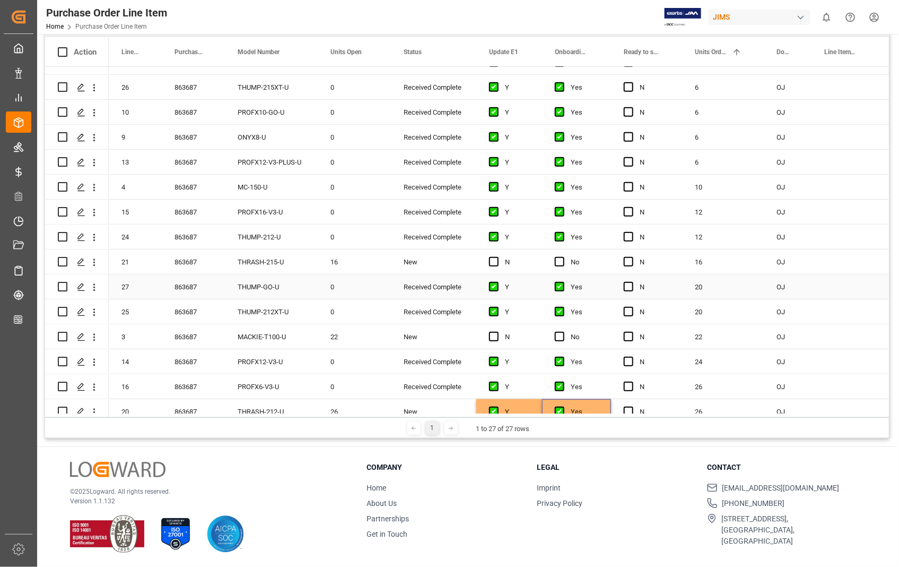
scroll to position [271, 0]
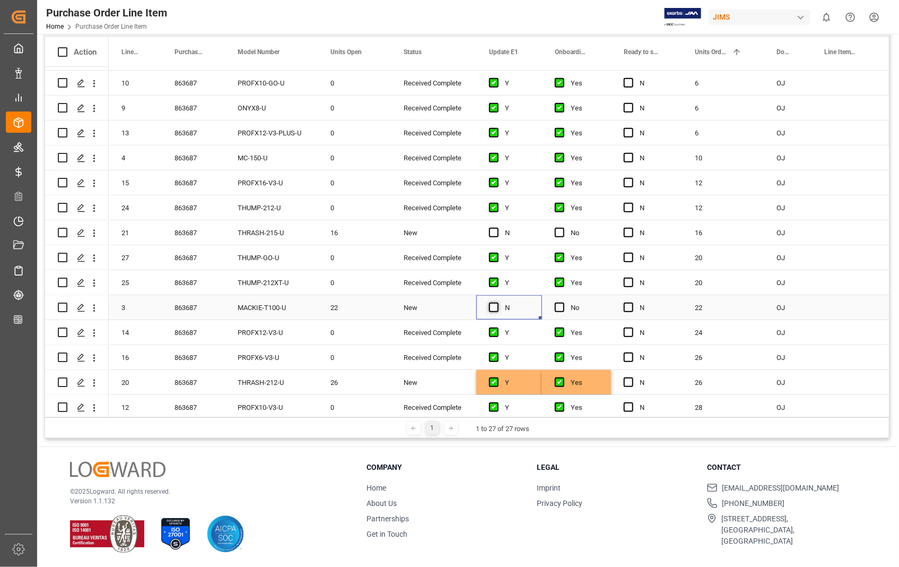
click at [497, 306] on span "Press SPACE to select this row." at bounding box center [494, 307] width 10 height 10
click at [497, 302] on input "Press SPACE to select this row." at bounding box center [497, 302] width 0 height 0
click at [561, 305] on span "Press SPACE to select this row." at bounding box center [560, 307] width 10 height 10
click at [563, 302] on input "Press SPACE to select this row." at bounding box center [563, 302] width 0 height 0
click at [561, 305] on span "Press SPACE to select this row." at bounding box center [560, 307] width 10 height 10
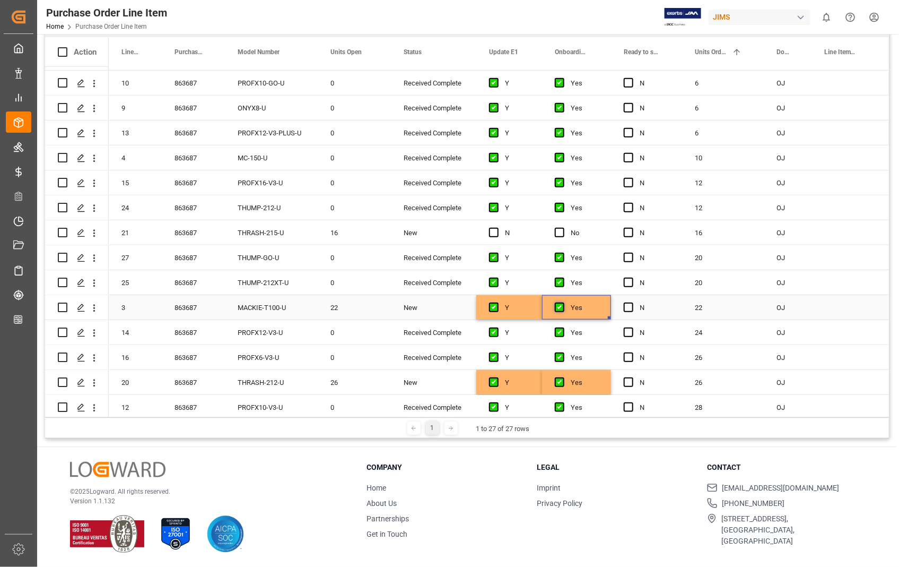
click at [563, 302] on input "Press SPACE to select this row." at bounding box center [563, 302] width 0 height 0
click at [495, 305] on span "Press SPACE to select this row." at bounding box center [494, 307] width 10 height 10
click at [497, 302] on input "Press SPACE to select this row." at bounding box center [497, 302] width 0 height 0
click at [497, 231] on span "Press SPACE to select this row." at bounding box center [494, 233] width 10 height 10
click at [497, 228] on input "Press SPACE to select this row." at bounding box center [497, 228] width 0 height 0
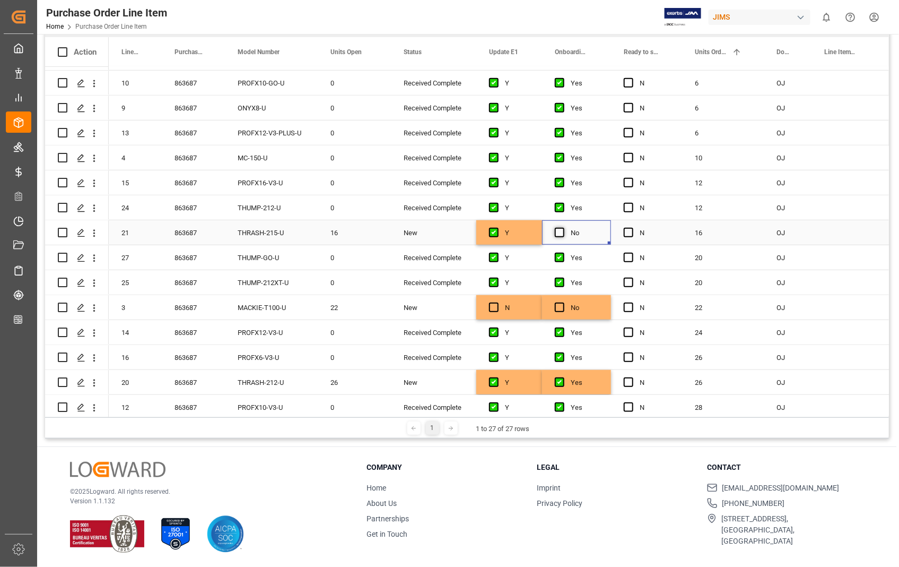
click at [559, 233] on span "Press SPACE to select this row." at bounding box center [560, 233] width 10 height 10
click at [563, 228] on input "Press SPACE to select this row." at bounding box center [563, 228] width 0 height 0
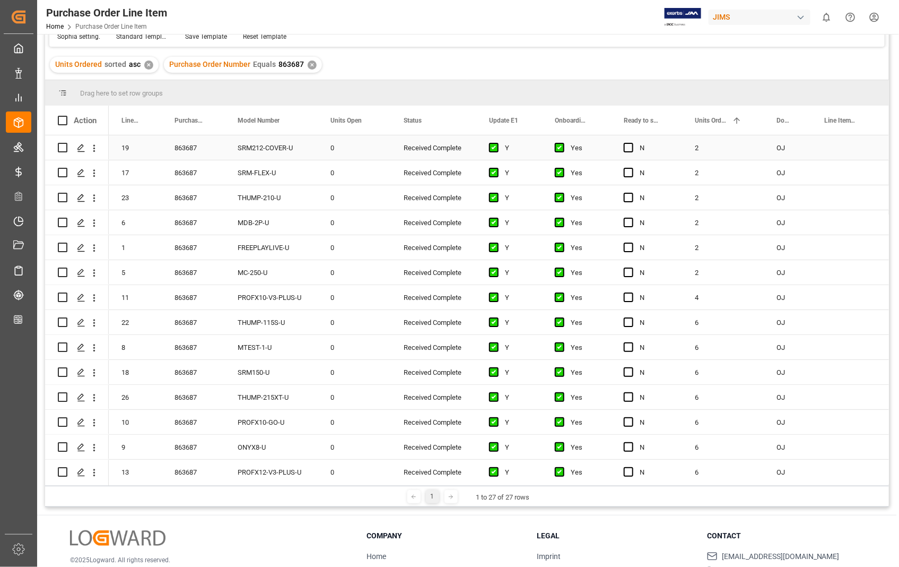
scroll to position [0, 0]
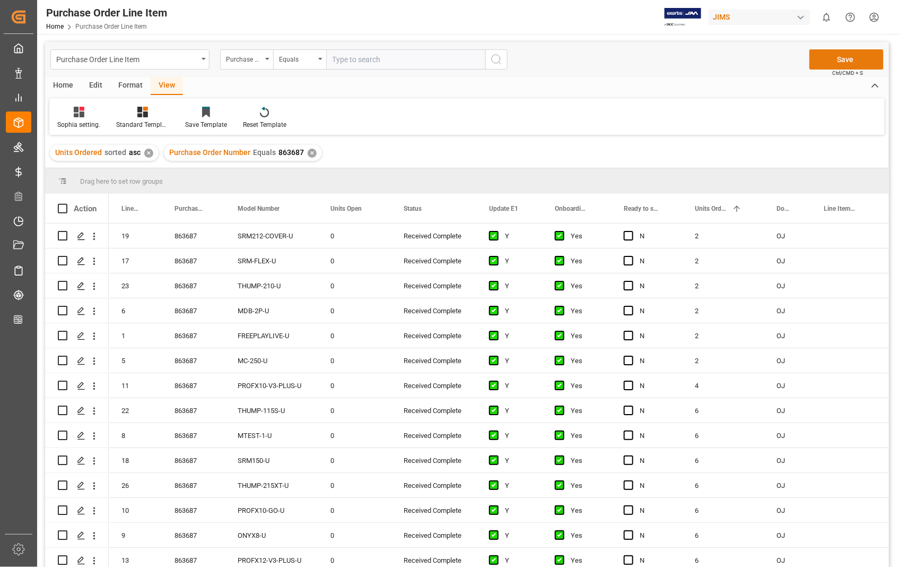
click at [846, 61] on button "Save" at bounding box center [847, 59] width 74 height 20
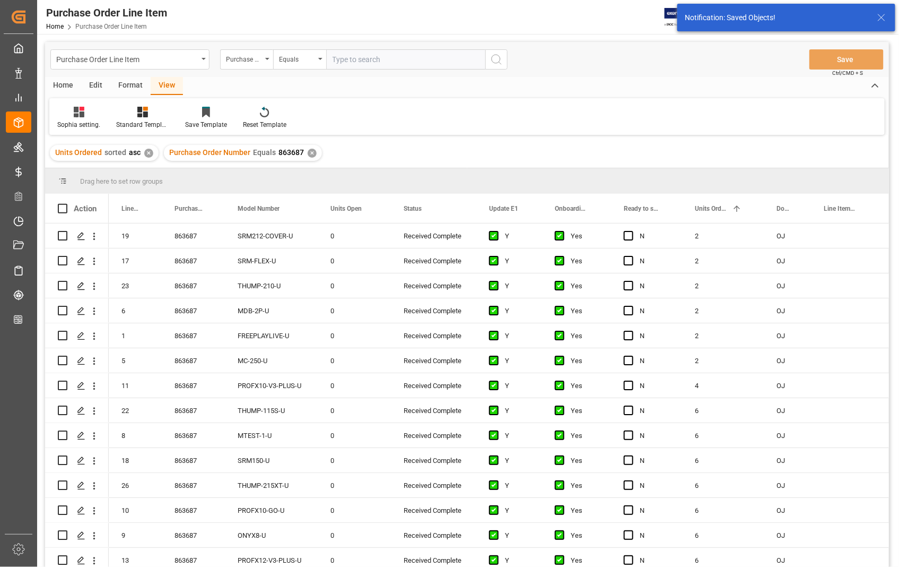
click at [62, 89] on div "Home" at bounding box center [63, 86] width 36 height 18
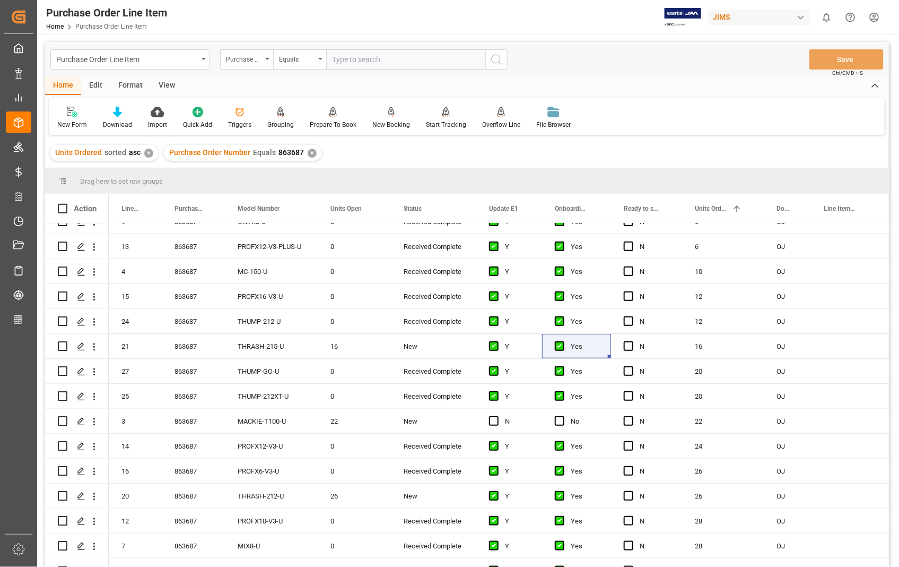
scroll to position [330, 0]
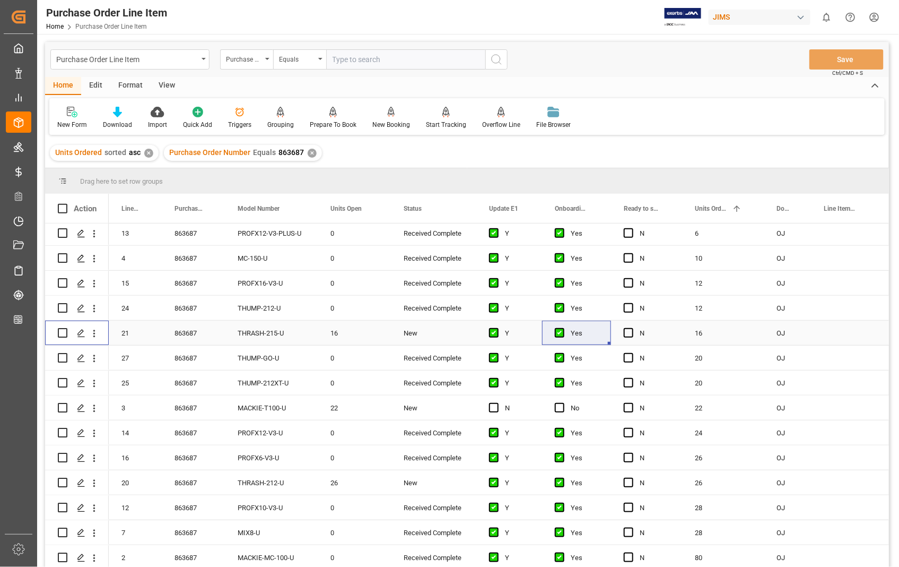
click at [63, 331] on input "Press Space to toggle row selection (unchecked)" at bounding box center [63, 333] width 10 height 10
checkbox input "true"
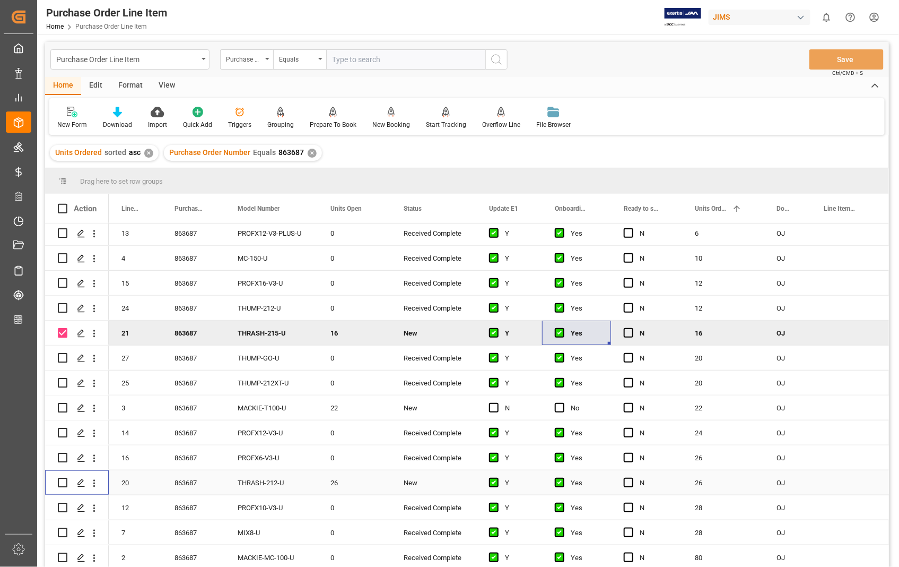
click at [65, 480] on input "Press Space to toggle row selection (unchecked)" at bounding box center [63, 483] width 10 height 10
checkbox input "true"
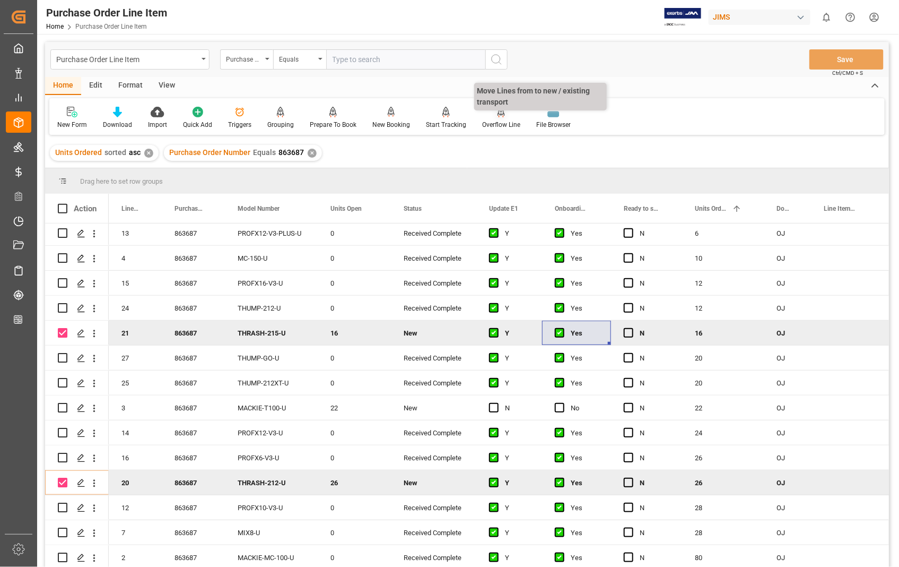
click at [489, 123] on div "Overflow Line" at bounding box center [501, 125] width 38 height 10
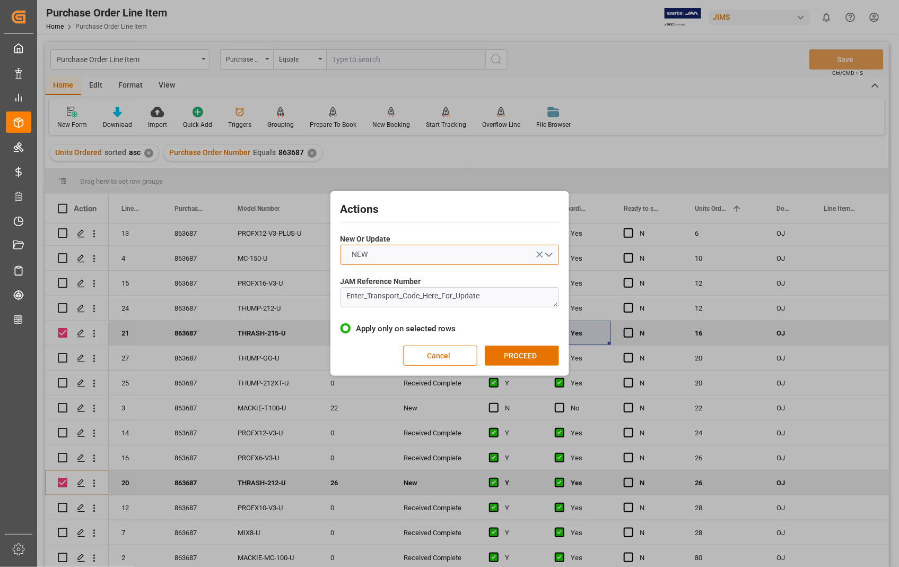
click at [548, 253] on button "NEW" at bounding box center [450, 255] width 219 height 20
click at [406, 284] on div "UPDATE" at bounding box center [450, 280] width 218 height 22
drag, startPoint x: 499, startPoint y: 296, endPoint x: 321, endPoint y: 288, distance: 179.0
click at [321, 288] on div "Actions New Or Update UPDATE JAM Reference Number Enter_Transport_Code_Here_For…" at bounding box center [449, 283] width 899 height 567
paste textarea "22-11155-US"
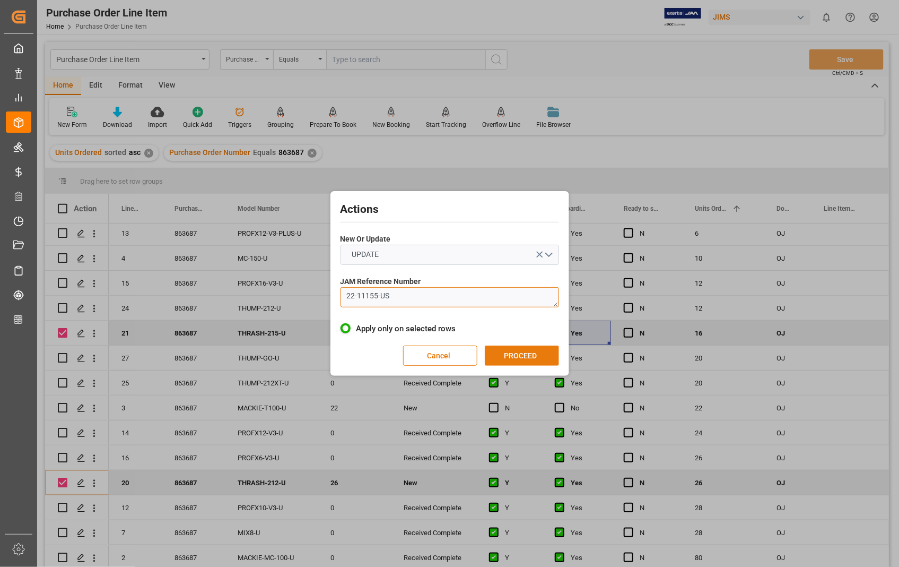
type textarea "22-11155-US"
click at [513, 353] on button "PROCEED" at bounding box center [522, 355] width 74 height 20
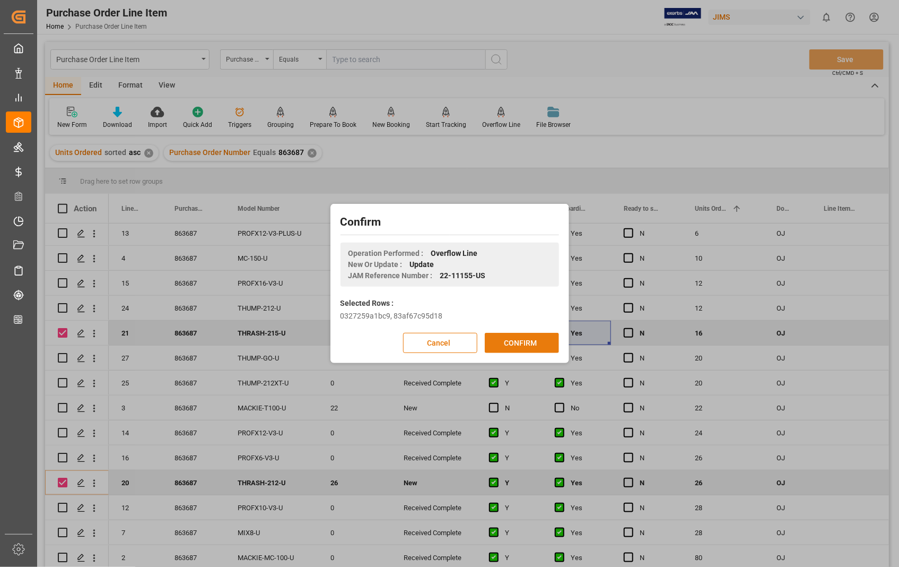
click at [518, 341] on button "CONFIRM" at bounding box center [522, 343] width 74 height 20
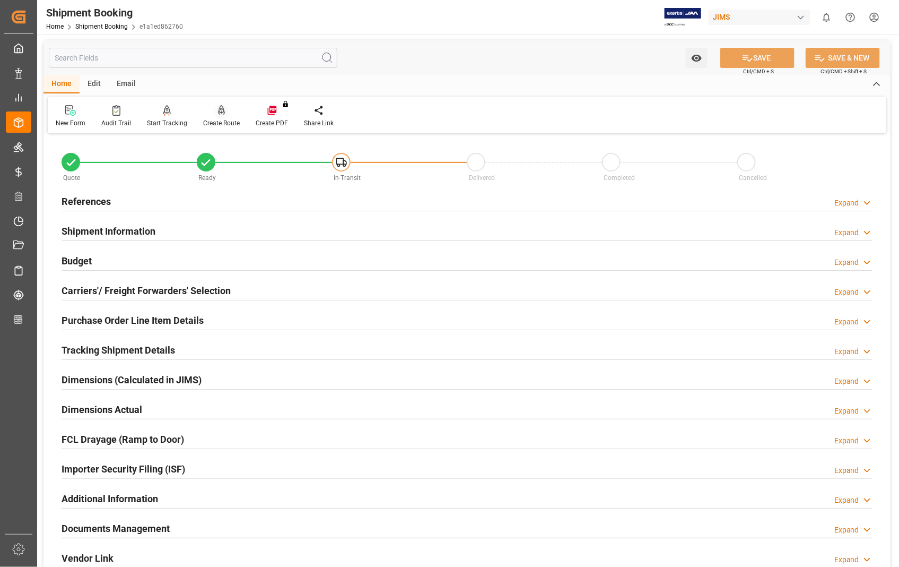
click at [214, 120] on div "Create Route" at bounding box center [221, 123] width 37 height 10
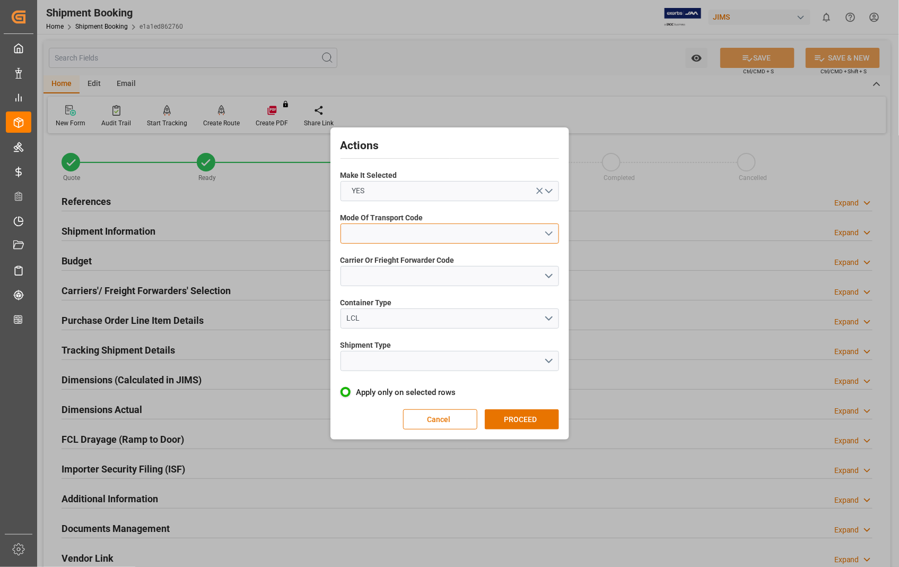
click at [547, 232] on button "open menu" at bounding box center [450, 233] width 219 height 20
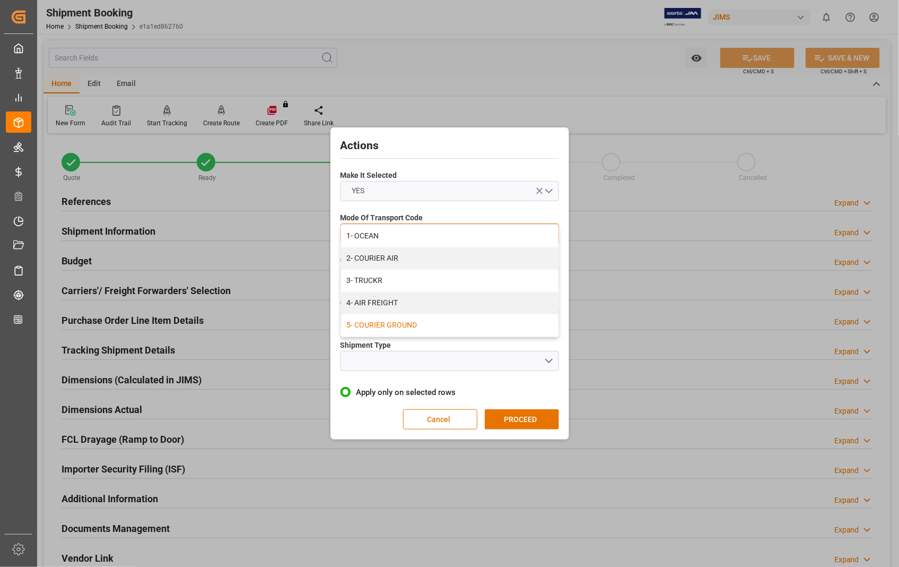
click at [391, 319] on div "5- COURIER GROUND" at bounding box center [450, 325] width 218 height 22
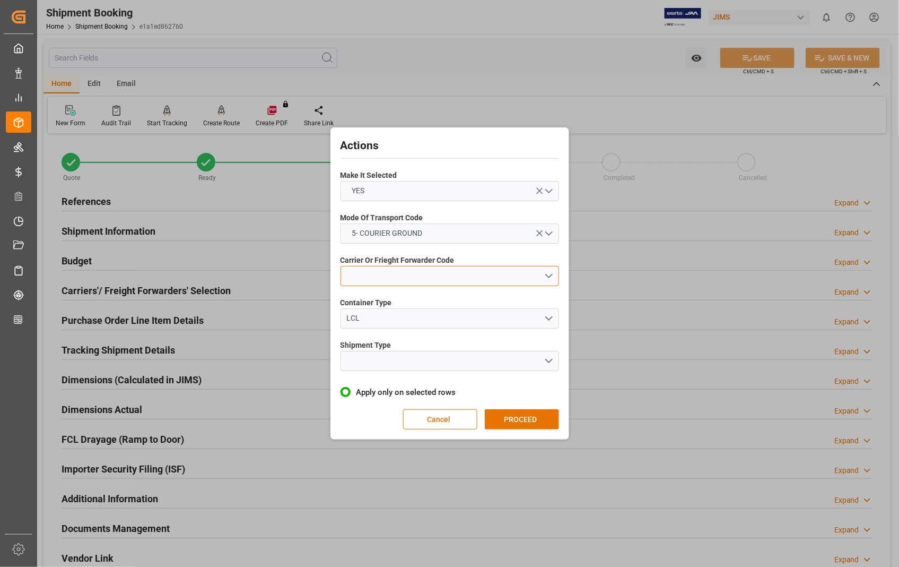
click at [549, 276] on button "open menu" at bounding box center [450, 276] width 219 height 20
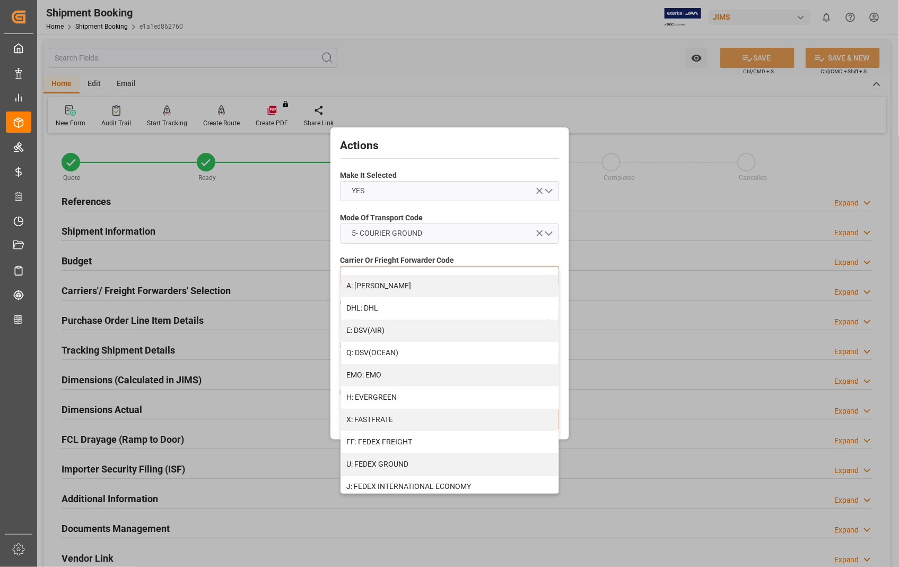
scroll to position [177, 0]
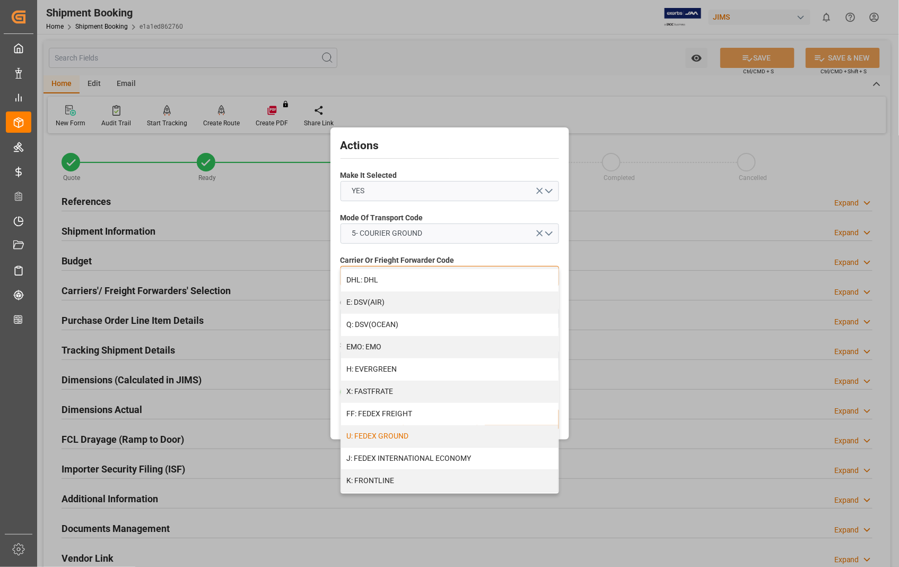
click at [437, 441] on div "U: FEDEX GROUND" at bounding box center [450, 436] width 218 height 22
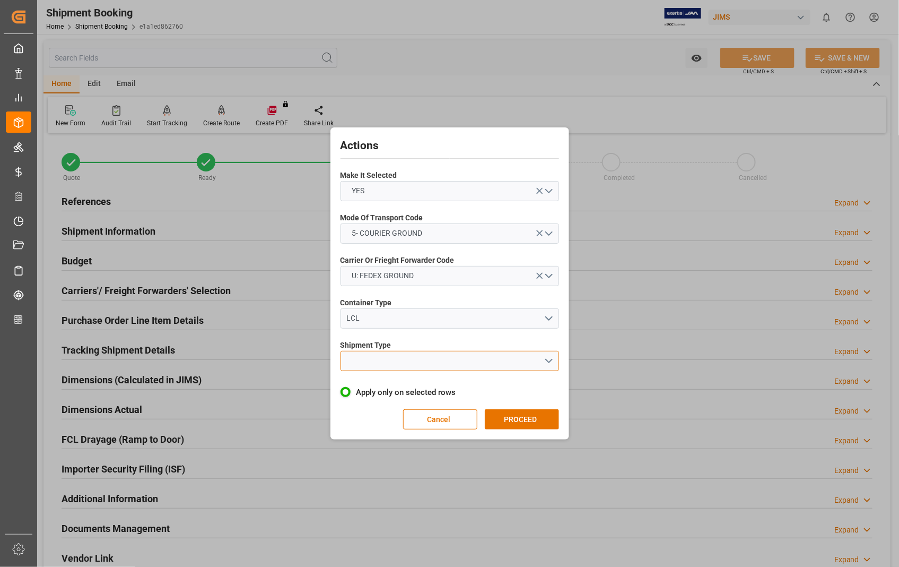
click at [552, 362] on button "open menu" at bounding box center [450, 361] width 219 height 20
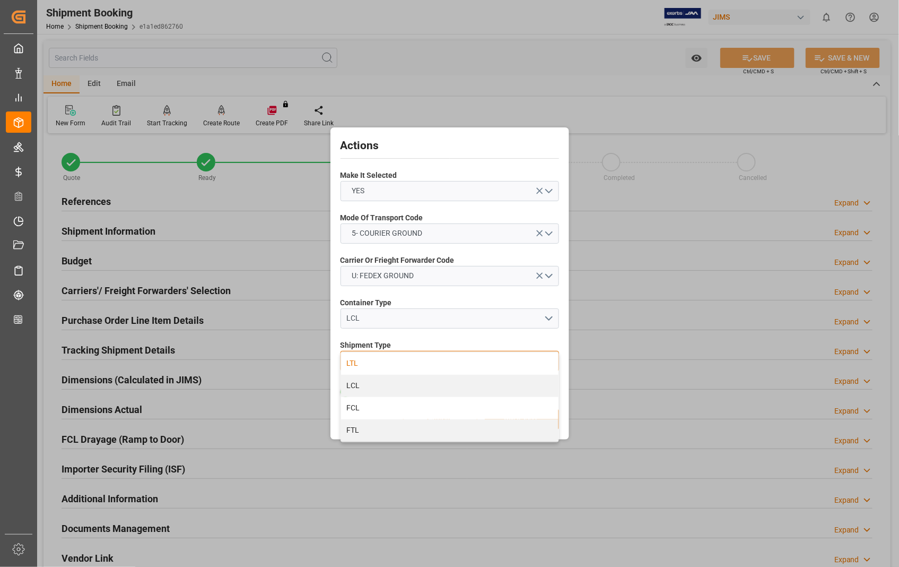
click at [389, 359] on div "LTL" at bounding box center [450, 363] width 218 height 22
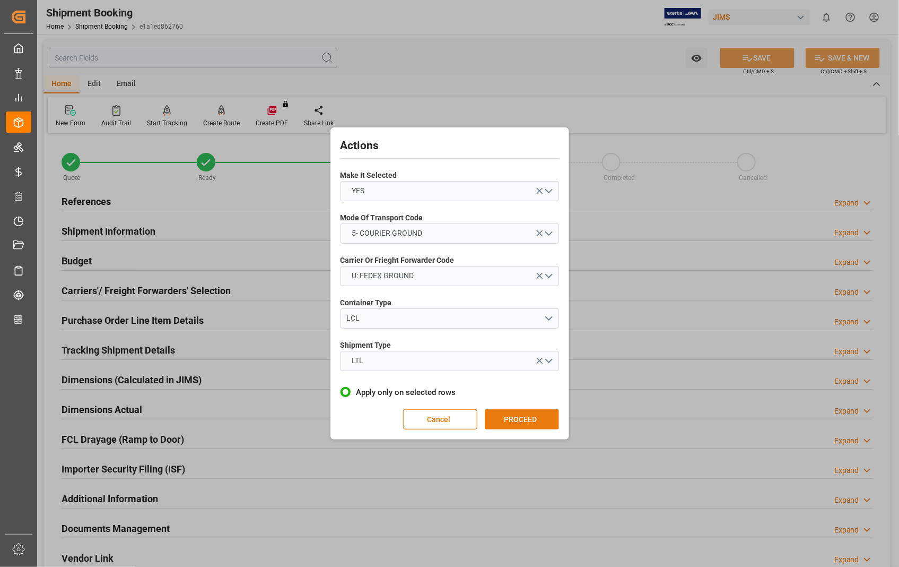
click at [532, 419] on button "PROCEED" at bounding box center [522, 419] width 74 height 20
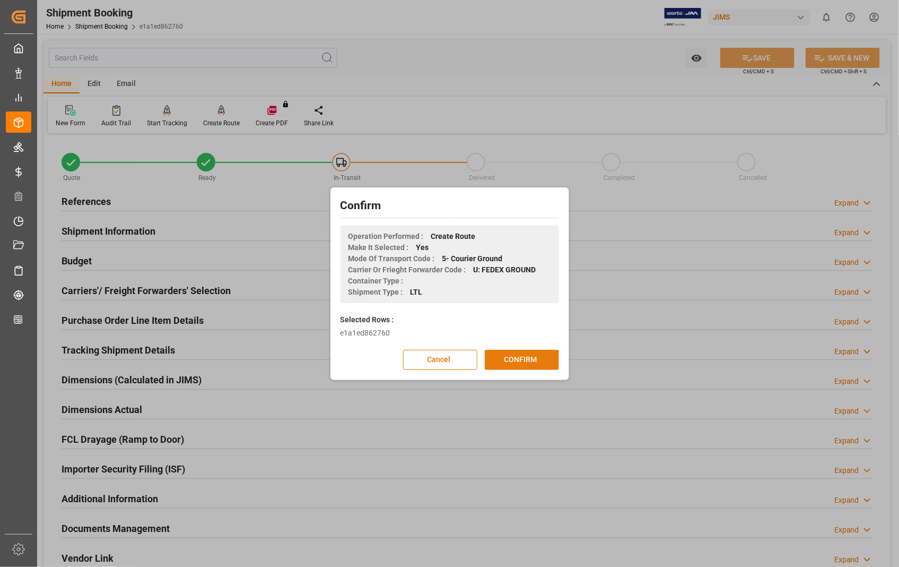
click at [527, 362] on button "CONFIRM" at bounding box center [522, 360] width 74 height 20
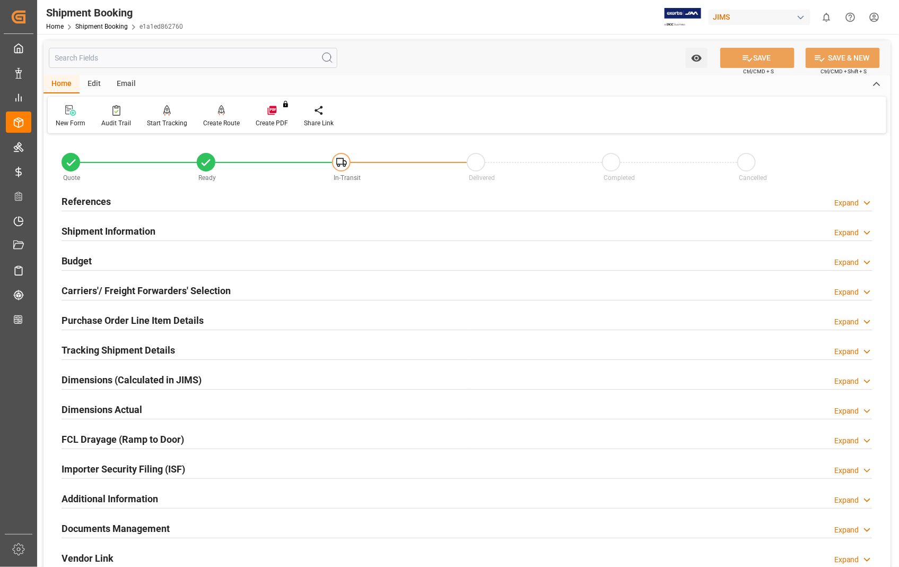
click at [117, 526] on h2 "Documents Management" at bounding box center [116, 528] width 108 height 14
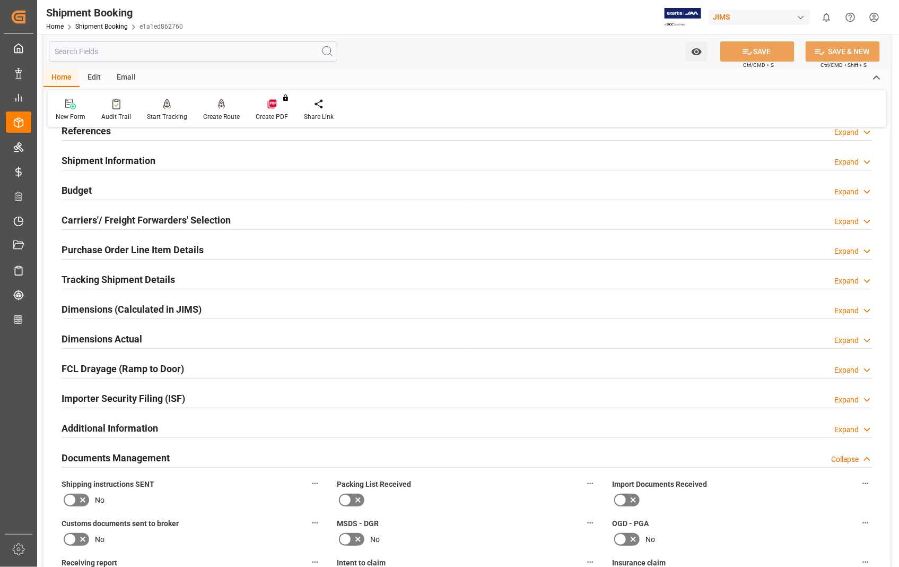
scroll to position [59, 0]
